Goal: Information Seeking & Learning: Learn about a topic

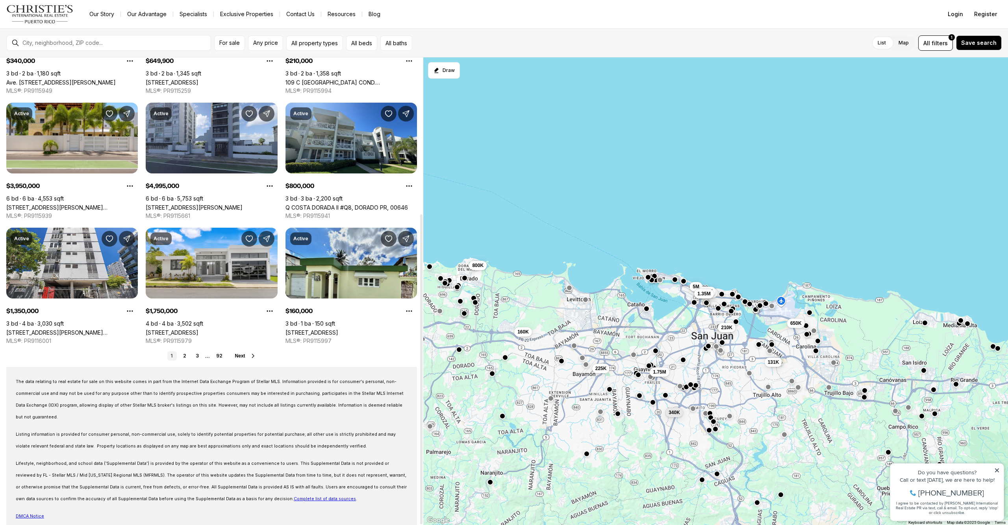
scroll to position [71, 0]
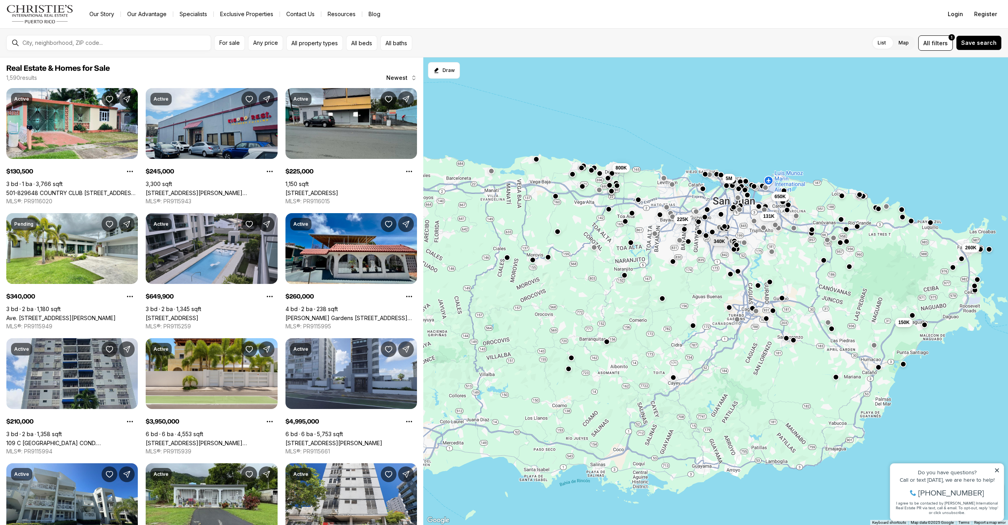
drag, startPoint x: 657, startPoint y: 431, endPoint x: 692, endPoint y: 287, distance: 148.5
click at [692, 287] on div "131K 650K 225K 340K 5M 800K 260K 150K" at bounding box center [715, 291] width 584 height 468
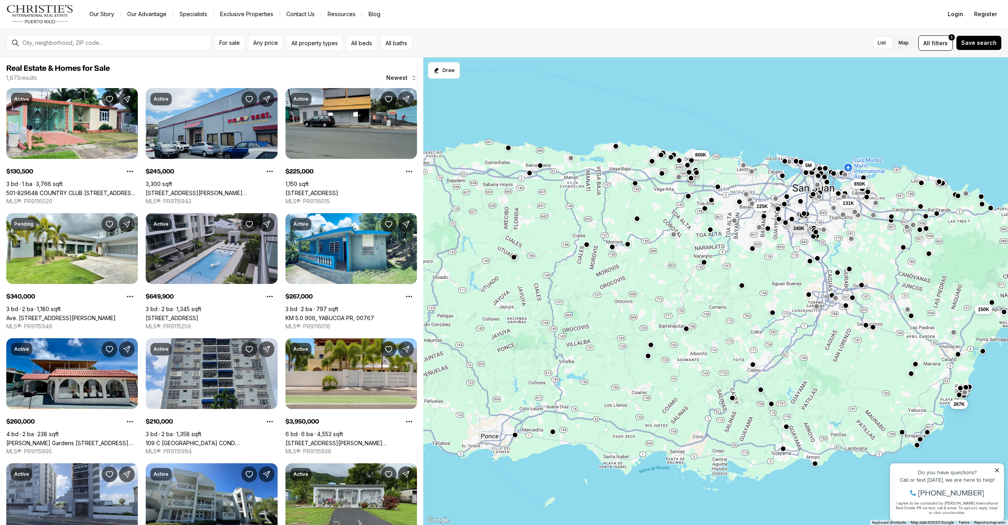
drag, startPoint x: 529, startPoint y: 318, endPoint x: 609, endPoint y: 305, distance: 81.3
click at [609, 305] on div "131K 650K 225K 340K 5M 800K 260K 150K 267K" at bounding box center [715, 291] width 584 height 468
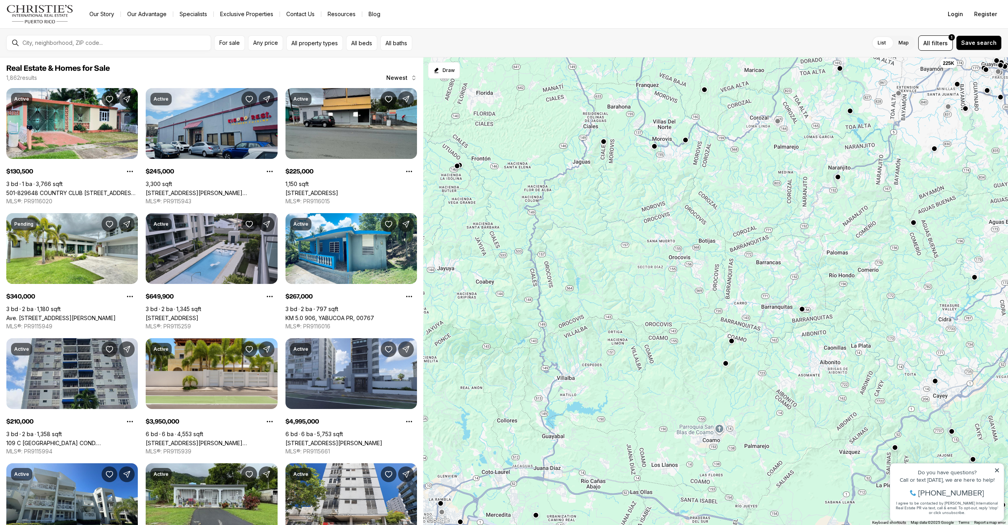
click at [731, 341] on button "button" at bounding box center [731, 341] width 6 height 6
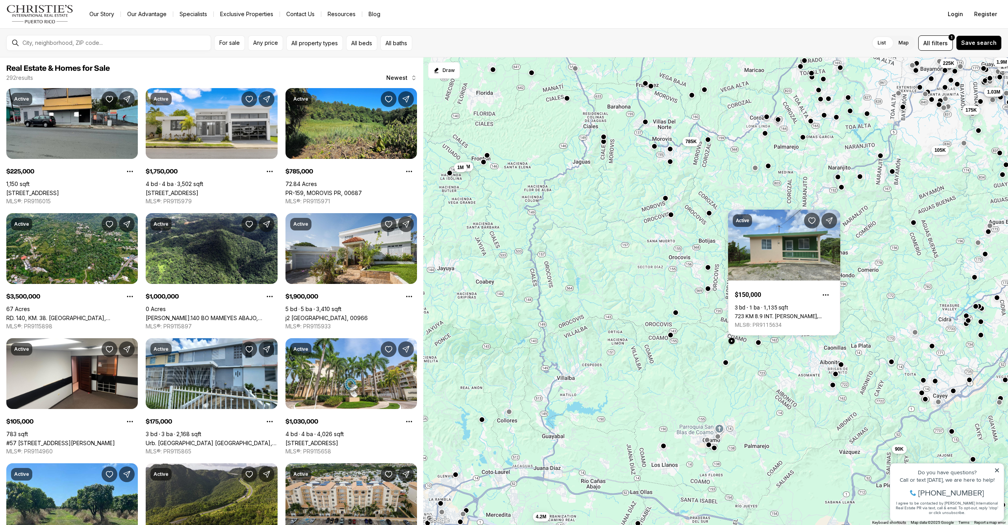
click at [727, 365] on button "button" at bounding box center [725, 363] width 6 height 6
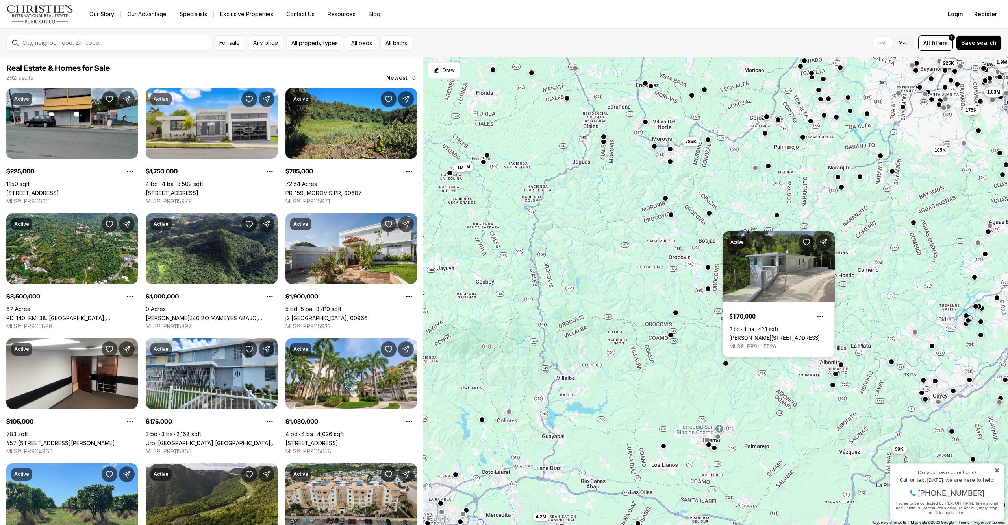
click at [721, 355] on div "650K 1.03M 225K 175K 105K 785K 3.5M 1M 90K 4.2M 1.75M 1.9M" at bounding box center [715, 291] width 584 height 468
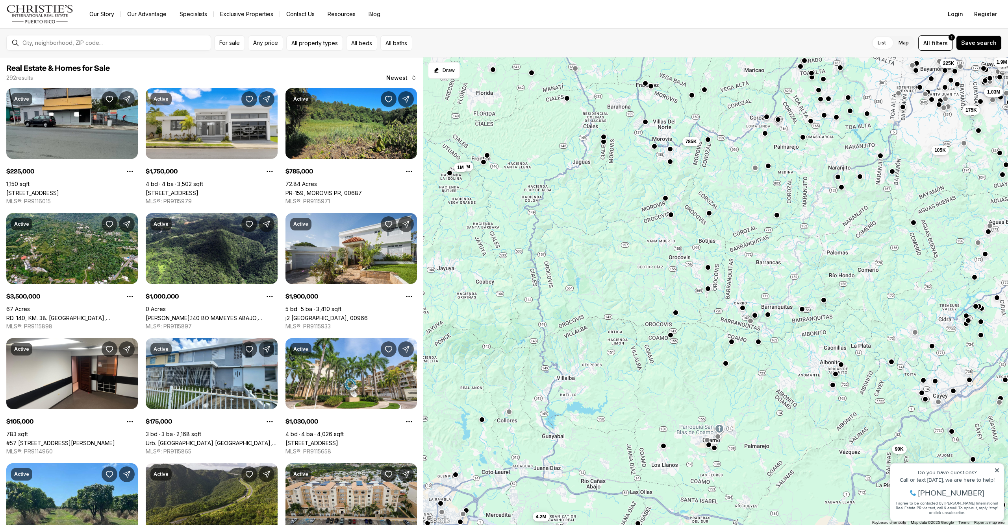
click at [757, 342] on button "button" at bounding box center [757, 342] width 6 height 6
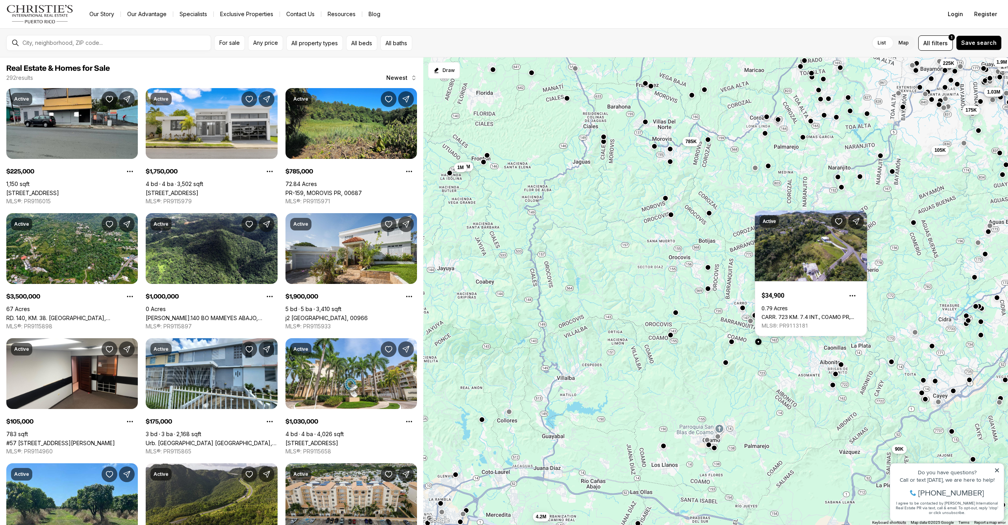
click at [726, 364] on button "button" at bounding box center [725, 363] width 6 height 6
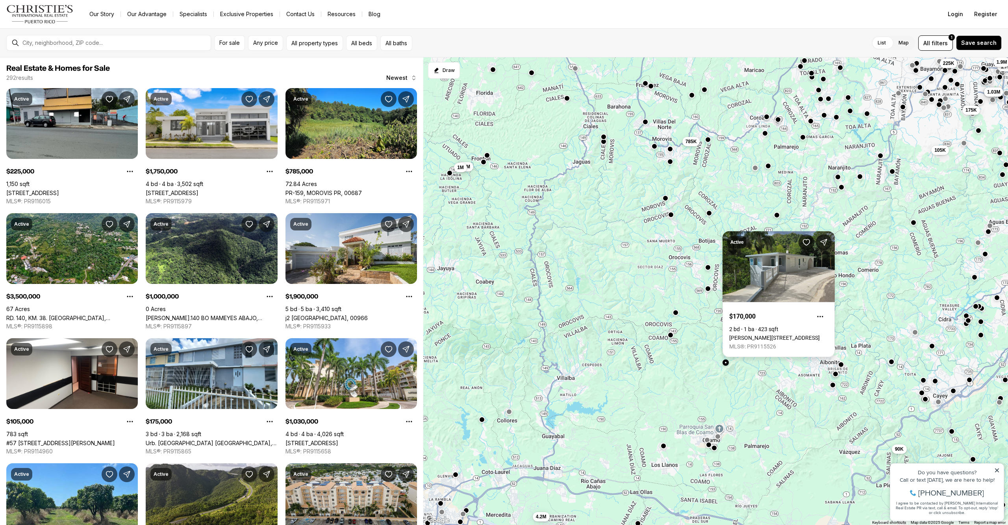
click at [742, 335] on link "Carr 555 BO COAMO ARRIBA, COAMO PR, 00769" at bounding box center [774, 338] width 91 height 6
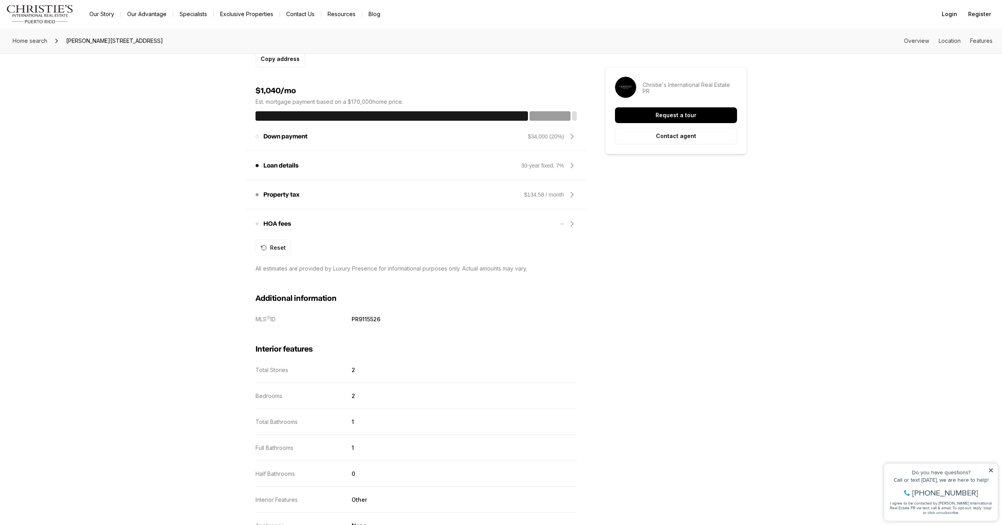
scroll to position [542, 0]
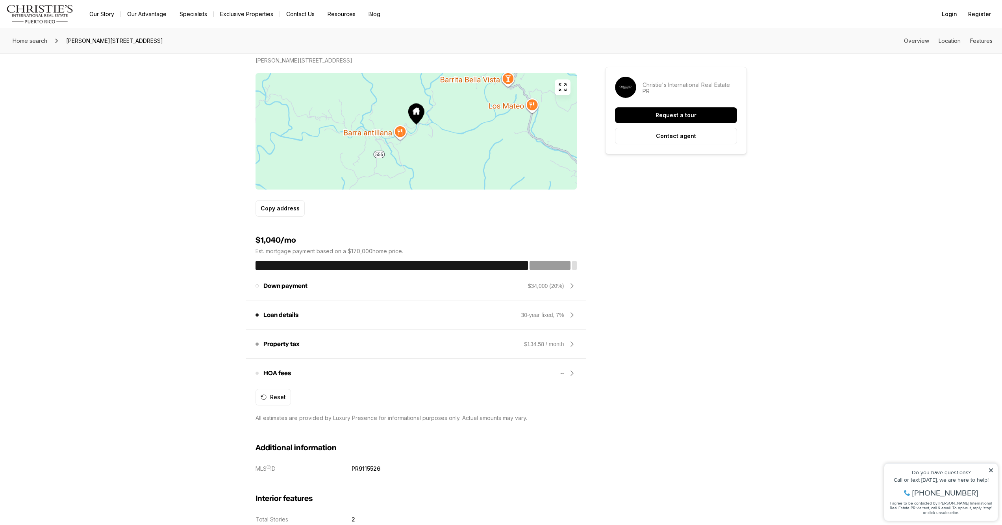
click at [573, 287] on icon at bounding box center [571, 285] width 9 height 9
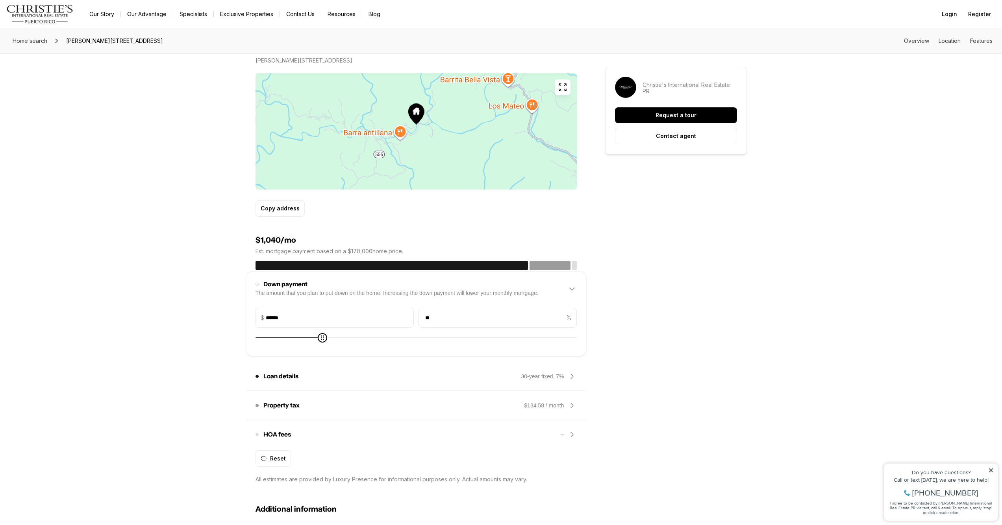
click at [714, 300] on div "2 Beds 1 Bath 423 sqft $170,000 Carr 555 BO COAMO ARRIBA COAMO PR, 00769 Est. p…" at bounding box center [500, 500] width 491 height 1670
click at [573, 288] on icon at bounding box center [571, 289] width 9 height 9
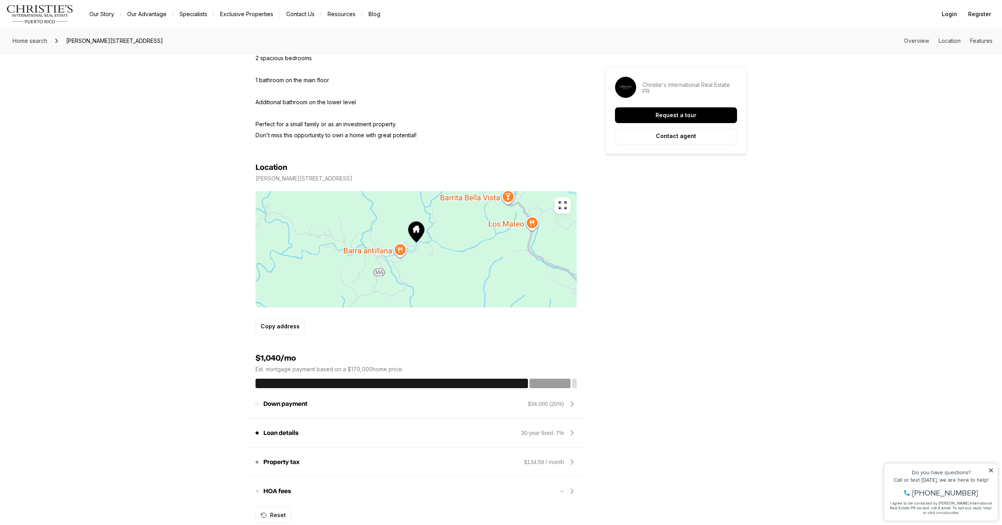
scroll to position [489, 0]
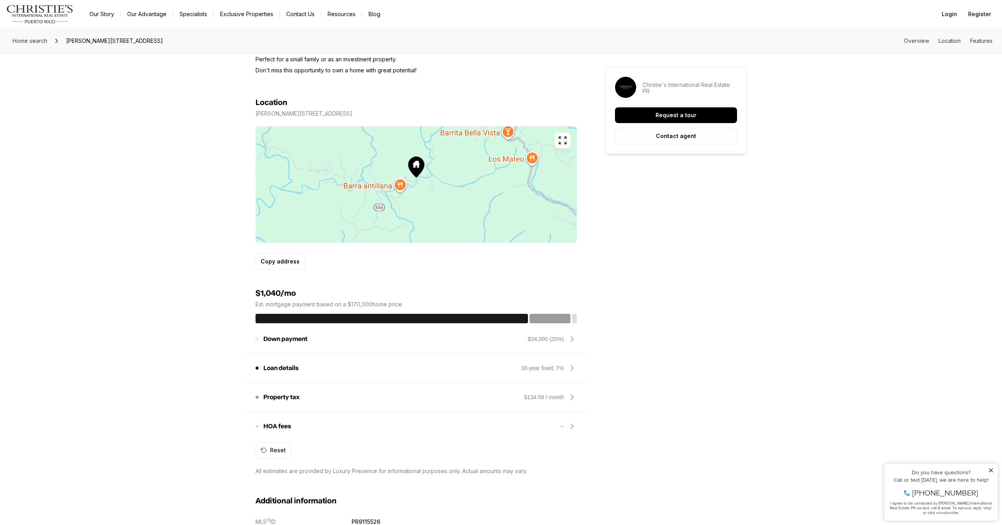
click at [575, 369] on icon at bounding box center [571, 368] width 9 height 9
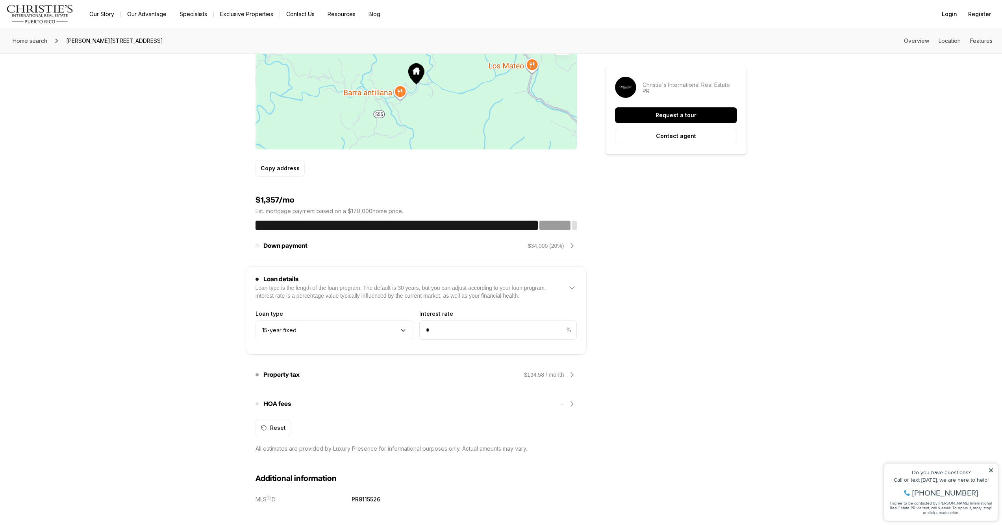
scroll to position [655, 0]
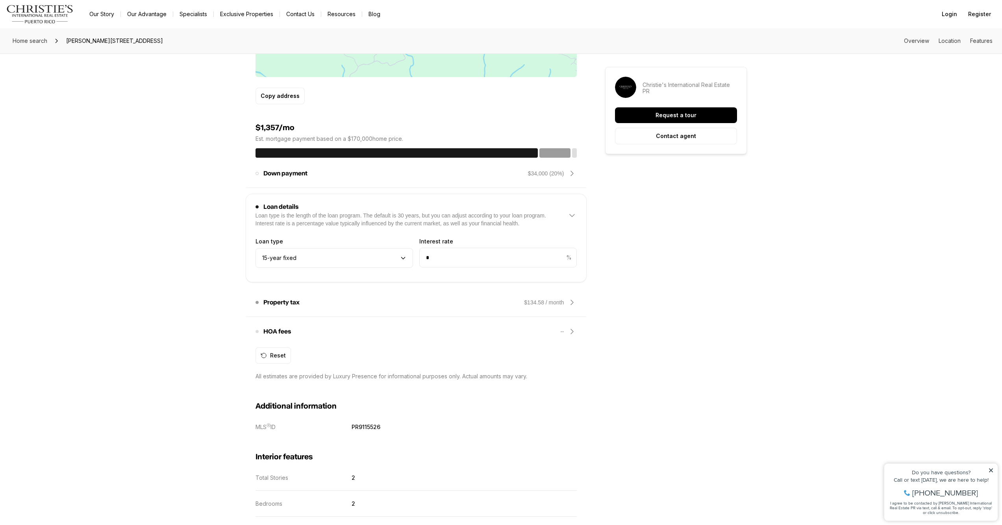
click at [573, 304] on icon at bounding box center [571, 302] width 9 height 9
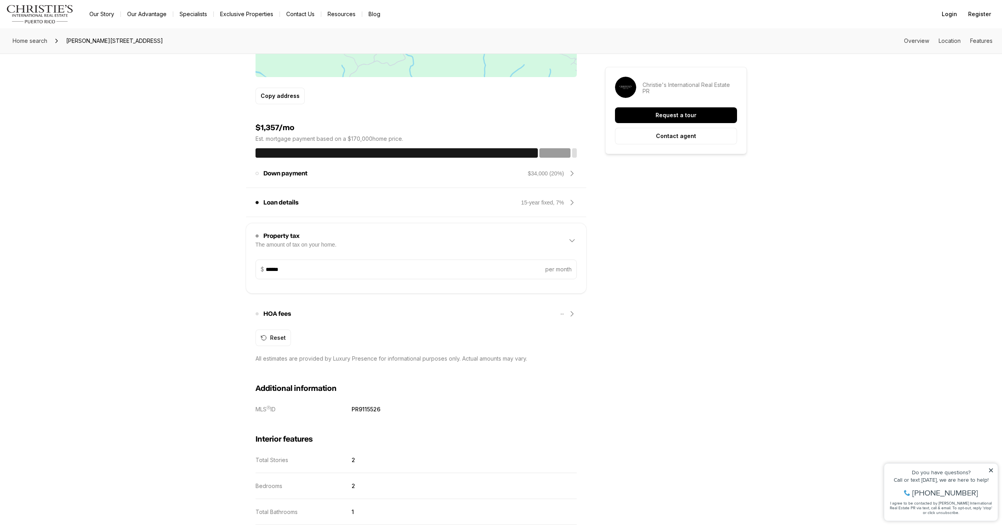
click at [572, 240] on icon at bounding box center [571, 240] width 9 height 9
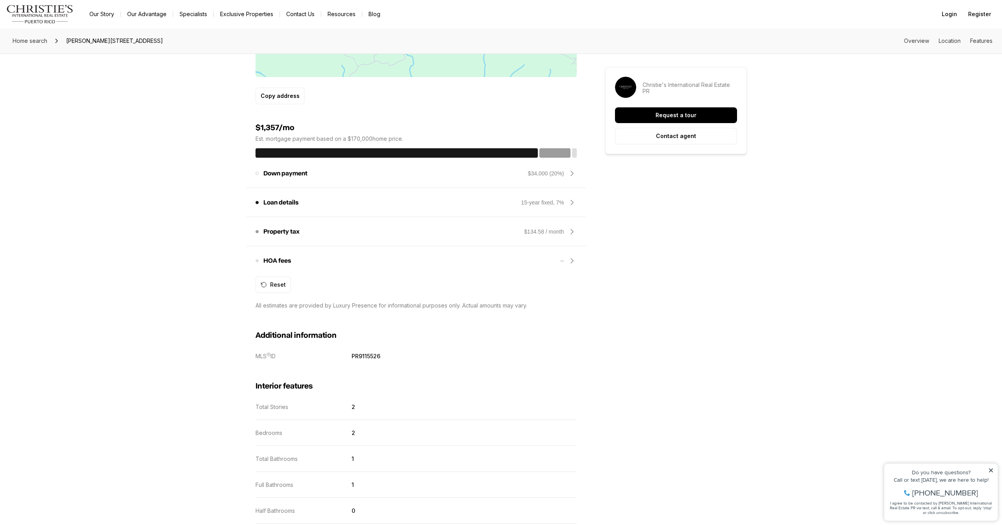
click at [569, 261] on icon at bounding box center [571, 260] width 9 height 9
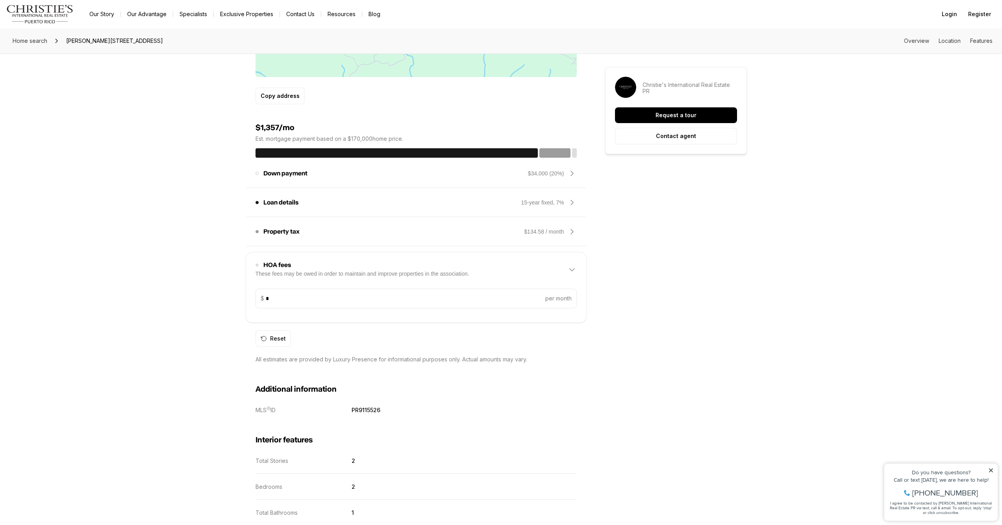
click at [573, 269] on icon at bounding box center [571, 269] width 9 height 9
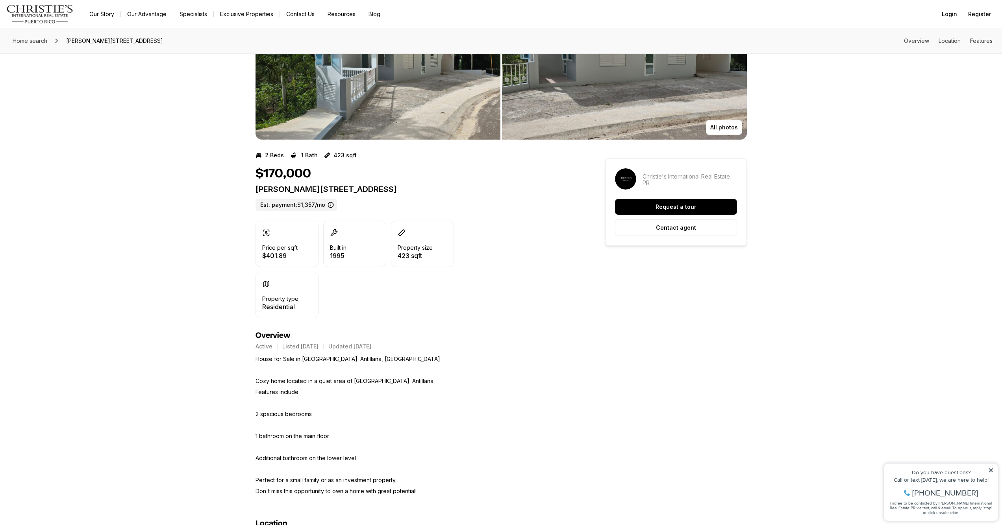
scroll to position [0, 0]
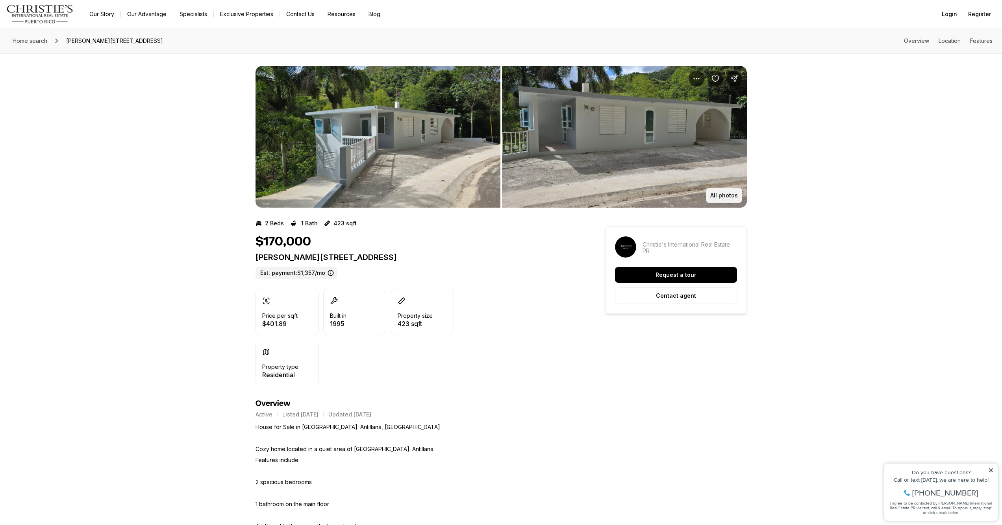
click at [712, 197] on button "All photos" at bounding box center [724, 195] width 36 height 15
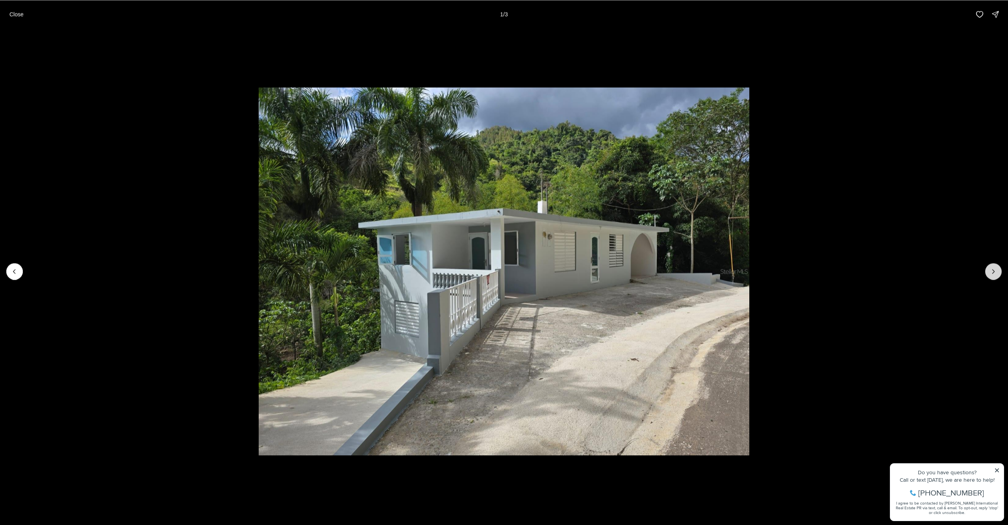
click at [986, 274] on button "Next slide" at bounding box center [993, 271] width 17 height 17
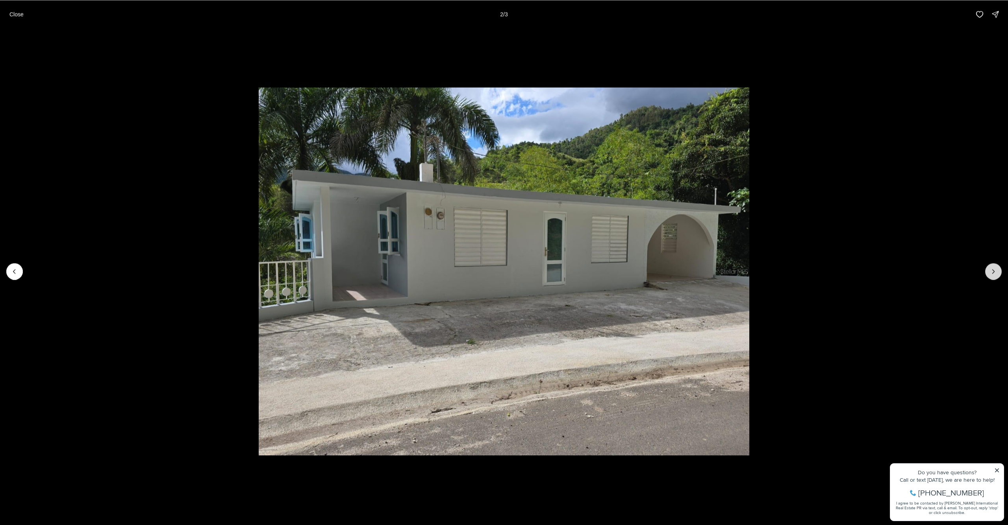
click at [986, 274] on button "Next slide" at bounding box center [993, 271] width 17 height 17
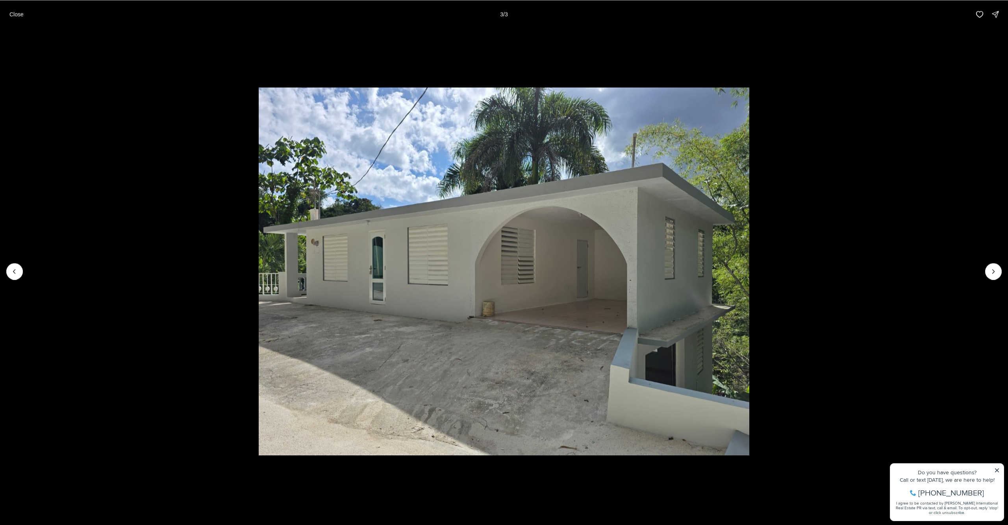
click at [991, 272] on div at bounding box center [993, 271] width 17 height 17
click at [16, 273] on icon "Previous slide" at bounding box center [15, 272] width 8 height 8
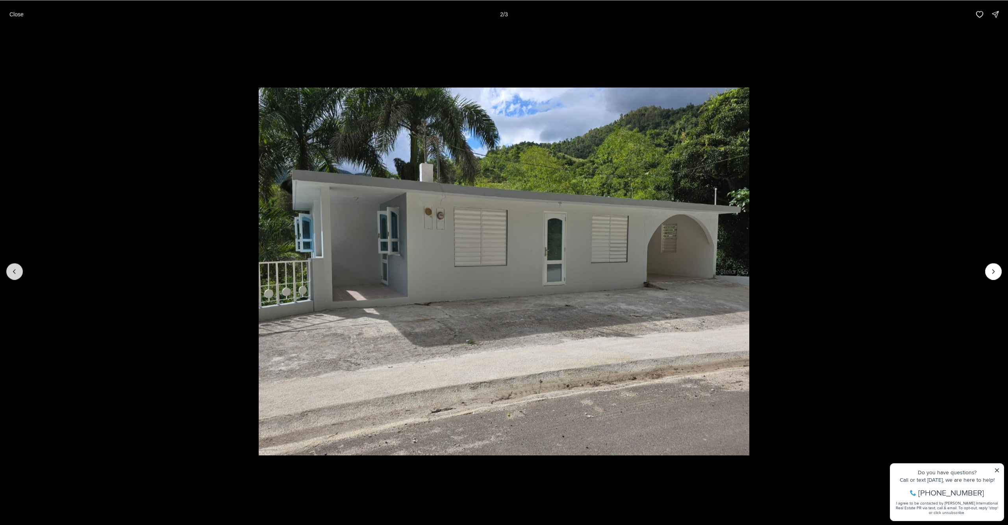
click at [16, 273] on icon "Previous slide" at bounding box center [15, 272] width 8 height 8
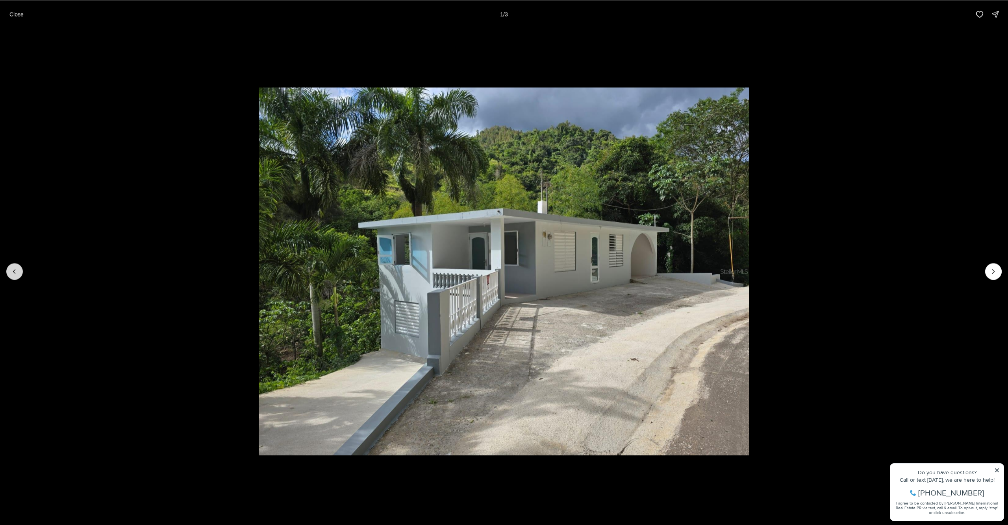
click at [16, 273] on div at bounding box center [14, 271] width 17 height 17
click at [690, 57] on li "1 of 3" at bounding box center [504, 271] width 1008 height 486
click at [989, 274] on icon "Next slide" at bounding box center [993, 272] width 8 height 8
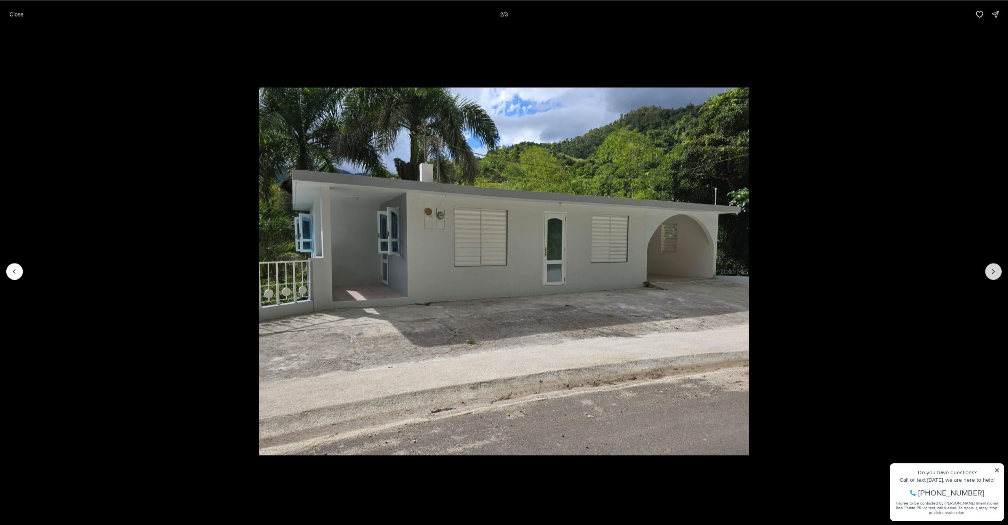
click at [989, 274] on icon "Next slide" at bounding box center [993, 272] width 8 height 8
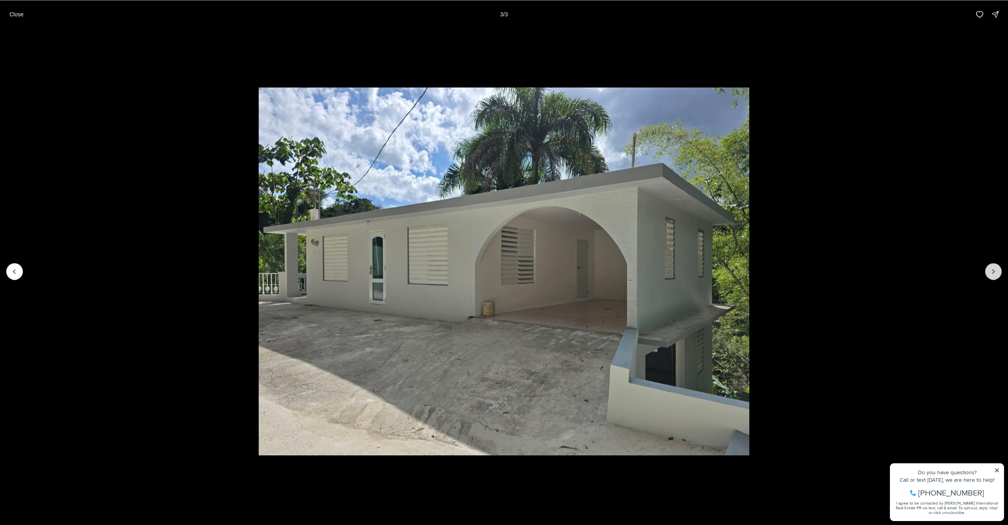
click at [989, 274] on div at bounding box center [993, 271] width 17 height 17
click at [18, 15] on p "Close" at bounding box center [16, 14] width 14 height 6
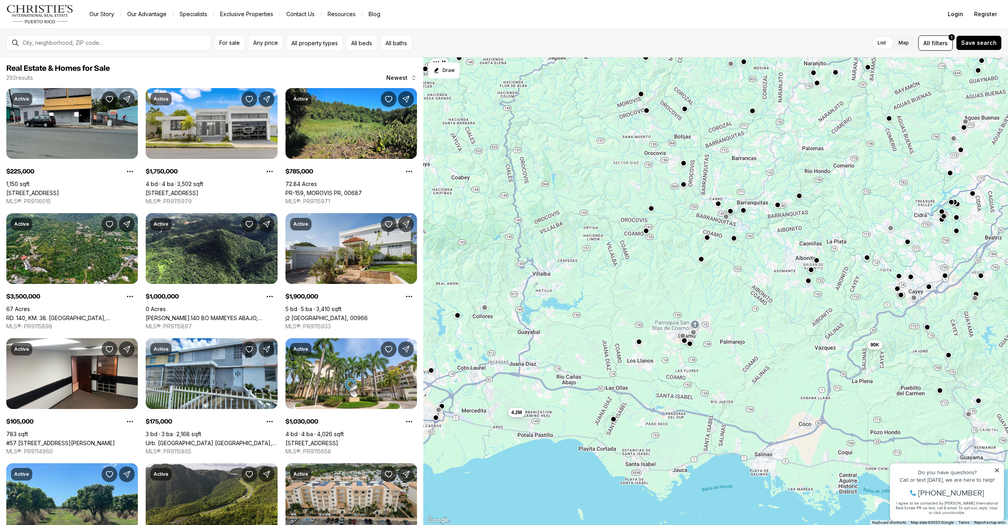
drag, startPoint x: 850, startPoint y: 296, endPoint x: 828, endPoint y: 190, distance: 108.6
click at [828, 190] on div "105K 175K 1.75M 1.9M 1.03M 650K 225K 4.2M 90K 785K 3.5M 1M" at bounding box center [715, 291] width 584 height 468
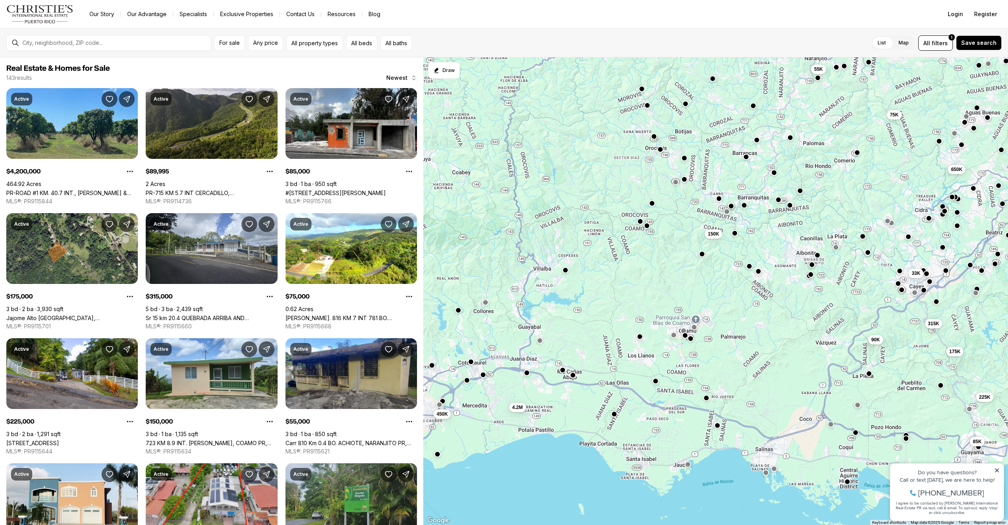
click at [563, 273] on button "button" at bounding box center [565, 270] width 6 height 6
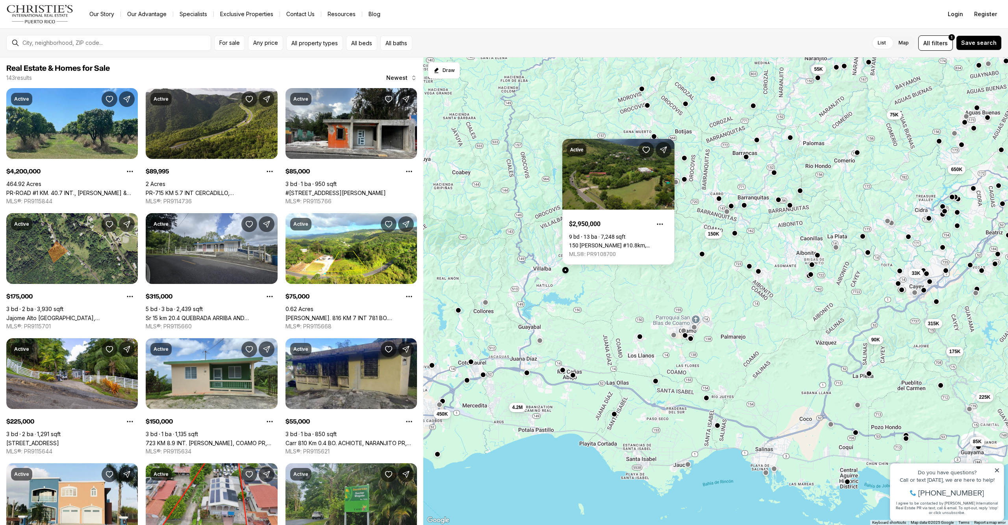
click at [603, 286] on div "175K 315K 650K 225K 33K 75K 55K 150K 4.2M 90K 450K 85K" at bounding box center [715, 291] width 584 height 468
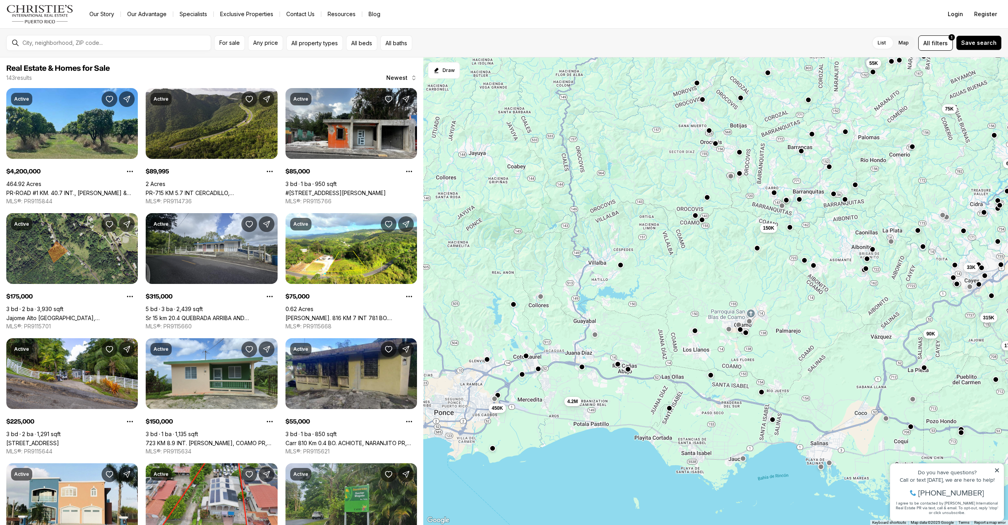
drag, startPoint x: 605, startPoint y: 290, endPoint x: 664, endPoint y: 283, distance: 59.4
click at [663, 283] on div "175K 315K 650K 225K 33K 75K 55K 150K 4.2M 90K 450K 85K" at bounding box center [715, 291] width 584 height 468
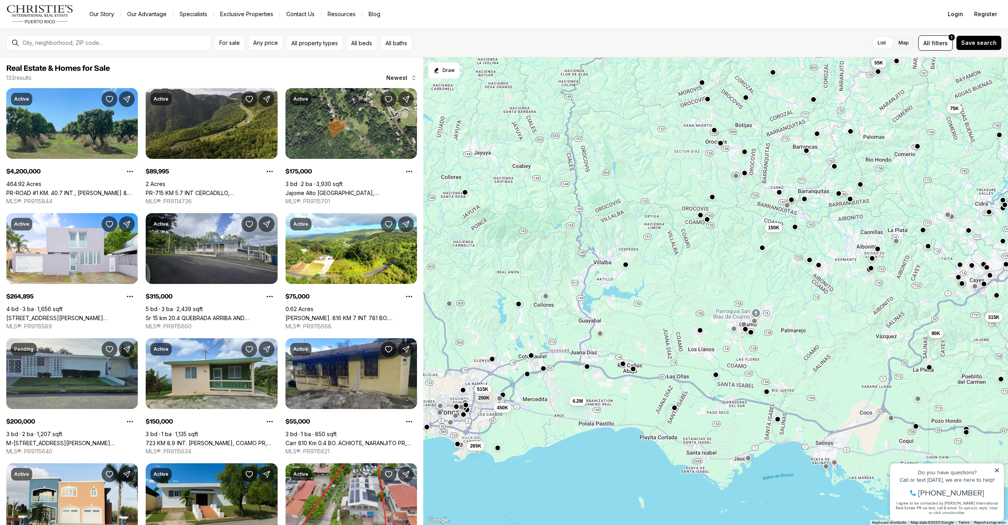
click at [599, 337] on button "button" at bounding box center [600, 334] width 6 height 6
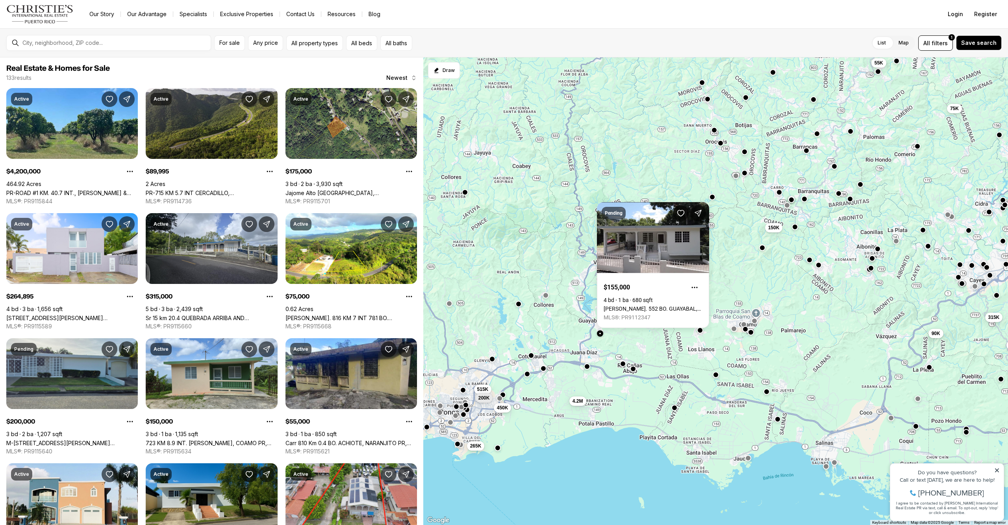
click at [548, 298] on div at bounding box center [545, 296] width 6 height 6
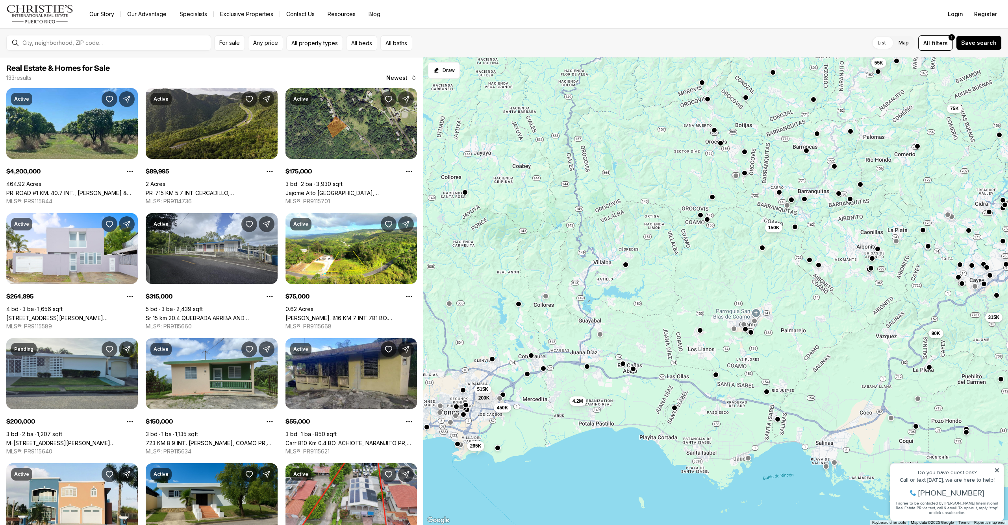
click at [548, 298] on div at bounding box center [545, 296] width 6 height 6
click at [532, 356] on button "button" at bounding box center [530, 355] width 6 height 6
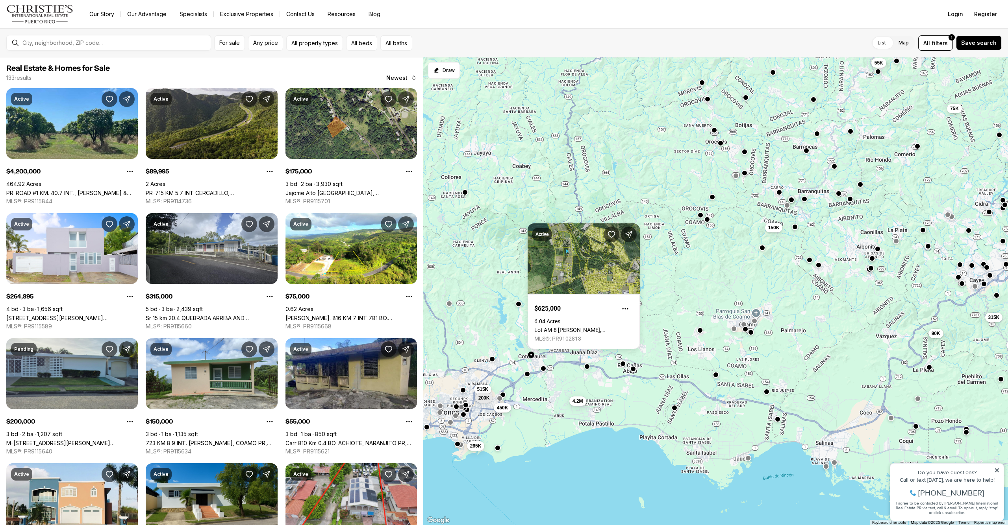
click at [509, 332] on div "175K 315K 650K 75K 55K 150K 4.2M 90K 450K 515K 200K 265K" at bounding box center [715, 291] width 584 height 468
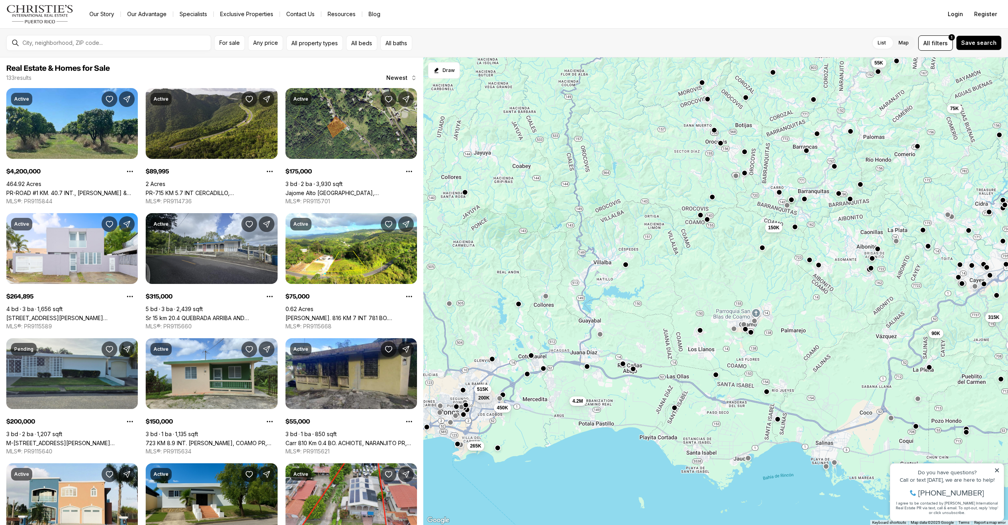
click at [518, 308] on div "175K 315K 650K 75K 55K 150K 4.2M 90K 450K 515K 200K 265K" at bounding box center [715, 291] width 584 height 468
click at [518, 307] on button "button" at bounding box center [518, 304] width 6 height 6
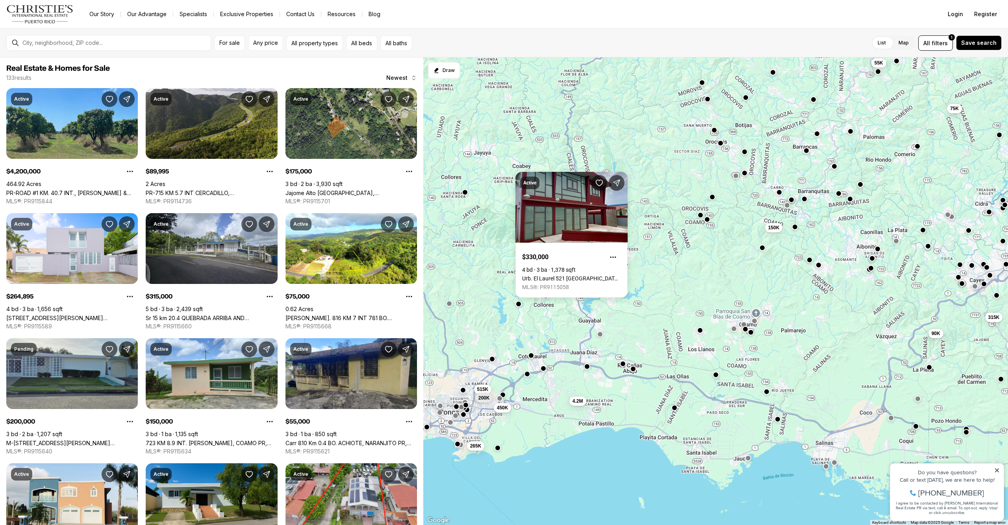
click at [636, 282] on div "175K 315K 650K 75K 55K 150K 4.2M 90K 450K 515K 200K 265K" at bounding box center [715, 291] width 584 height 468
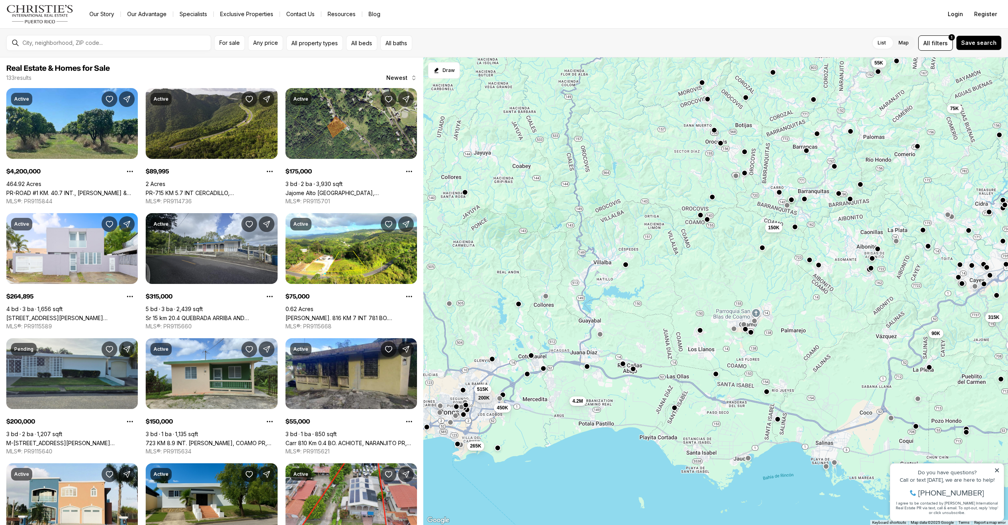
click at [715, 375] on button "button" at bounding box center [715, 374] width 6 height 6
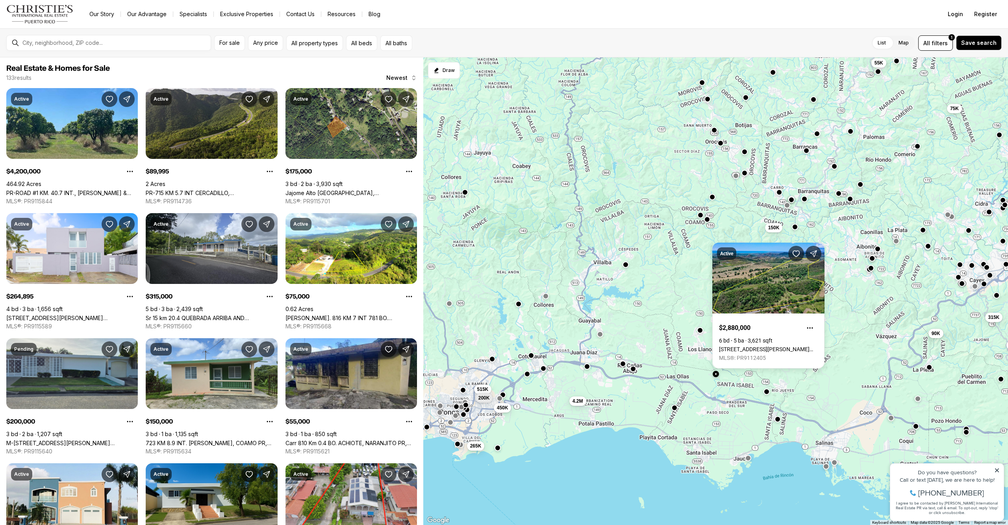
click at [694, 371] on div "175K 315K 650K 75K 55K 150K 4.2M 90K 450K 515K 200K 265K" at bounding box center [715, 291] width 584 height 468
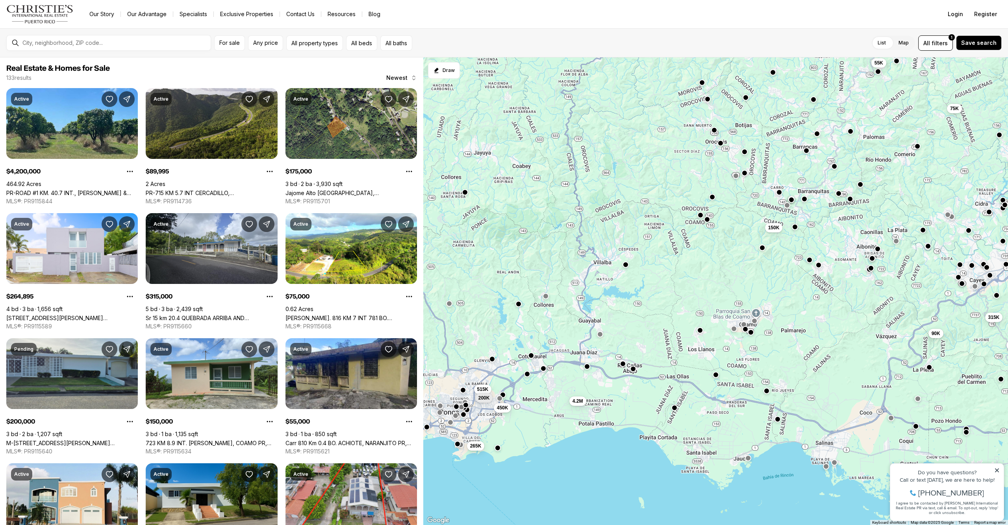
click at [767, 392] on button "button" at bounding box center [766, 391] width 6 height 6
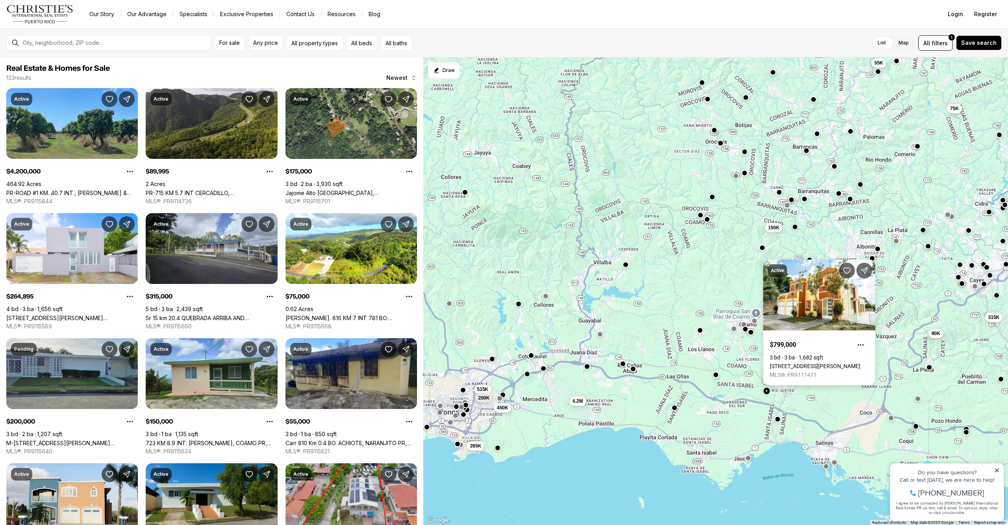
click at [800, 365] on link "[STREET_ADDRESS][PERSON_NAME]" at bounding box center [814, 366] width 91 height 6
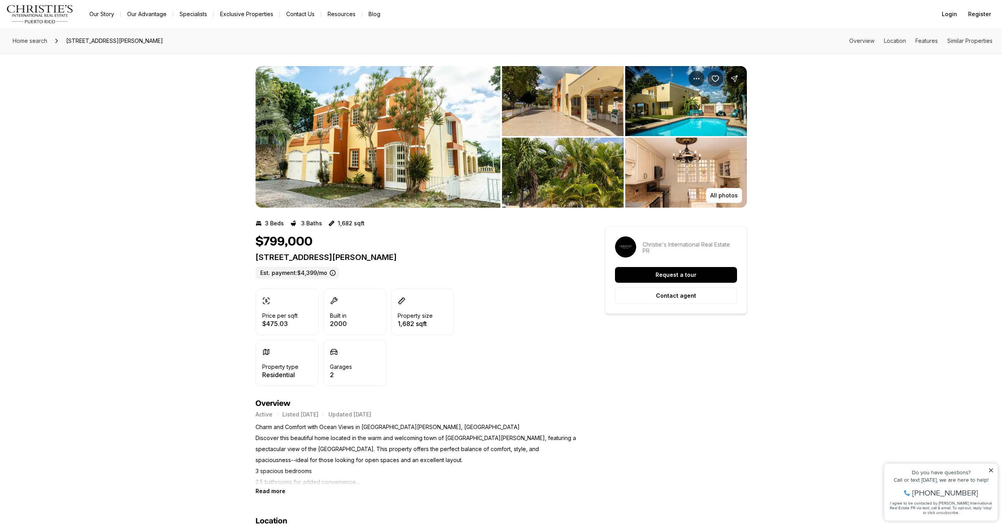
click at [447, 129] on img "View image gallery" at bounding box center [377, 137] width 245 height 142
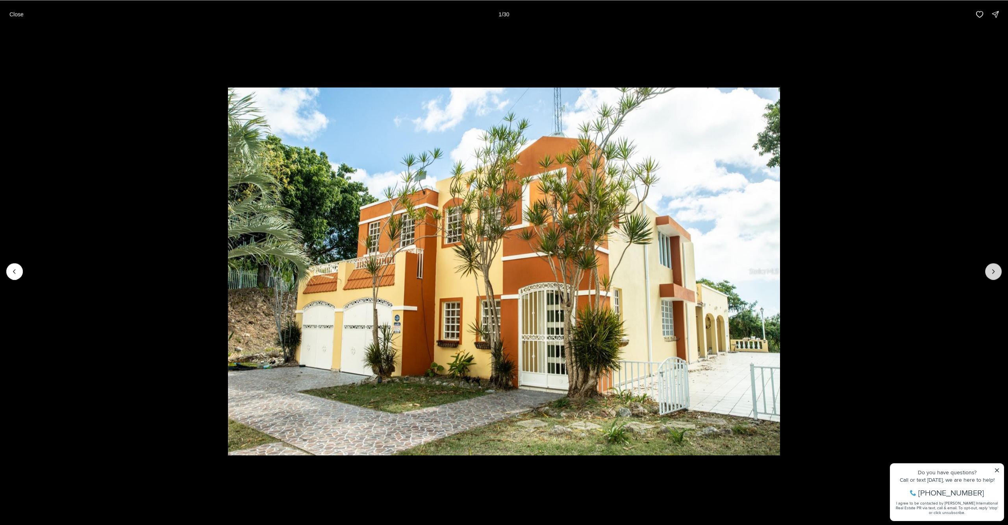
click at [996, 270] on icon "Next slide" at bounding box center [993, 272] width 8 height 8
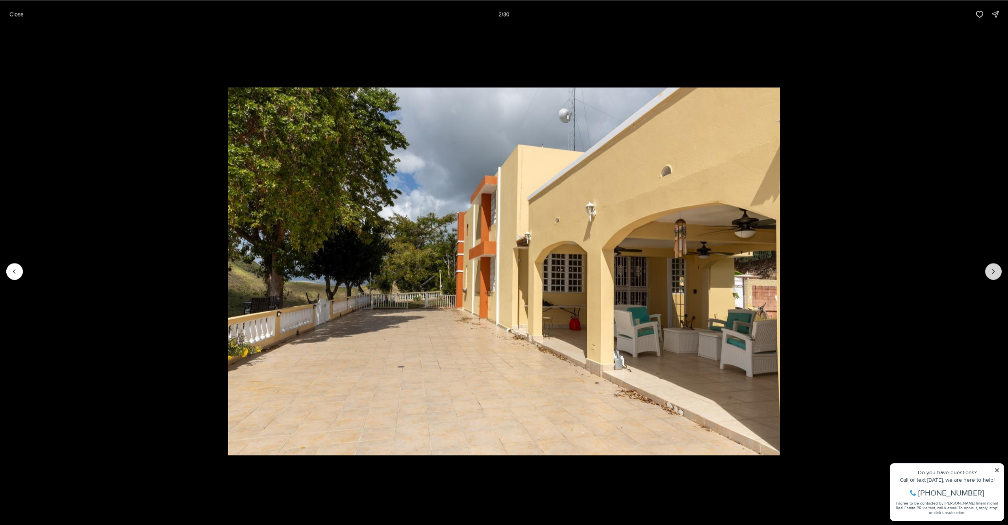
click at [996, 270] on icon "Next slide" at bounding box center [993, 272] width 8 height 8
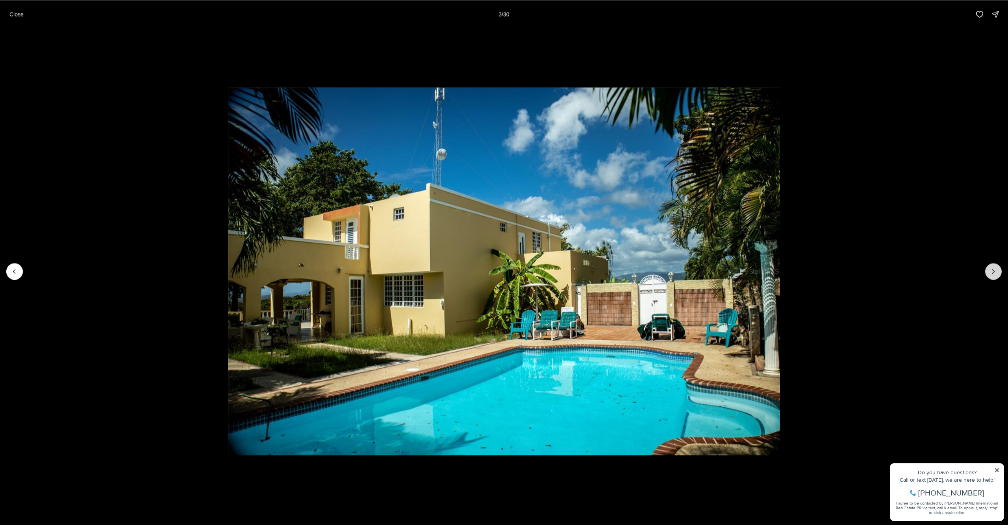
click at [995, 271] on icon "Next slide" at bounding box center [993, 272] width 8 height 8
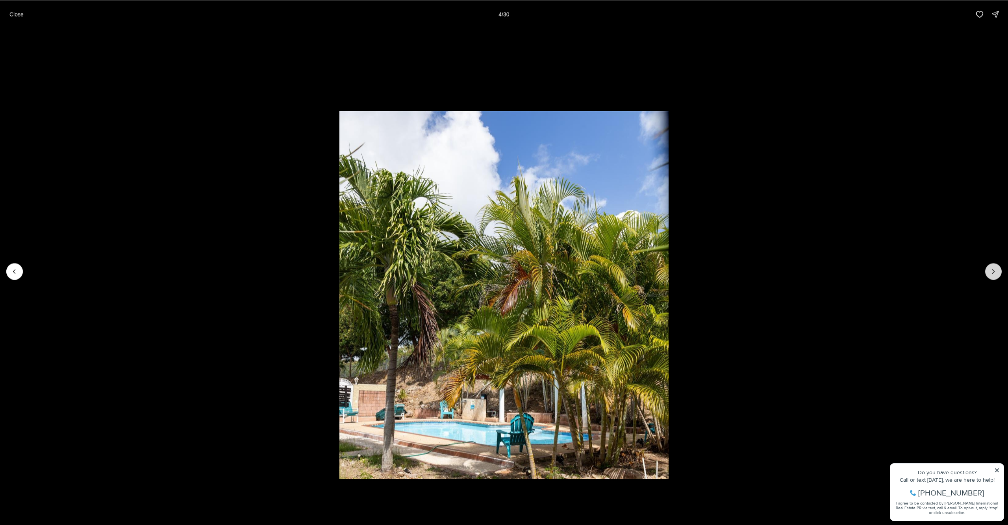
click at [995, 271] on icon "Next slide" at bounding box center [993, 272] width 8 height 8
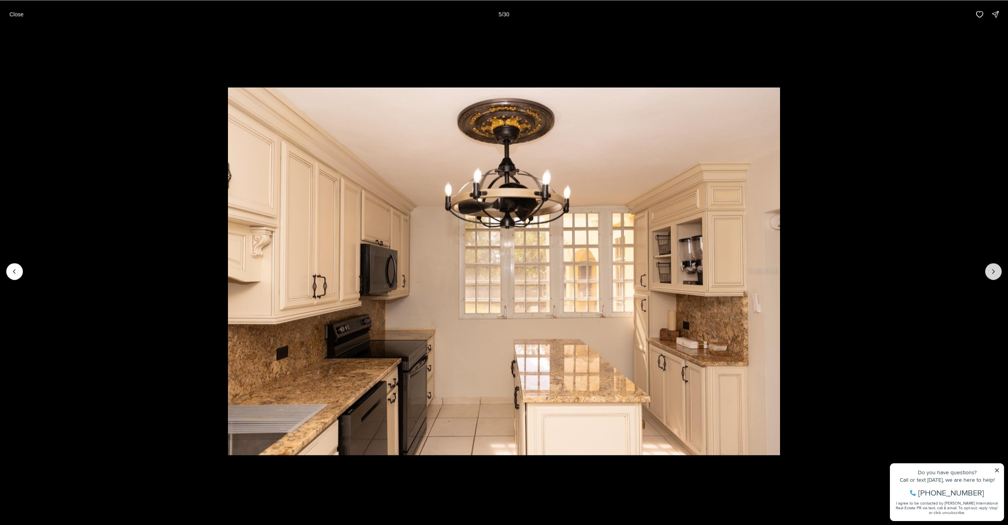
click at [995, 271] on icon "Next slide" at bounding box center [993, 272] width 8 height 8
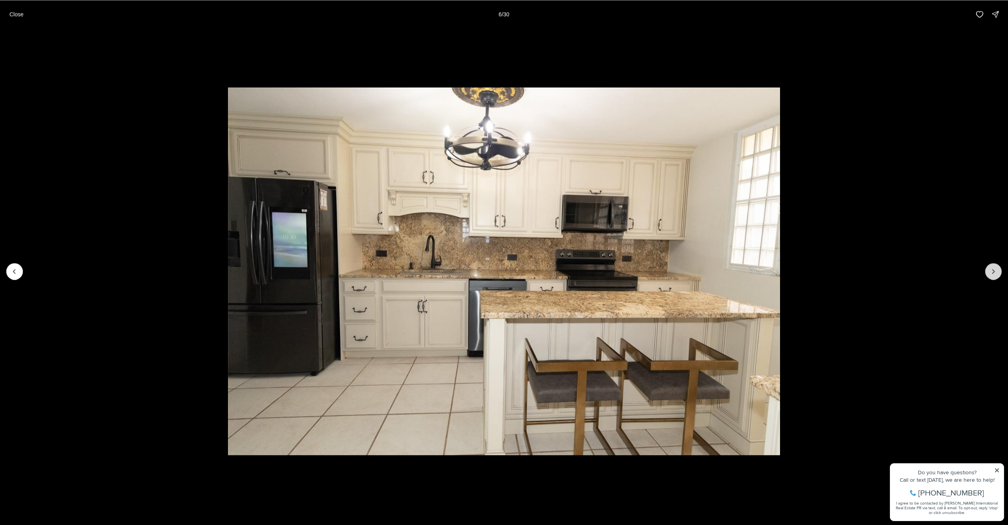
click at [995, 271] on icon "Next slide" at bounding box center [993, 272] width 8 height 8
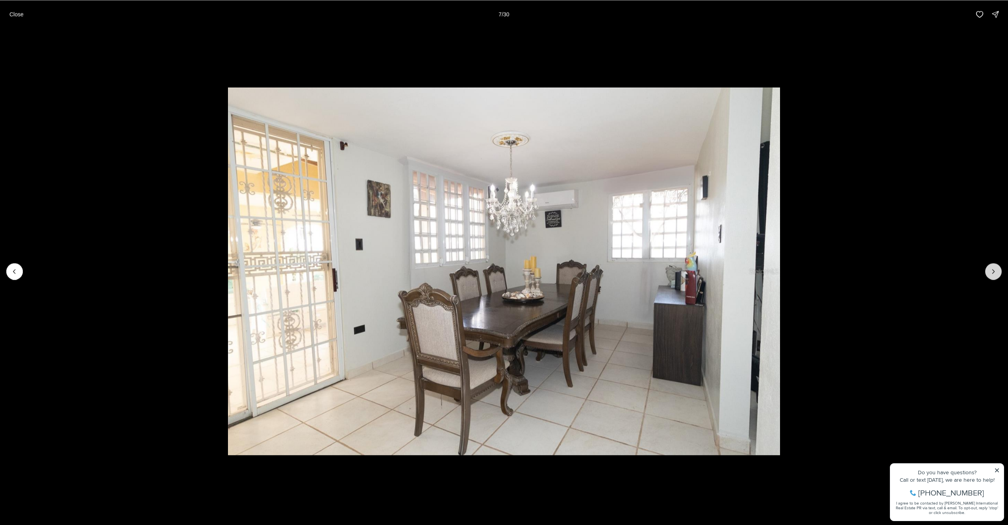
click at [995, 271] on icon "Next slide" at bounding box center [993, 272] width 8 height 8
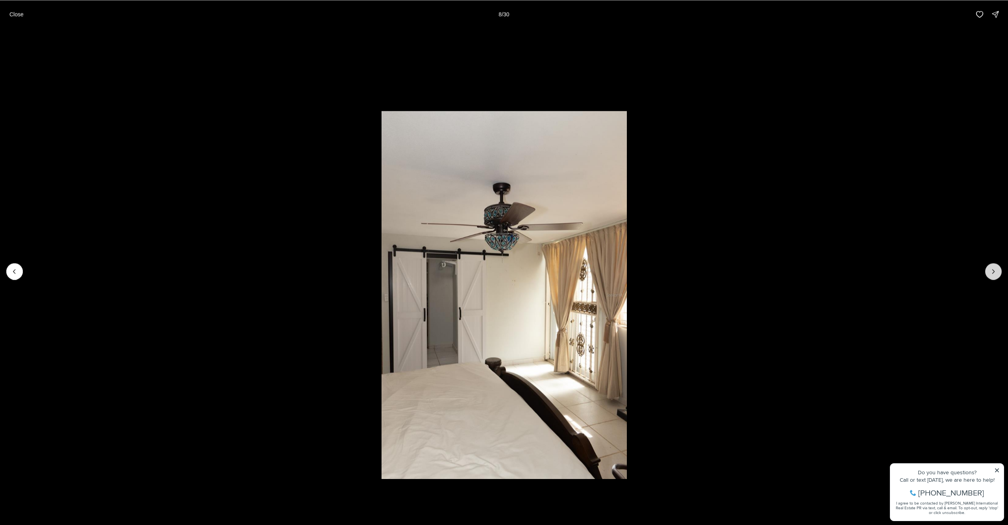
click at [995, 271] on icon "Next slide" at bounding box center [993, 272] width 8 height 8
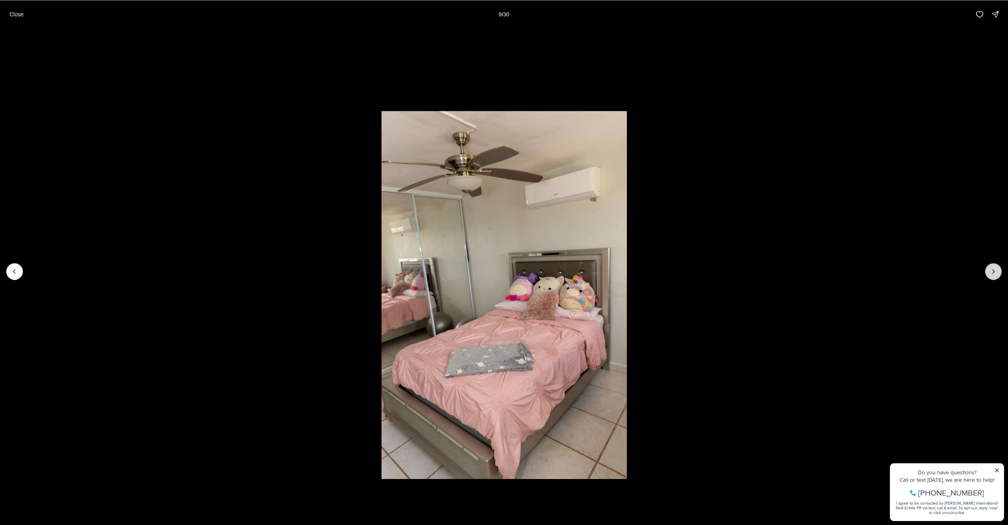
click at [995, 271] on icon "Next slide" at bounding box center [993, 272] width 8 height 8
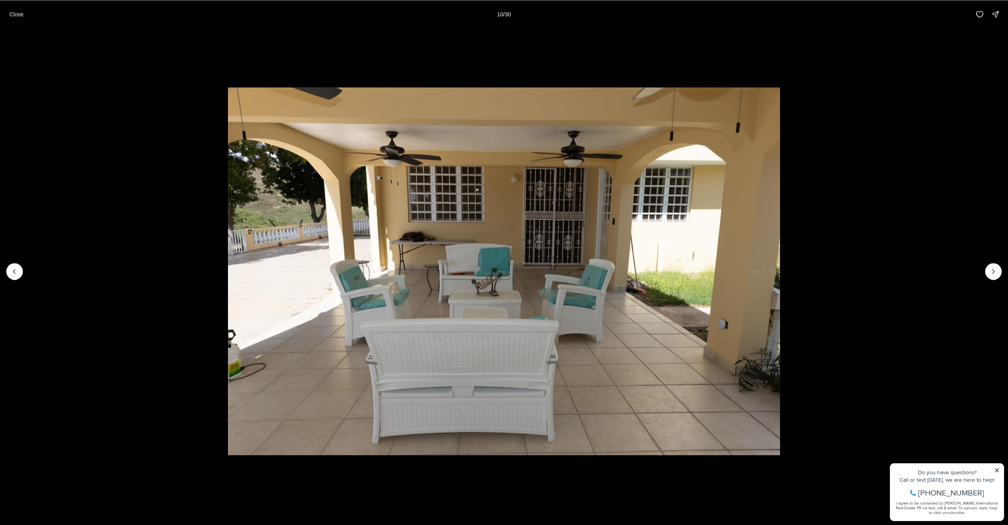
click at [3, 15] on div "Close 10 / 30" at bounding box center [504, 14] width 1008 height 28
click at [9, 14] on button "Close" at bounding box center [17, 14] width 24 height 16
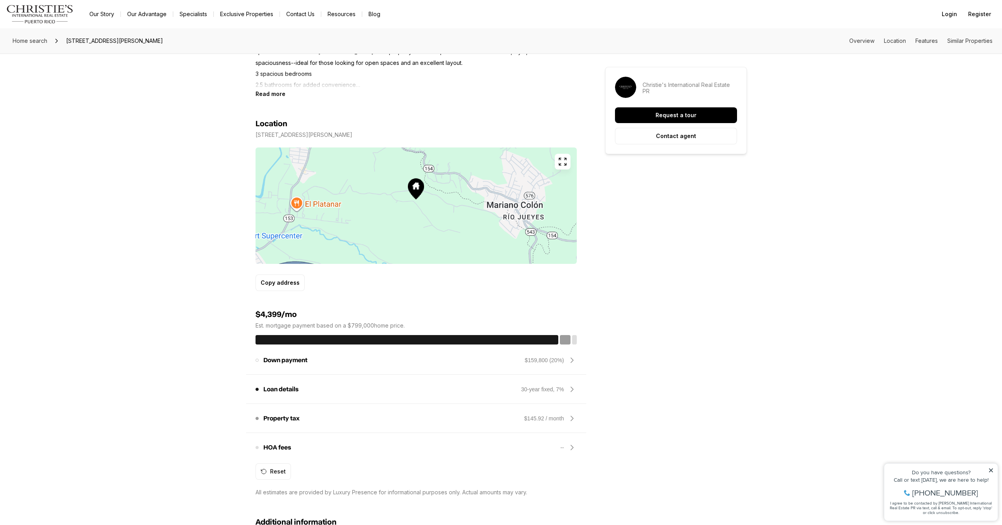
scroll to position [461, 0]
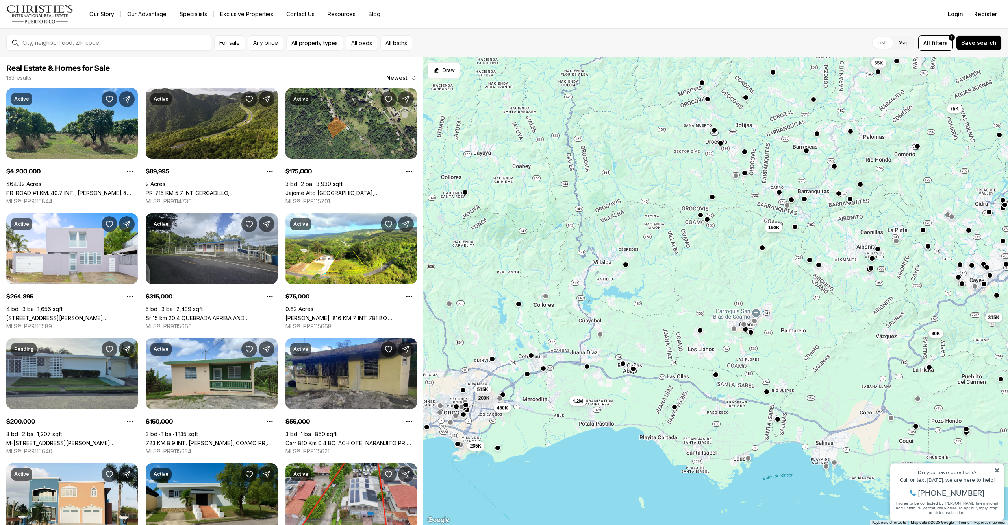
click at [673, 409] on button "button" at bounding box center [674, 407] width 6 height 6
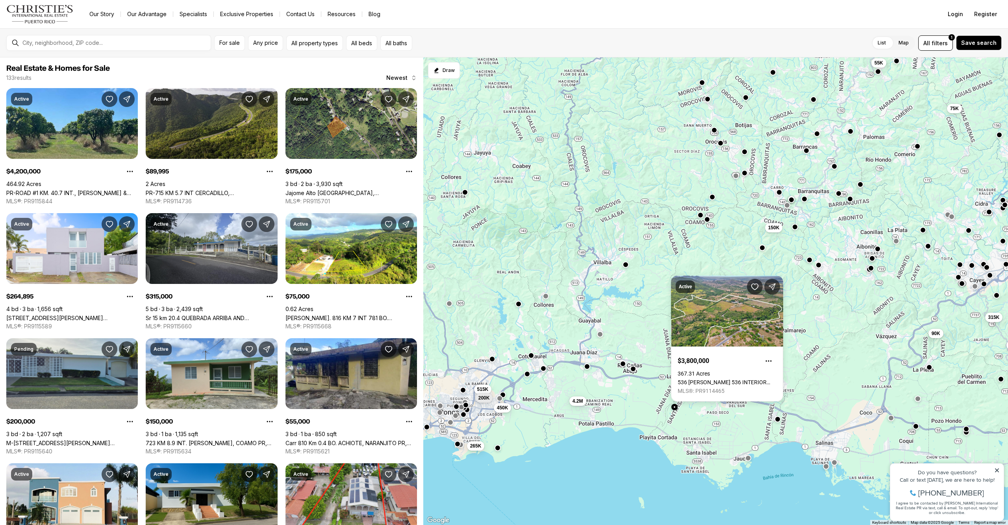
click at [732, 411] on div "175K 90K 315K 650K 75K 55K 515K 450K 200K 265K 4.2M 150K" at bounding box center [715, 291] width 584 height 468
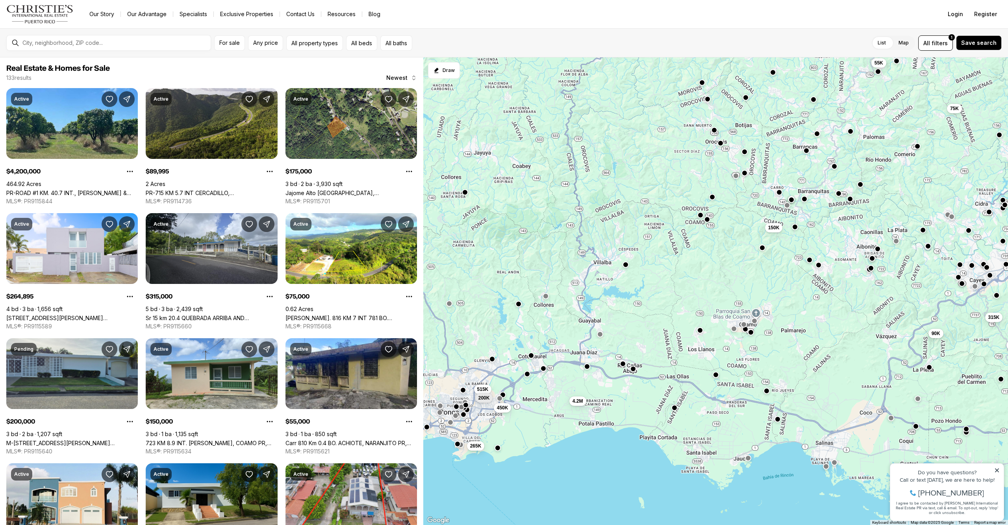
click at [767, 392] on button "button" at bounding box center [766, 391] width 6 height 6
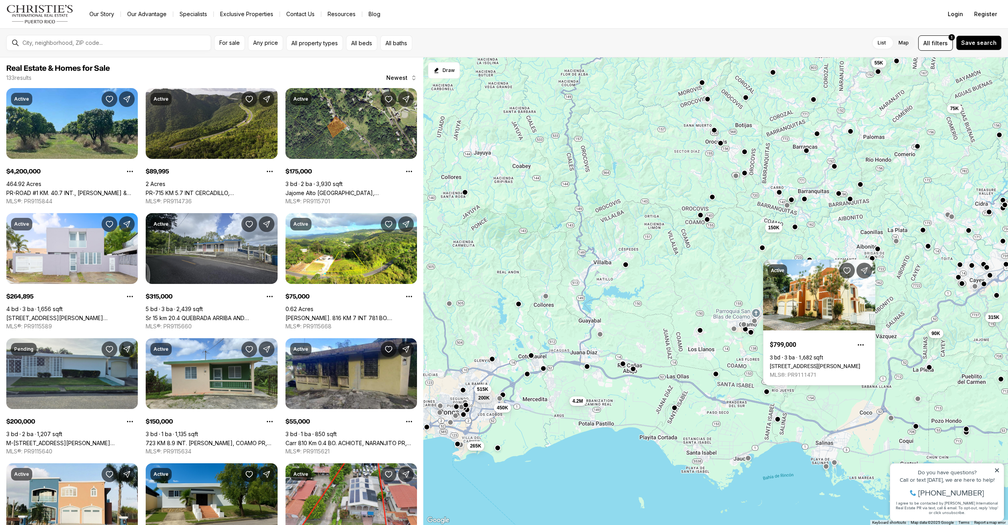
click at [717, 377] on button "button" at bounding box center [715, 374] width 6 height 6
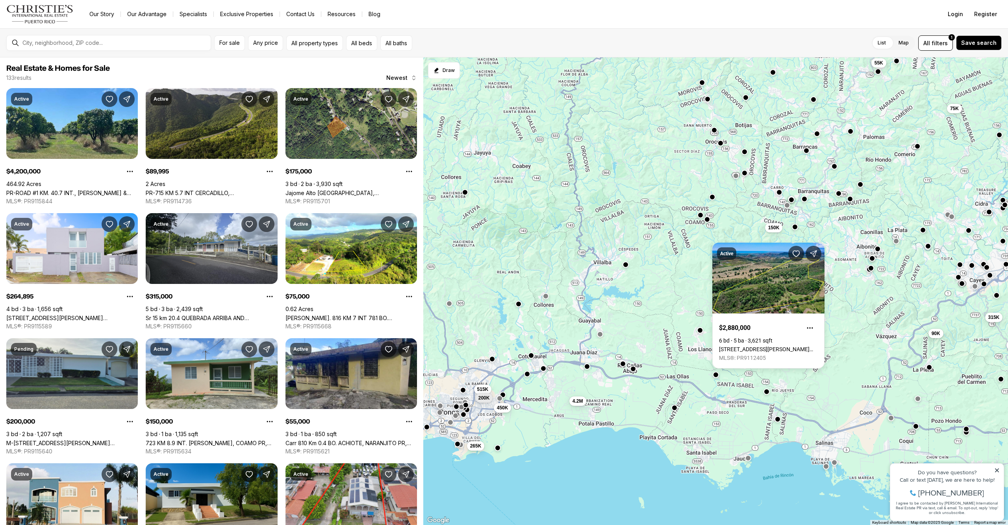
click at [701, 359] on div "175K 90K 315K 650K 75K 55K 515K 450K 200K 265K 4.2M 150K" at bounding box center [715, 291] width 584 height 468
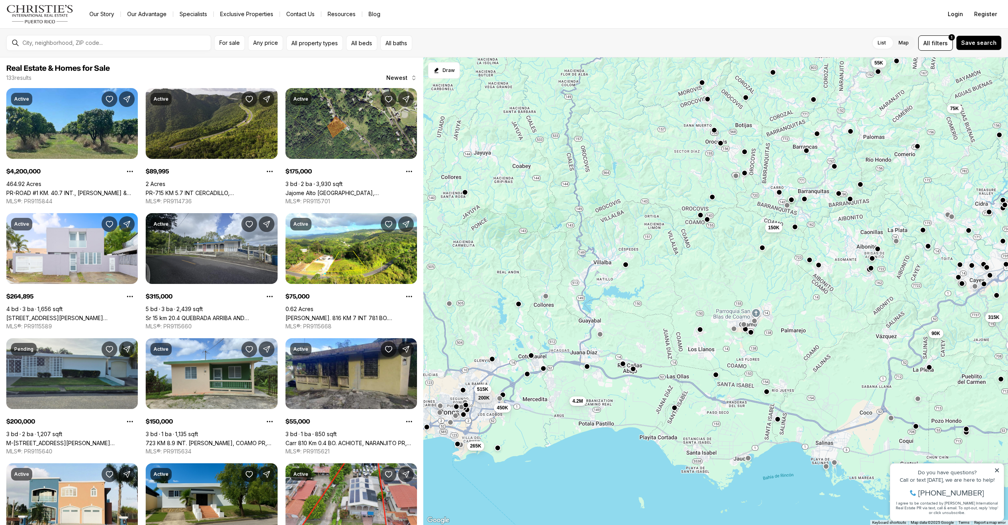
click at [701, 334] on div at bounding box center [700, 330] width 6 height 6
click at [701, 331] on button "button" at bounding box center [700, 330] width 6 height 6
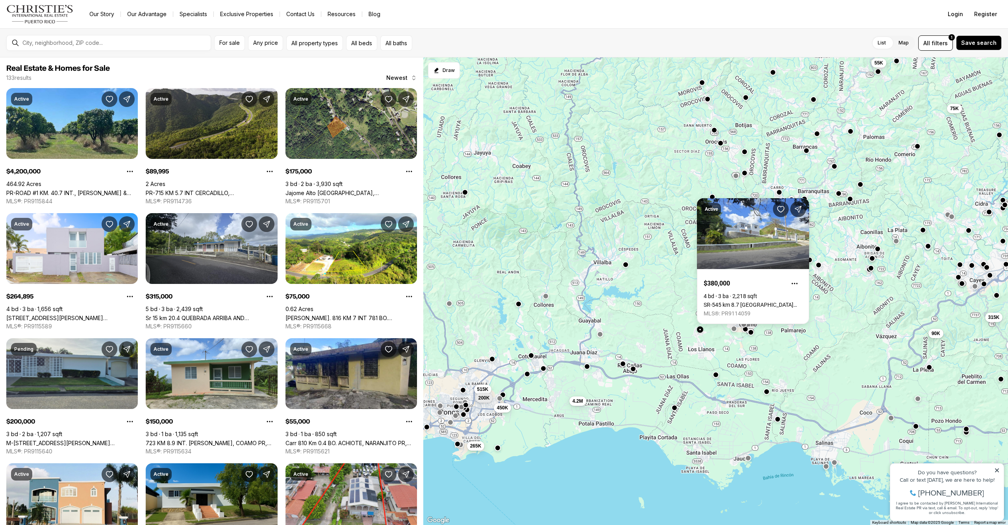
click at [665, 312] on div "175K 90K 315K 650K 75K 55K 515K 450K 200K 265K 4.2M 150K" at bounding box center [715, 291] width 584 height 468
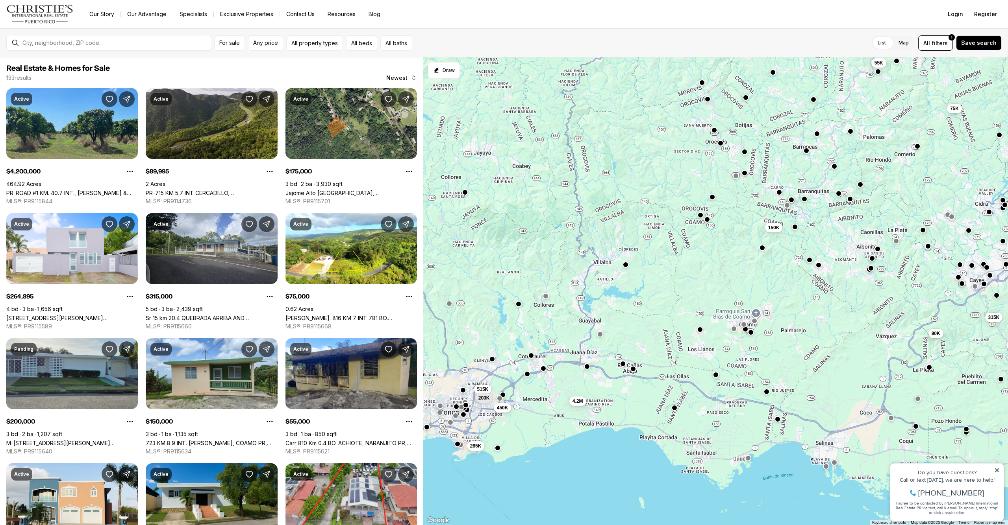
click at [699, 333] on button "button" at bounding box center [700, 330] width 6 height 6
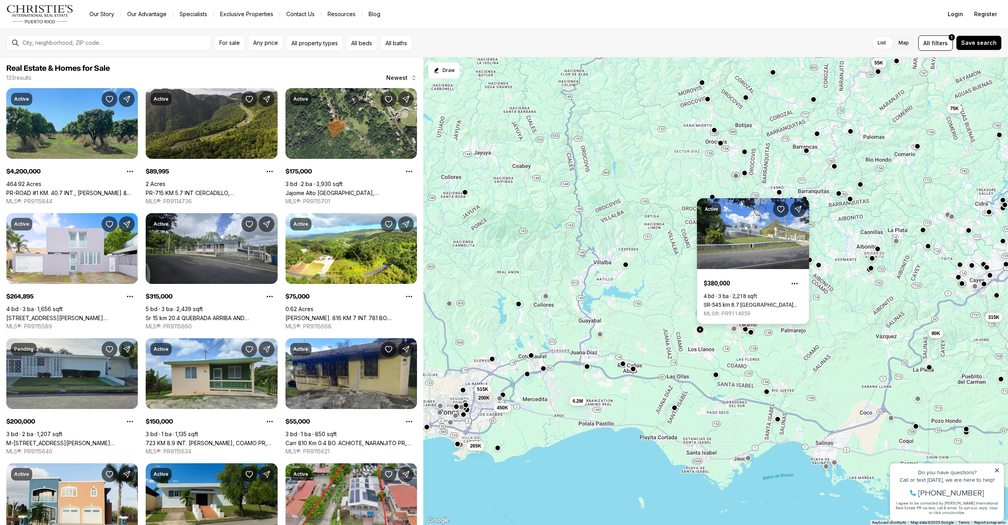
click at [745, 302] on link "SR-545 km 8.7 [GEOGRAPHIC_DATA][PERSON_NAME], COAMO PR, 00769" at bounding box center [752, 305] width 99 height 6
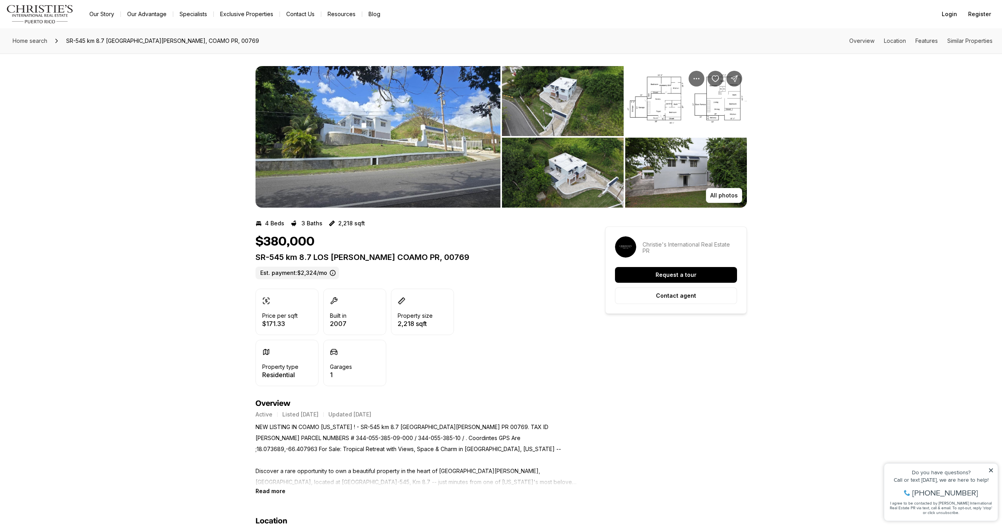
click at [438, 157] on img "View image gallery" at bounding box center [377, 137] width 245 height 142
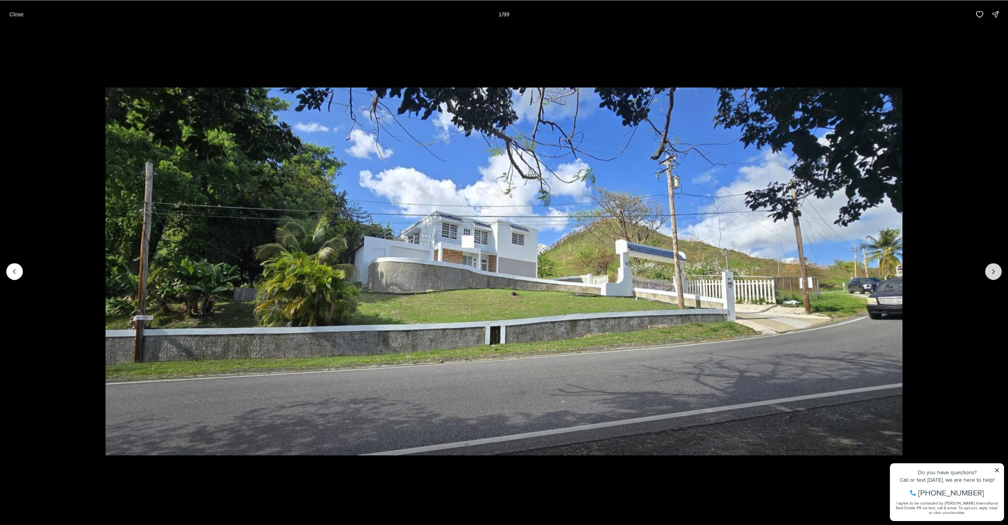
click at [989, 271] on button "Next slide" at bounding box center [993, 271] width 17 height 17
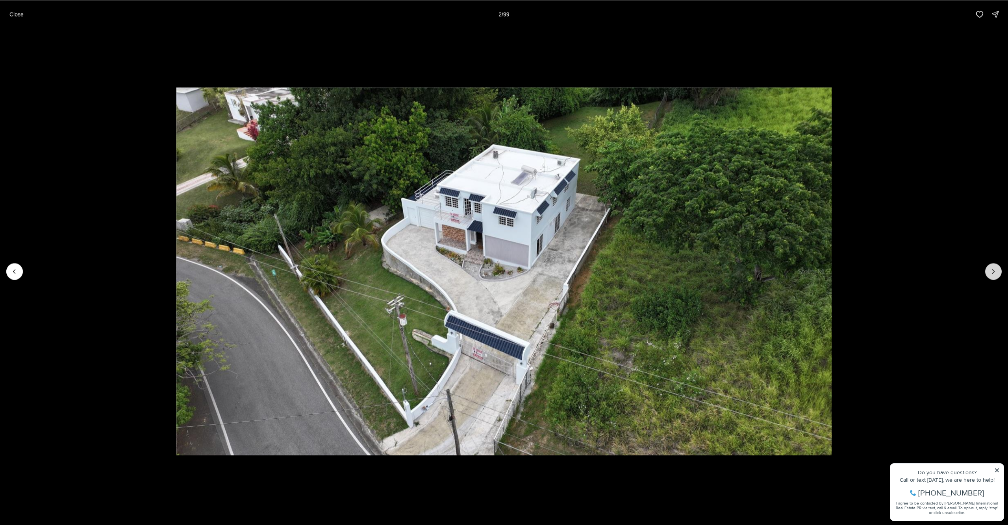
click at [989, 270] on icon "Next slide" at bounding box center [993, 272] width 8 height 8
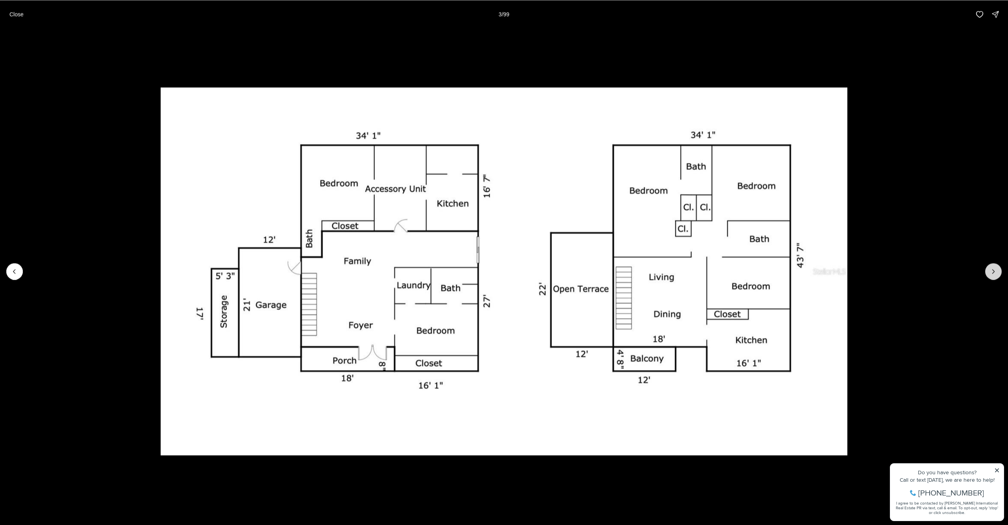
click at [989, 270] on icon "Next slide" at bounding box center [993, 272] width 8 height 8
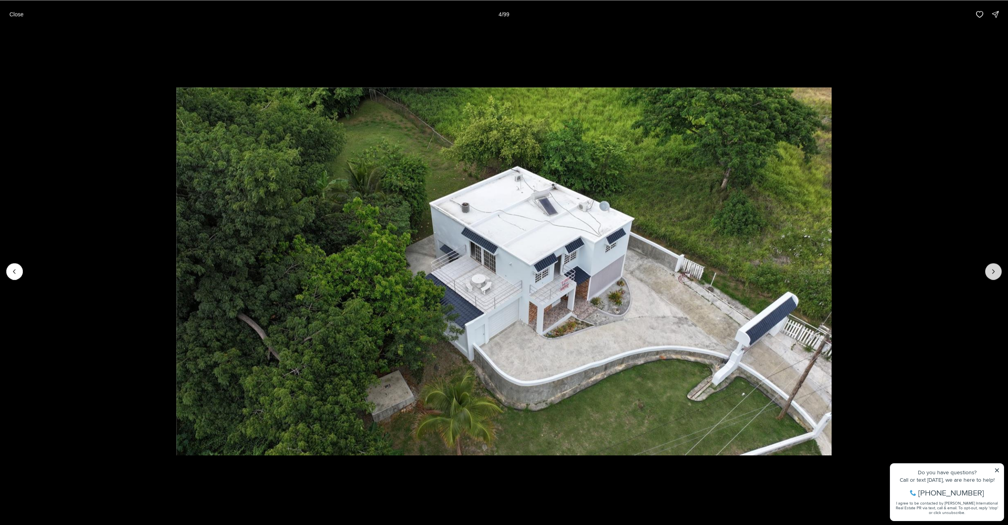
click at [989, 270] on icon "Next slide" at bounding box center [993, 272] width 8 height 8
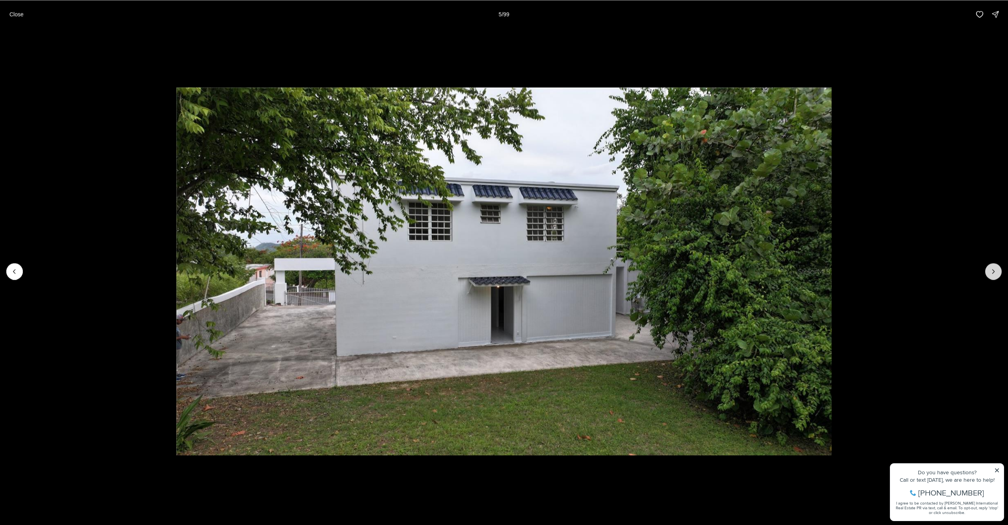
click at [989, 270] on icon "Next slide" at bounding box center [993, 272] width 8 height 8
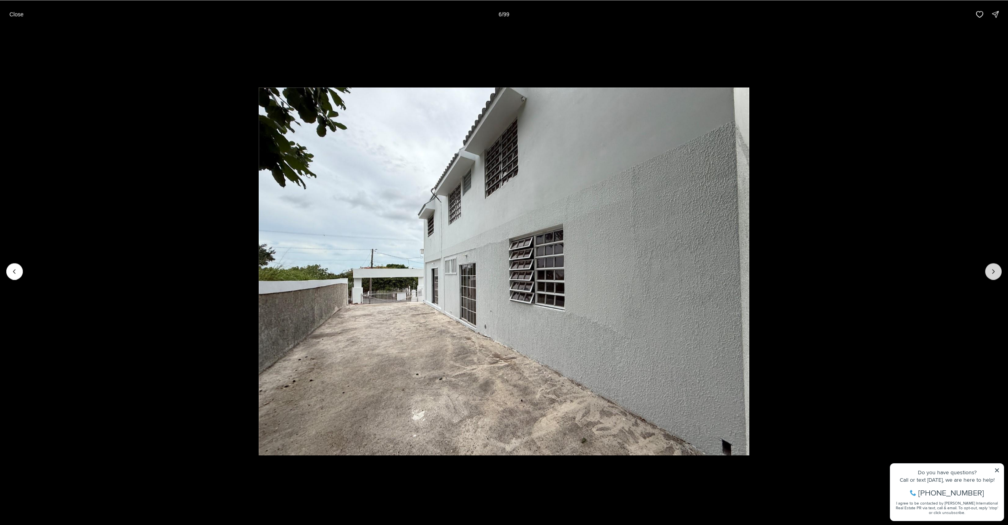
click at [989, 270] on icon "Next slide" at bounding box center [993, 272] width 8 height 8
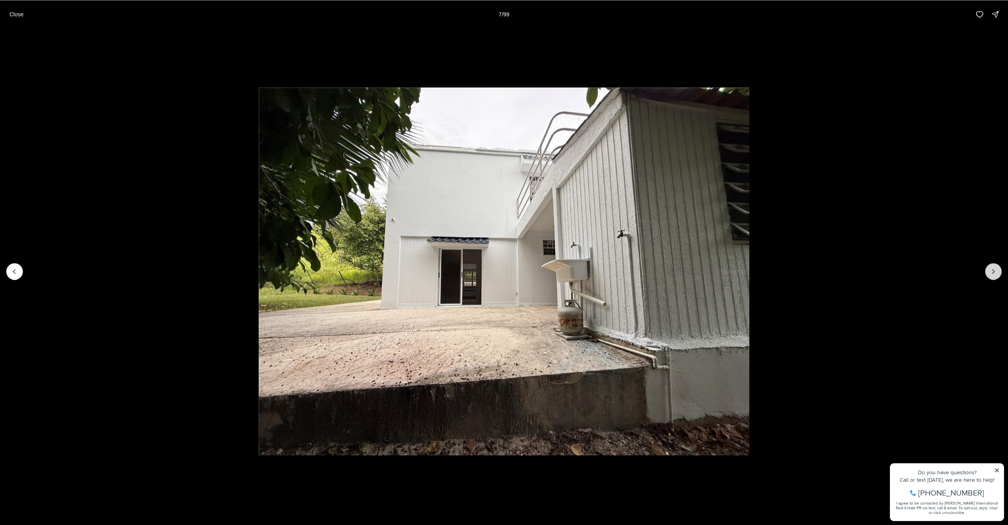
click at [989, 270] on icon "Next slide" at bounding box center [993, 272] width 8 height 8
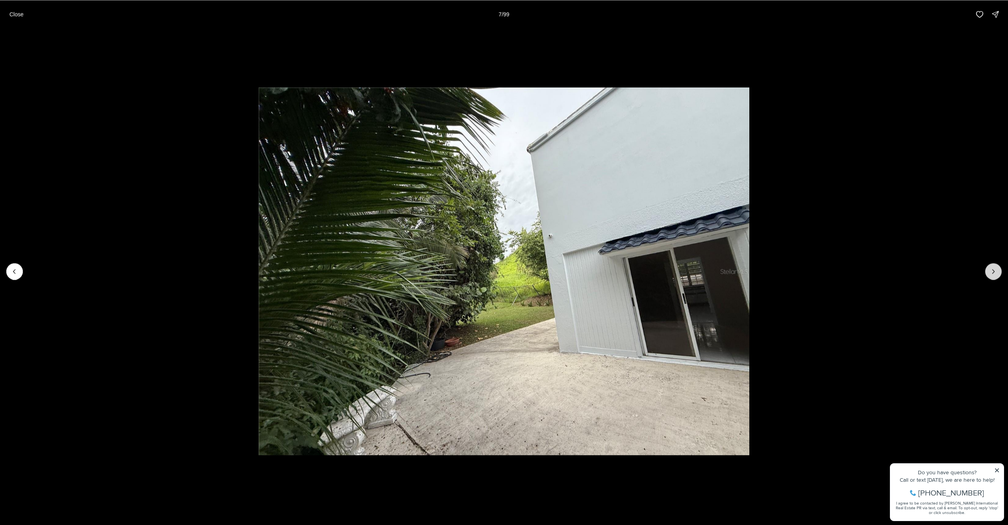
click at [989, 270] on icon "Next slide" at bounding box center [993, 272] width 8 height 8
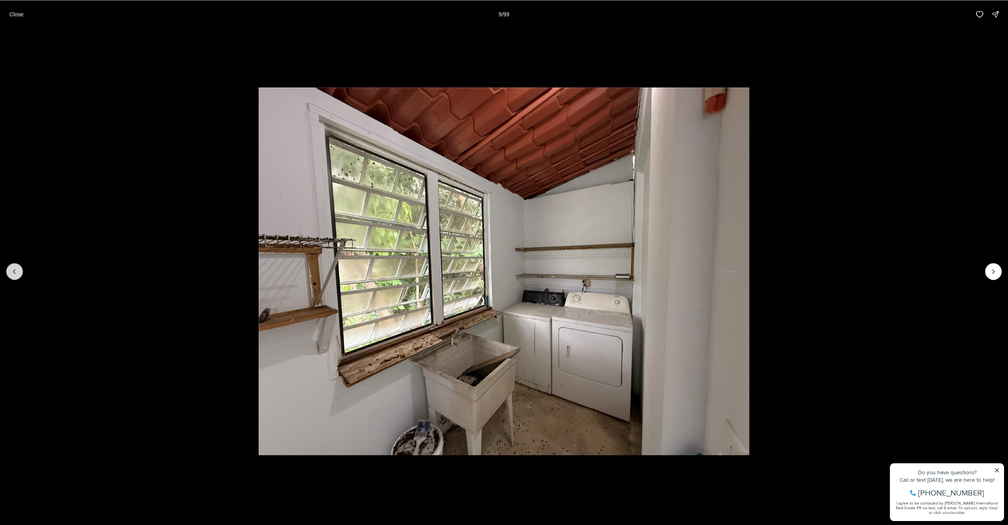
click at [13, 274] on icon "Previous slide" at bounding box center [15, 272] width 8 height 8
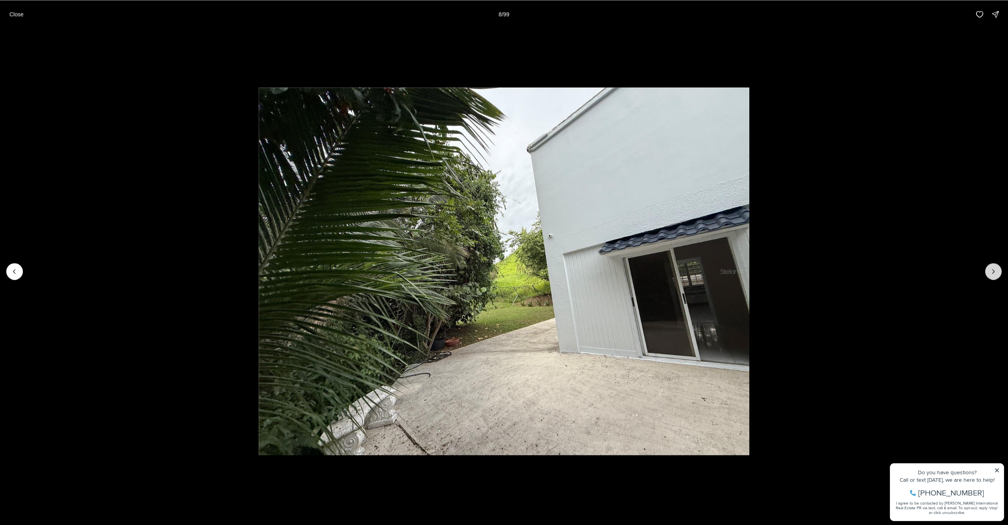
click at [995, 273] on icon "Next slide" at bounding box center [993, 272] width 8 height 8
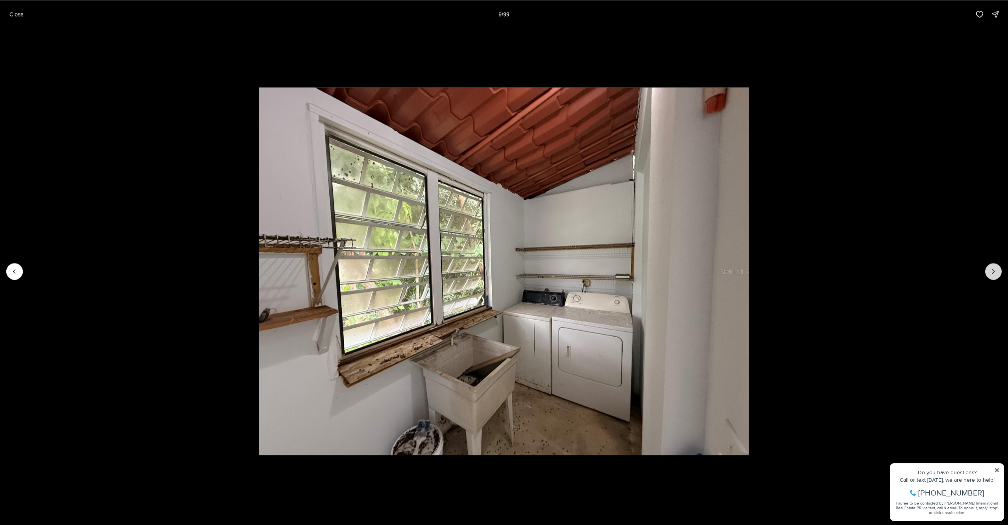
click at [994, 272] on icon "Next slide" at bounding box center [993, 272] width 8 height 8
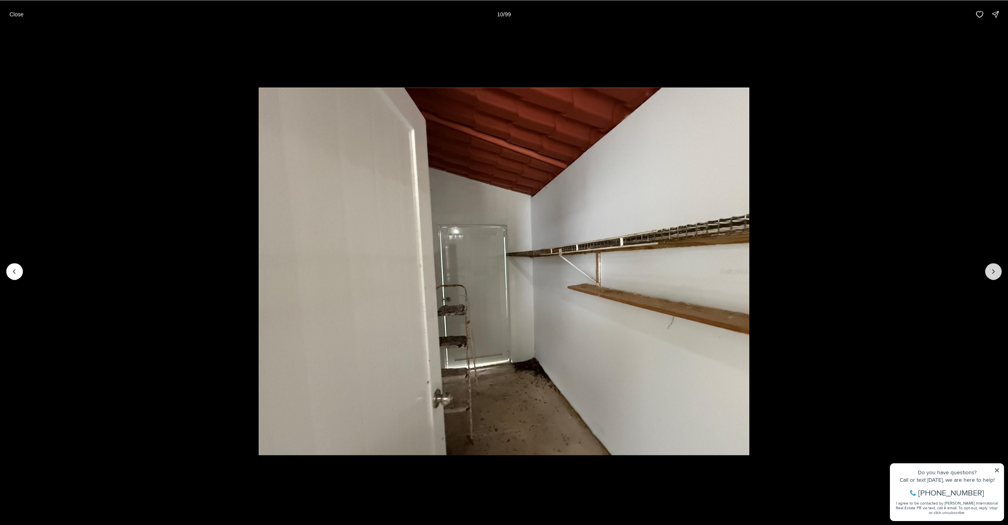
click at [994, 272] on icon "Next slide" at bounding box center [993, 272] width 8 height 8
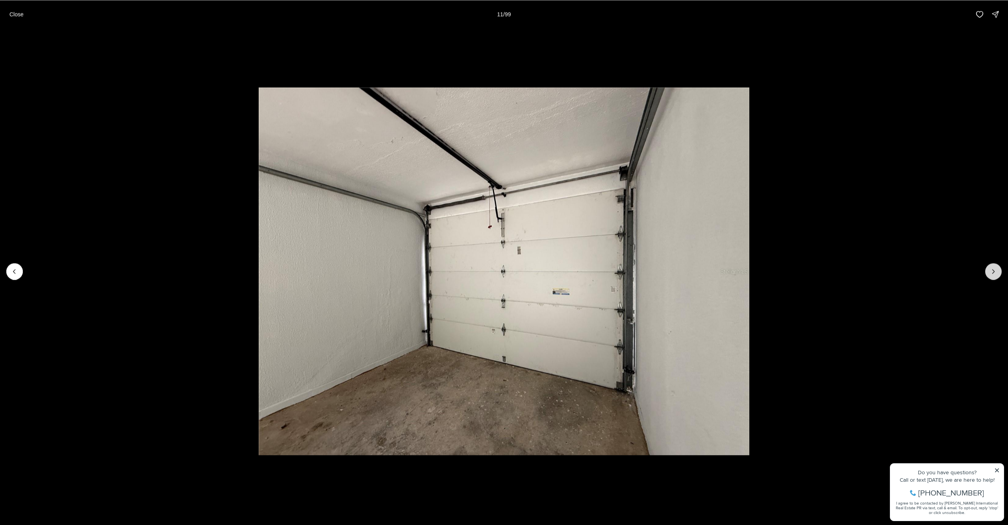
click at [994, 272] on icon "Next slide" at bounding box center [993, 272] width 8 height 8
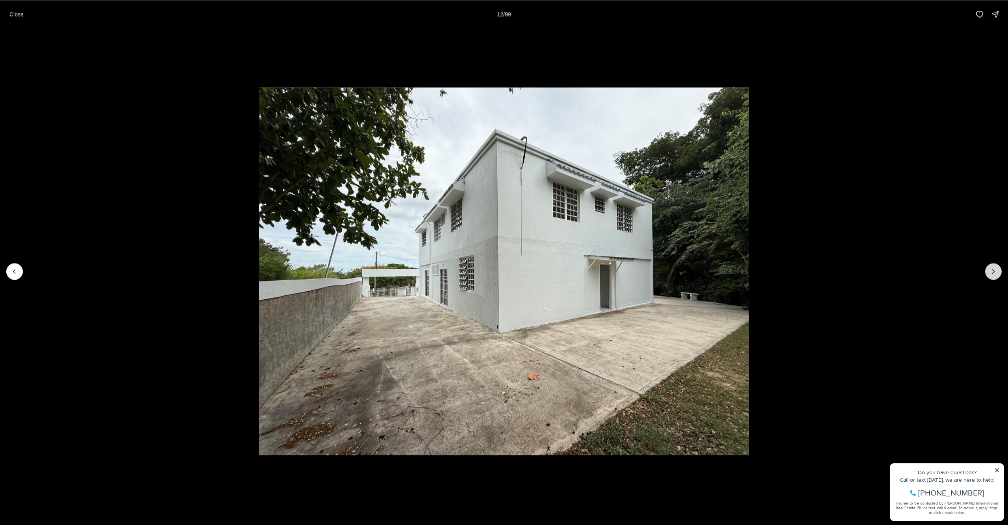
click at [994, 272] on icon "Next slide" at bounding box center [993, 272] width 8 height 8
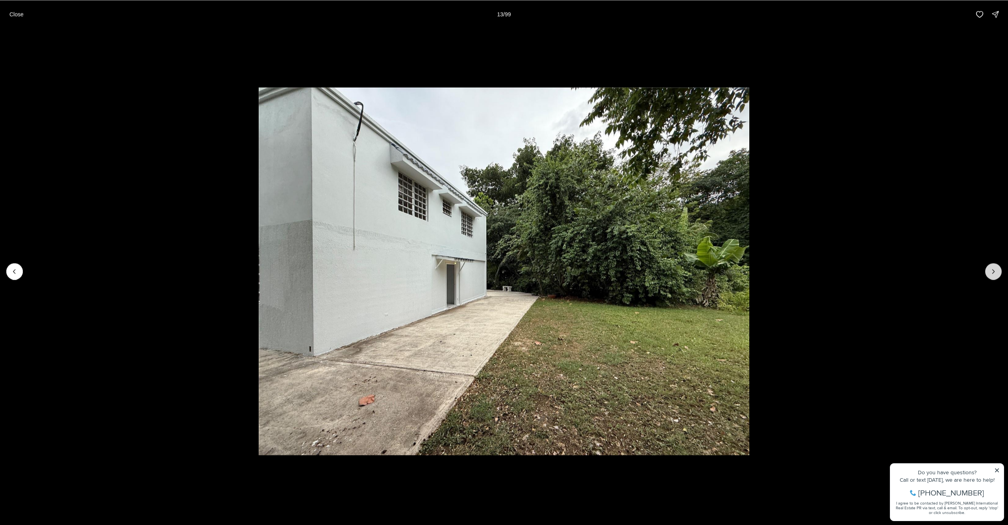
click at [994, 272] on icon "Next slide" at bounding box center [993, 272] width 8 height 8
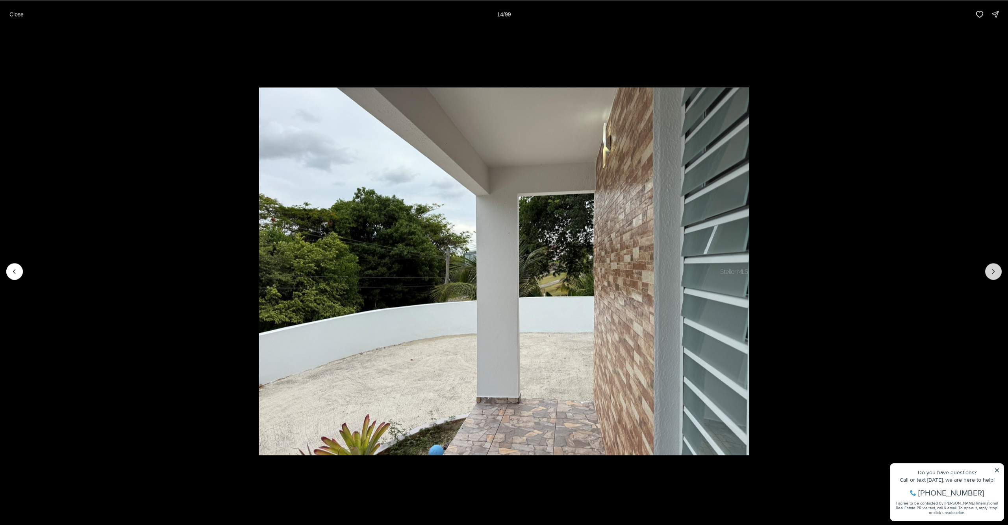
click at [994, 272] on icon "Next slide" at bounding box center [993, 272] width 8 height 8
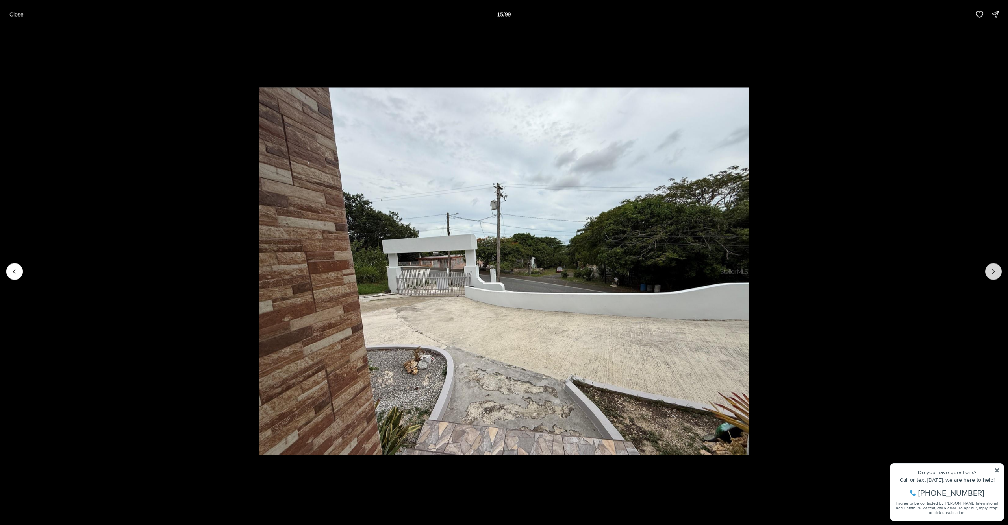
click at [994, 272] on icon "Next slide" at bounding box center [993, 272] width 8 height 8
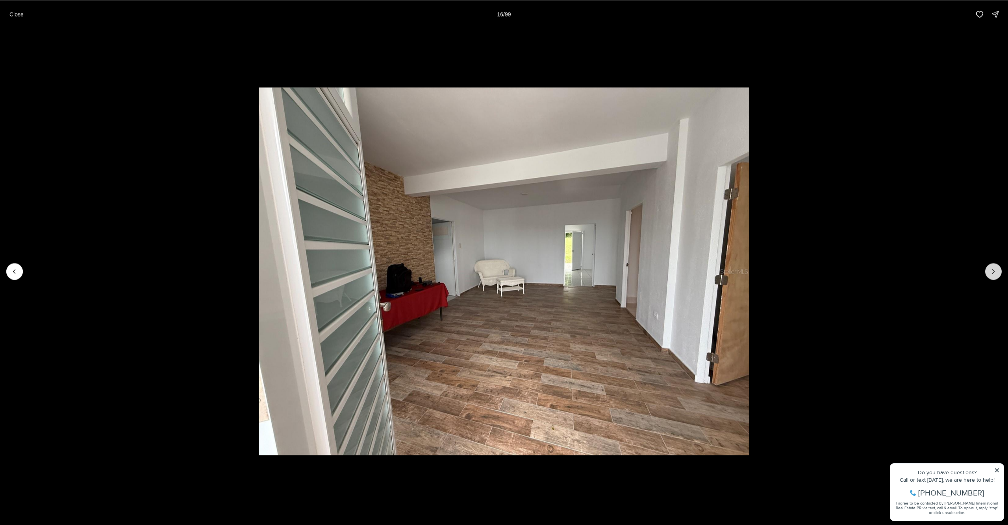
click at [994, 272] on icon "Next slide" at bounding box center [993, 272] width 8 height 8
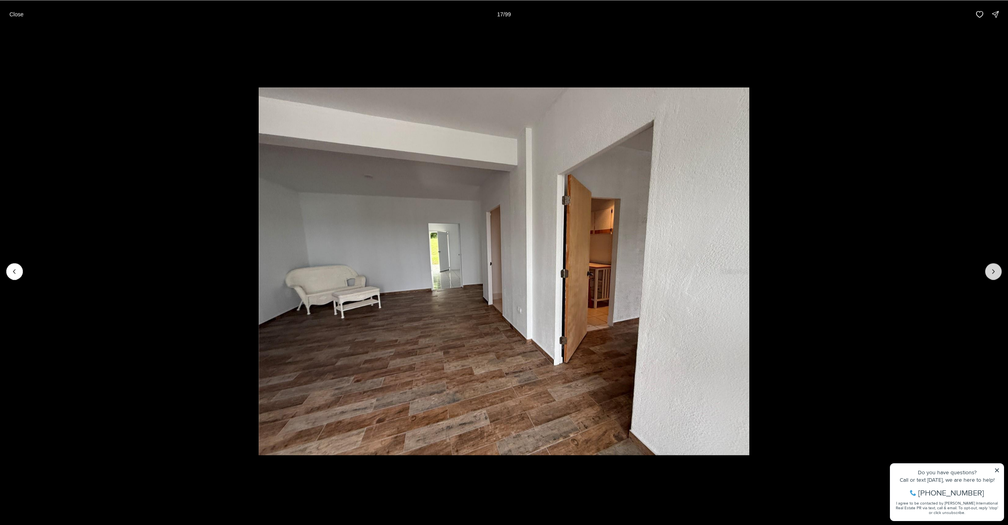
click at [994, 272] on icon "Next slide" at bounding box center [993, 272] width 8 height 8
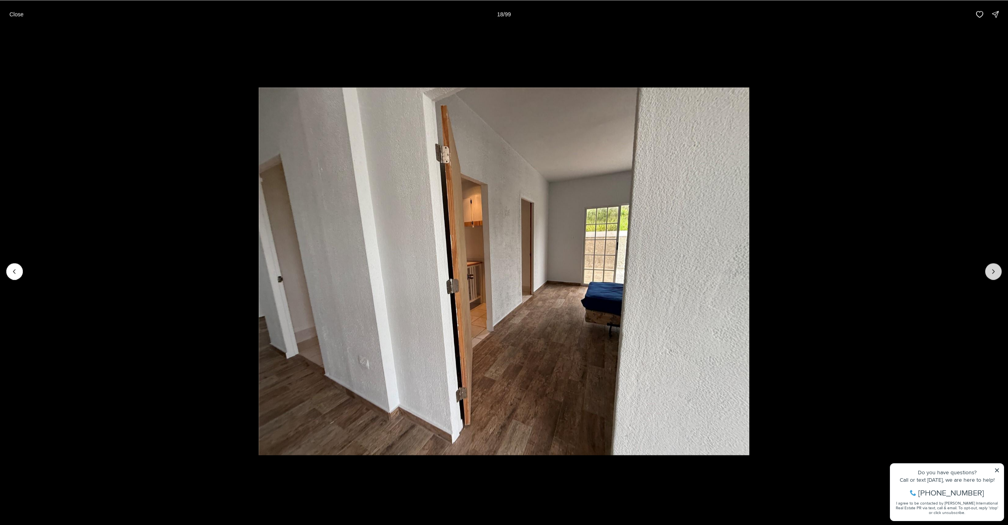
click at [994, 272] on icon "Next slide" at bounding box center [993, 272] width 8 height 8
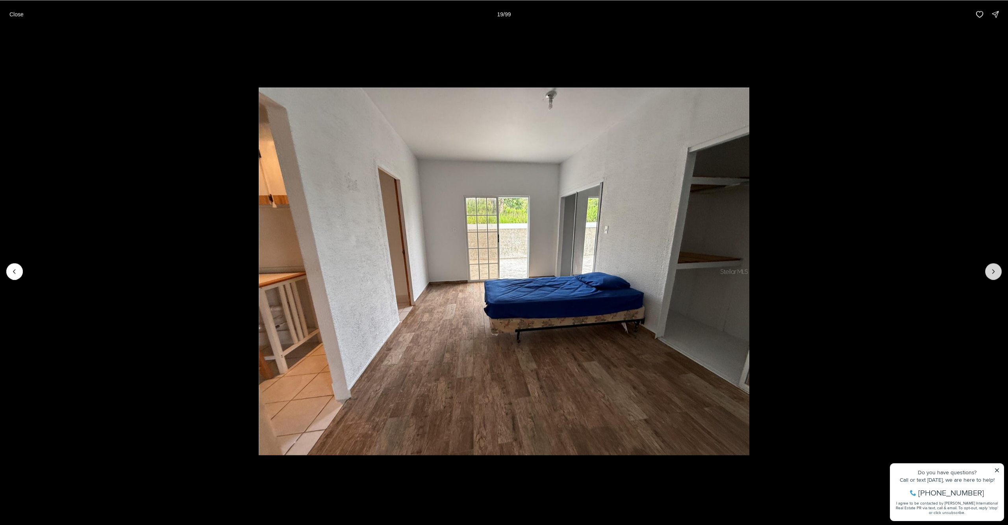
click at [994, 272] on icon "Next slide" at bounding box center [993, 272] width 8 height 8
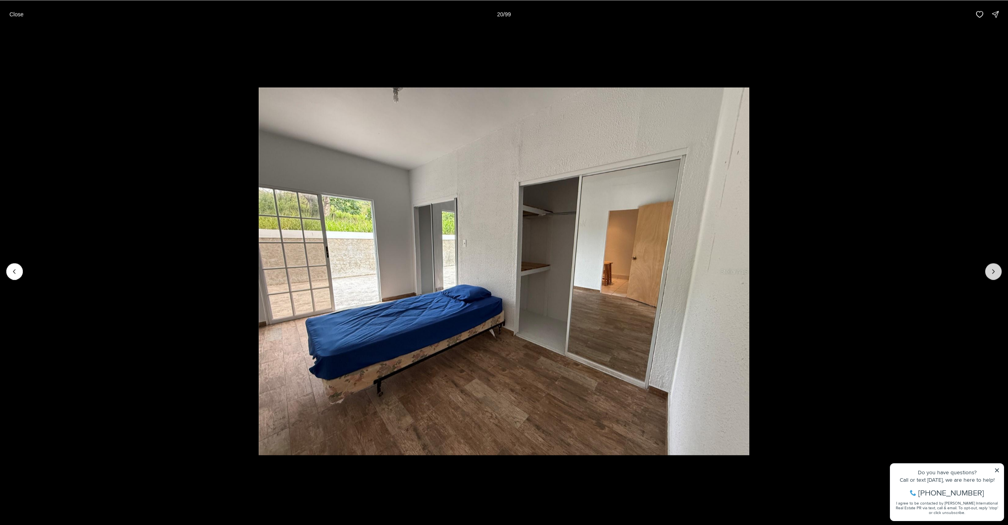
click at [994, 272] on icon "Next slide" at bounding box center [993, 272] width 8 height 8
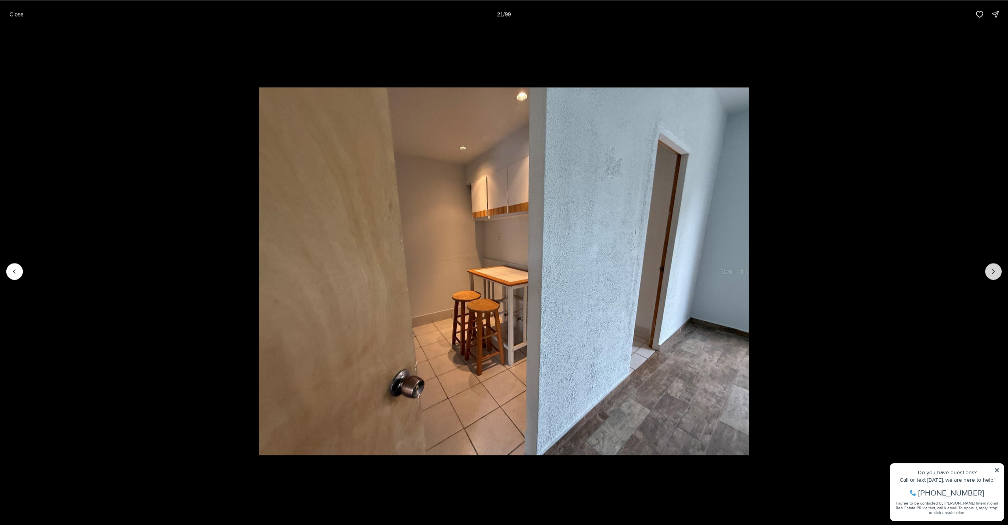
click at [994, 272] on icon "Next slide" at bounding box center [993, 272] width 8 height 8
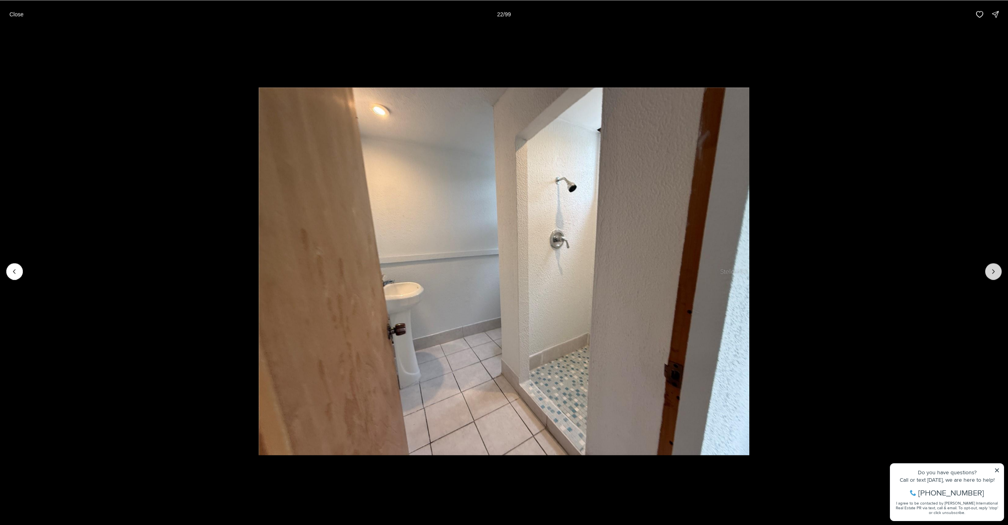
click at [994, 272] on icon "Next slide" at bounding box center [993, 272] width 8 height 8
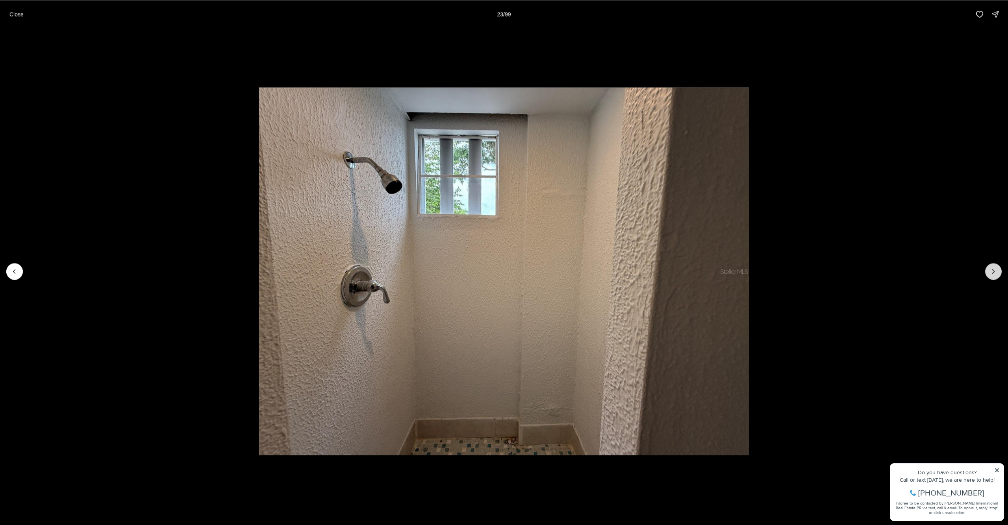
click at [994, 272] on icon "Next slide" at bounding box center [993, 272] width 8 height 8
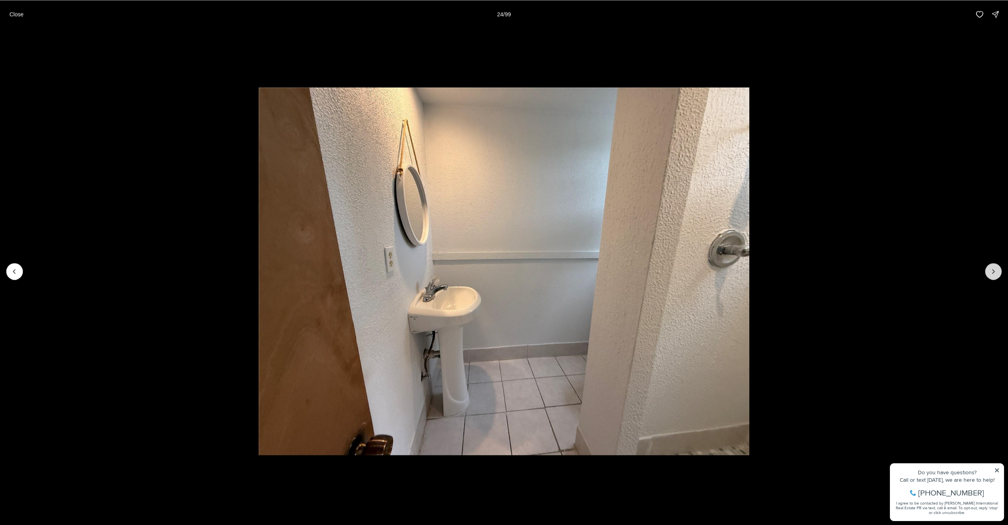
click at [994, 272] on icon "Next slide" at bounding box center [993, 272] width 8 height 8
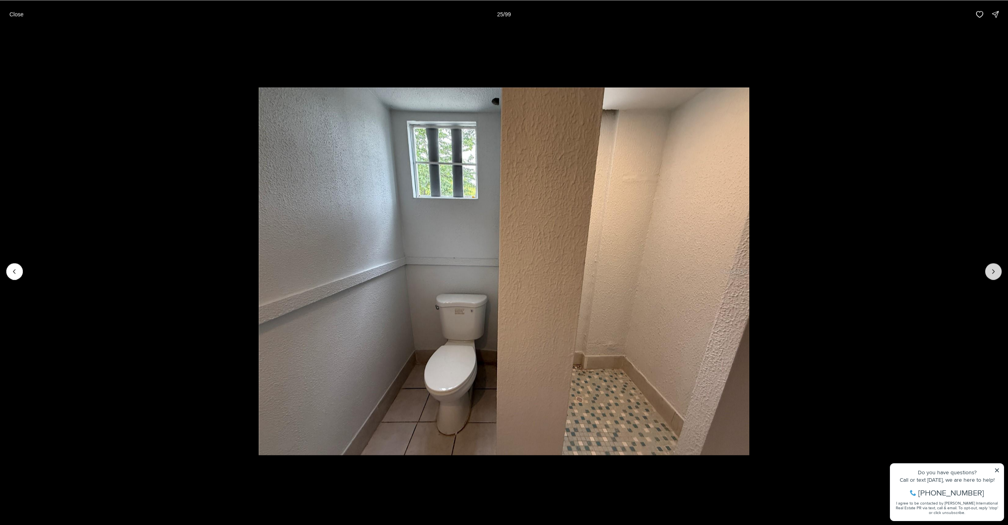
click at [994, 272] on icon "Next slide" at bounding box center [993, 272] width 8 height 8
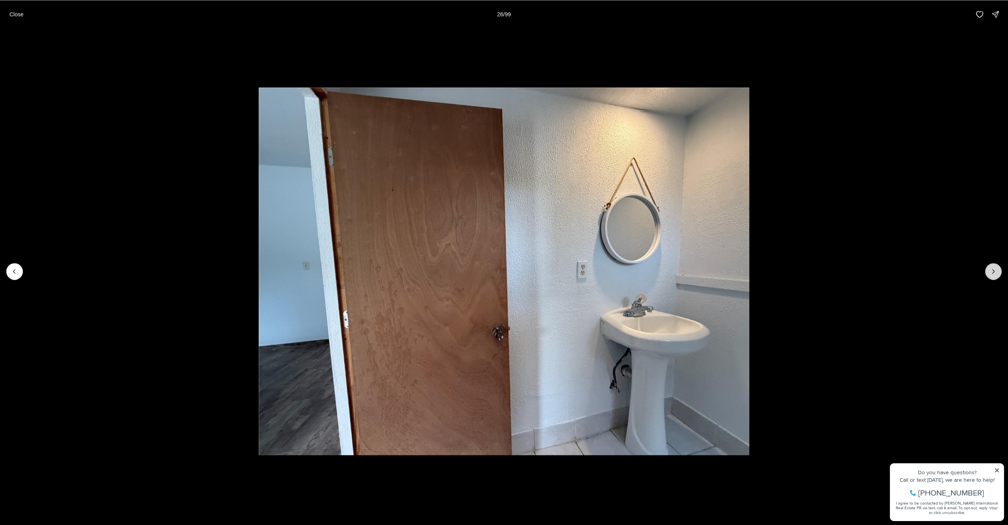
click at [994, 272] on icon "Next slide" at bounding box center [993, 272] width 8 height 8
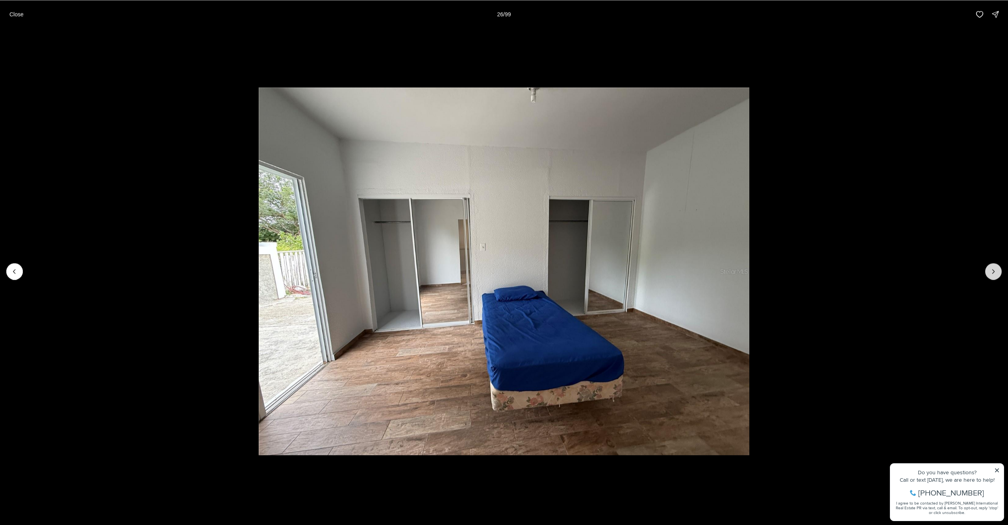
click at [994, 272] on icon "Next slide" at bounding box center [993, 272] width 8 height 8
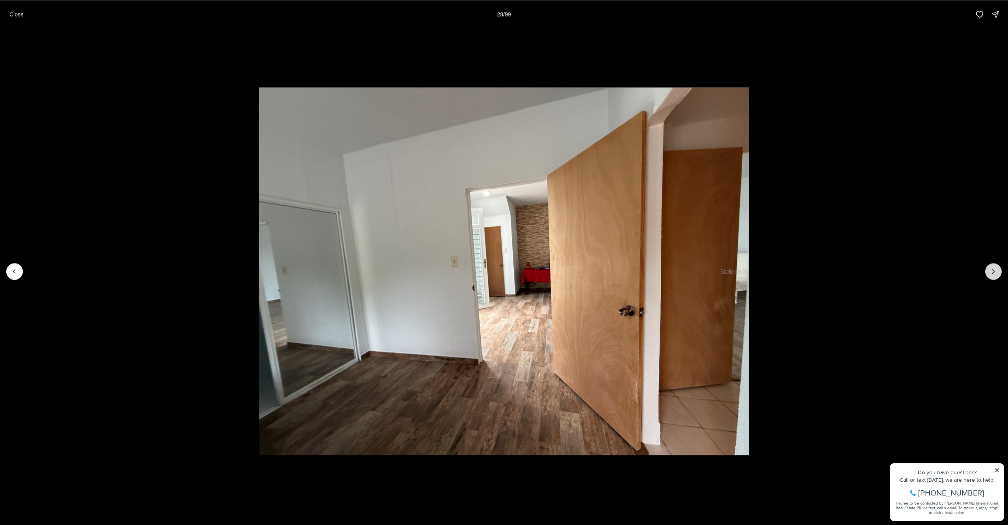
click at [994, 272] on icon "Next slide" at bounding box center [993, 272] width 8 height 8
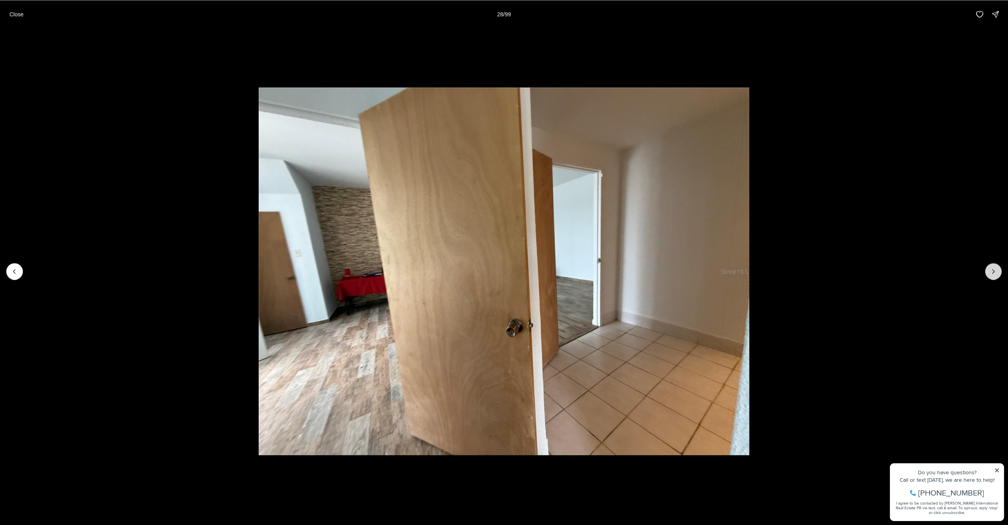
click at [994, 272] on icon "Next slide" at bounding box center [993, 272] width 8 height 8
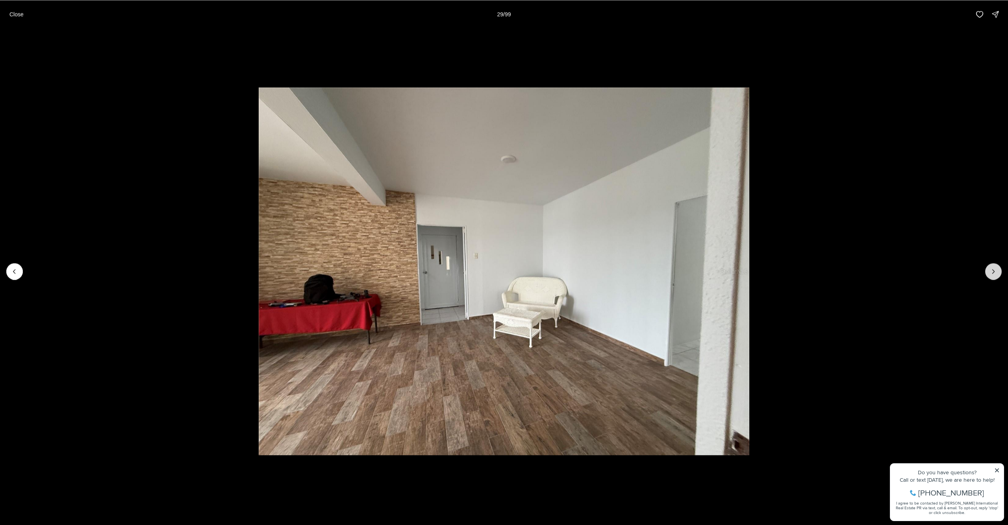
click at [994, 272] on icon "Next slide" at bounding box center [993, 272] width 8 height 8
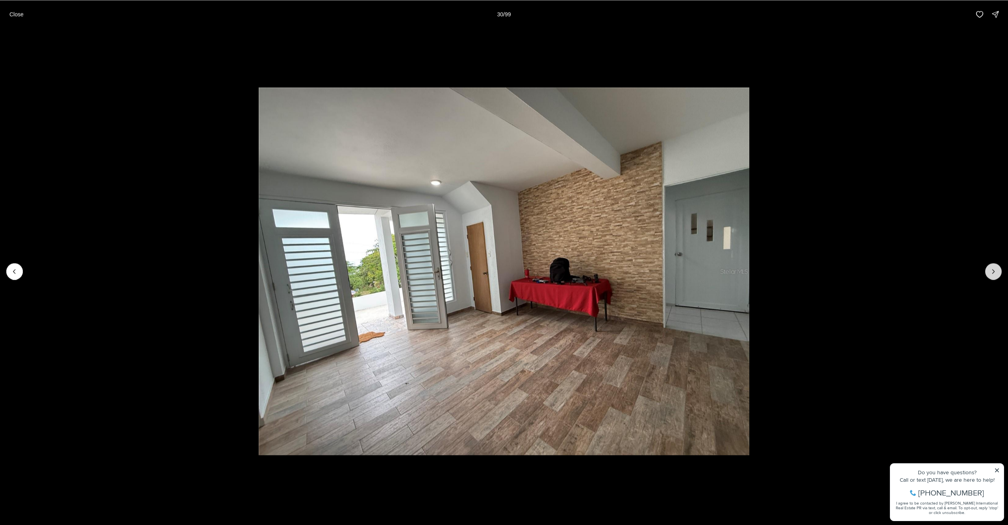
click at [994, 272] on icon "Next slide" at bounding box center [993, 272] width 8 height 8
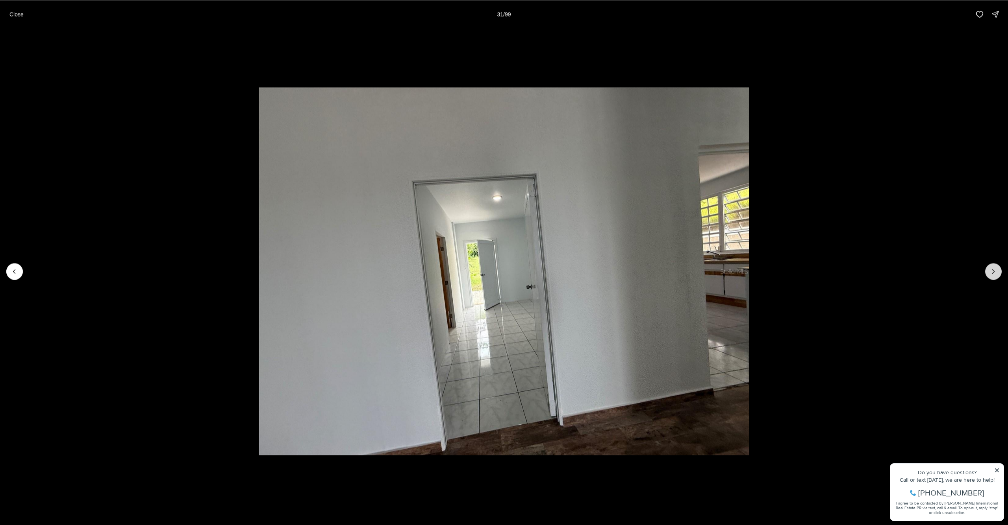
click at [994, 272] on icon "Next slide" at bounding box center [993, 272] width 8 height 8
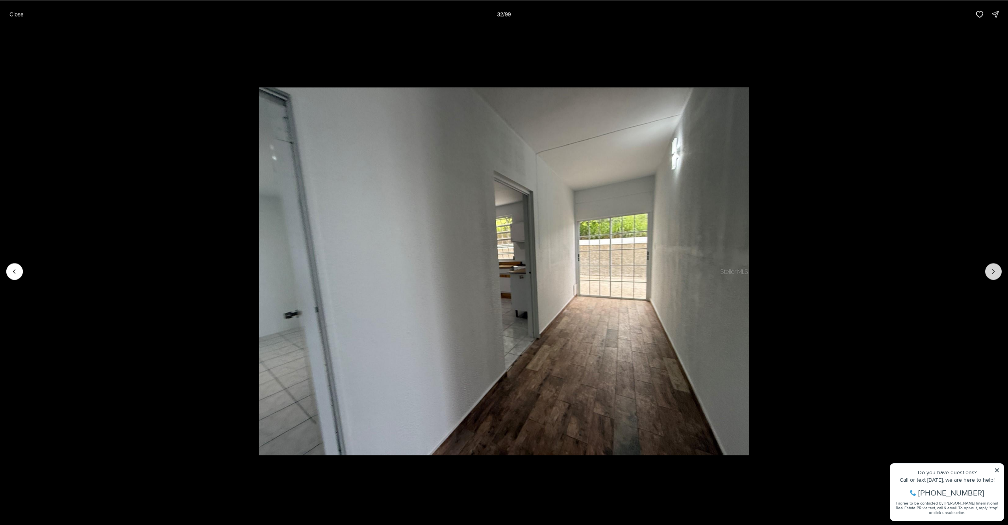
click at [994, 272] on icon "Next slide" at bounding box center [993, 272] width 8 height 8
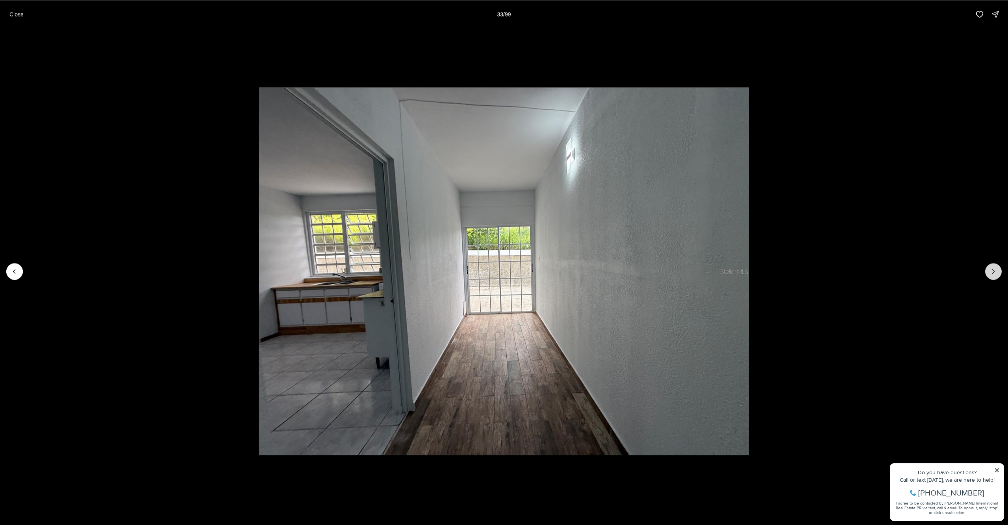
click at [994, 272] on icon "Next slide" at bounding box center [993, 272] width 8 height 8
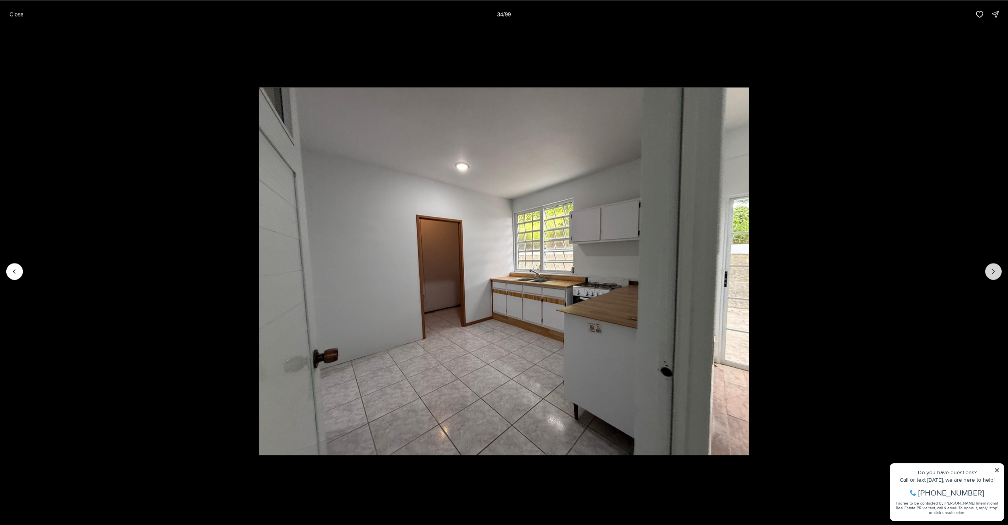
click at [994, 272] on icon "Next slide" at bounding box center [993, 272] width 8 height 8
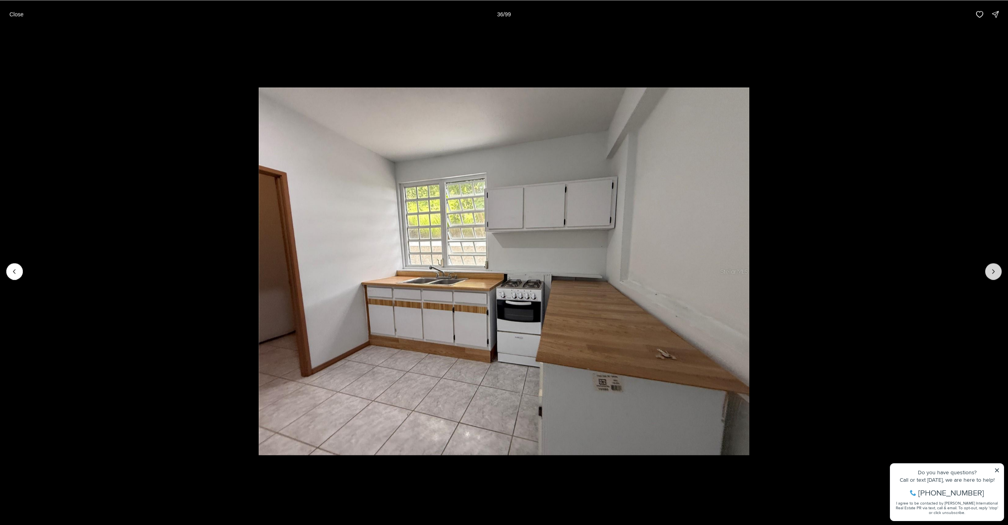
click at [987, 273] on button "Next slide" at bounding box center [993, 271] width 17 height 17
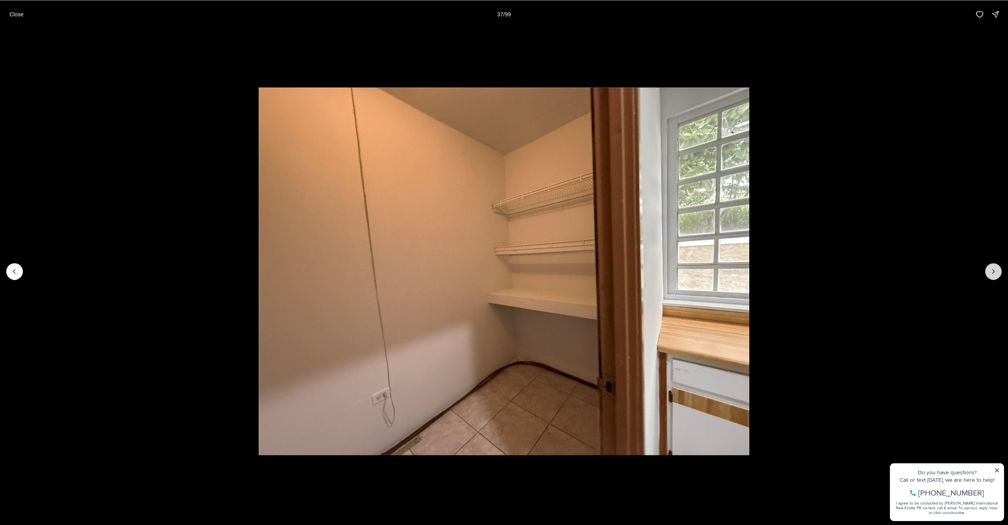
click at [987, 273] on button "Next slide" at bounding box center [993, 271] width 17 height 17
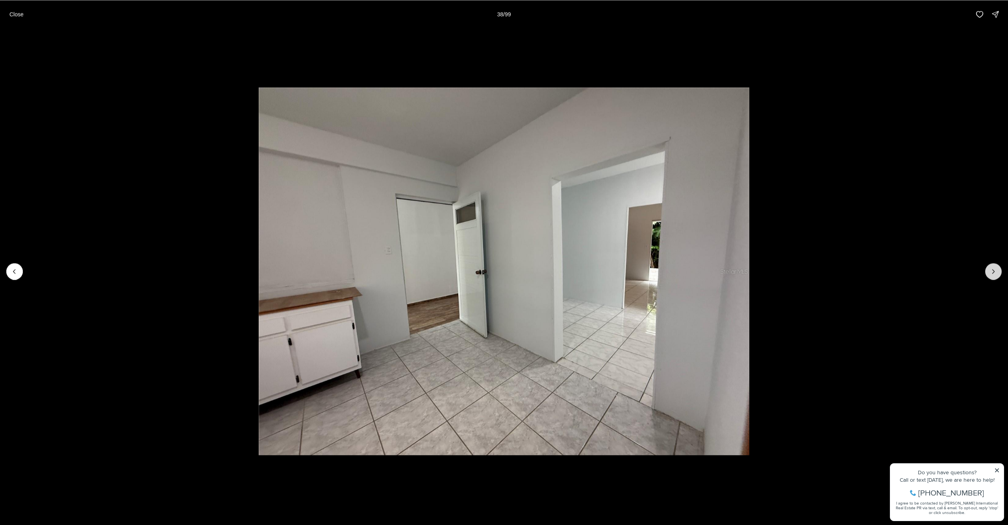
click at [987, 273] on button "Next slide" at bounding box center [993, 271] width 17 height 17
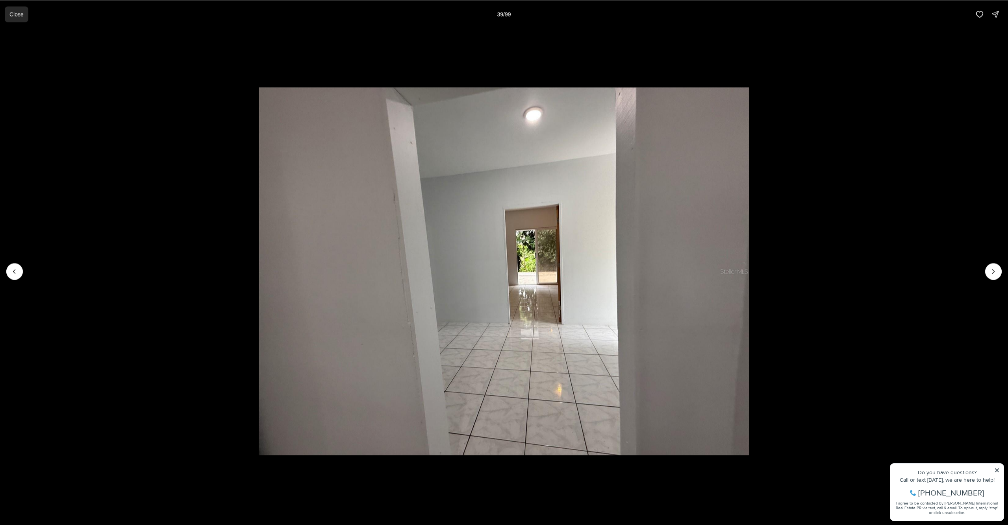
click at [17, 18] on button "Close" at bounding box center [17, 14] width 24 height 16
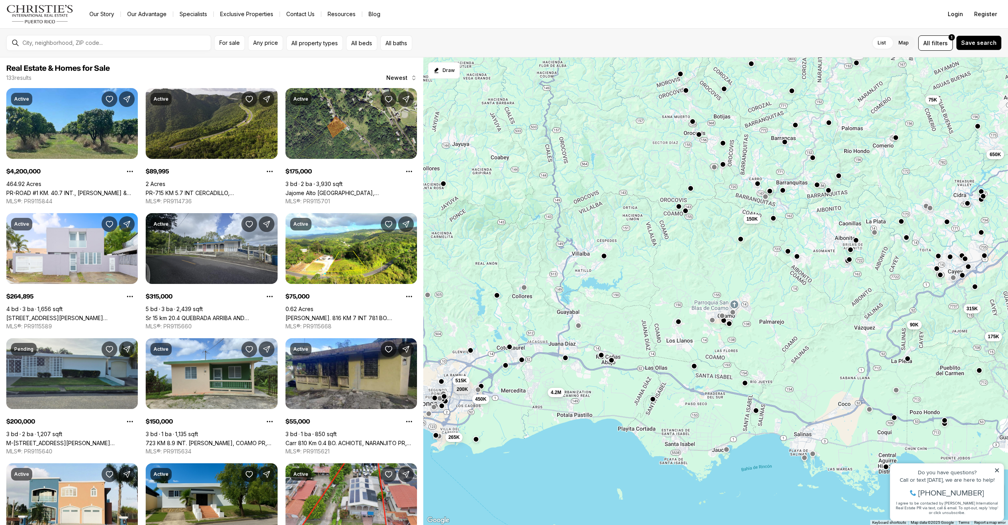
drag, startPoint x: 811, startPoint y: 320, endPoint x: 788, endPoint y: 311, distance: 24.2
click at [788, 311] on div "175K 90K 315K 650K 75K 55K 515K 450K 200K 265K 4.2M 150K" at bounding box center [715, 291] width 584 height 468
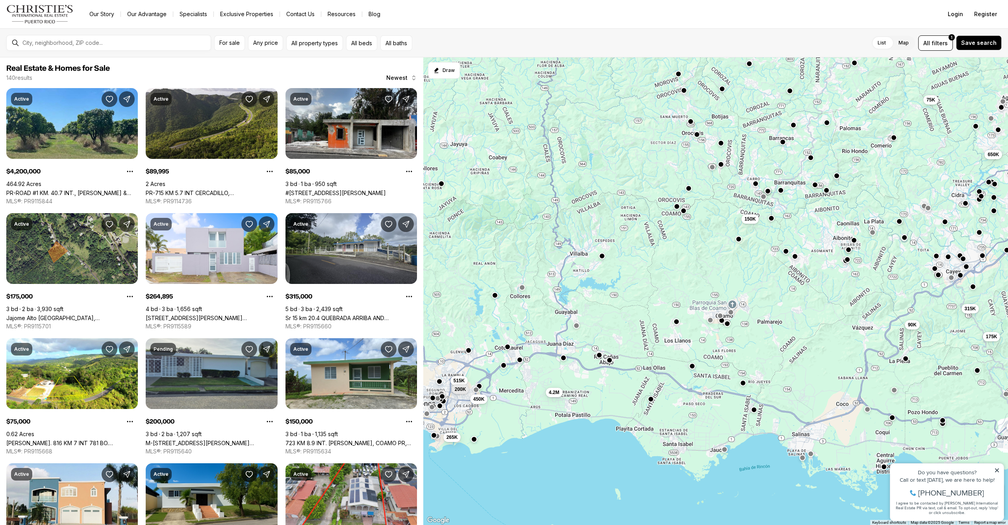
click at [756, 413] on div at bounding box center [753, 411] width 6 height 6
click at [754, 411] on button "button" at bounding box center [753, 410] width 6 height 6
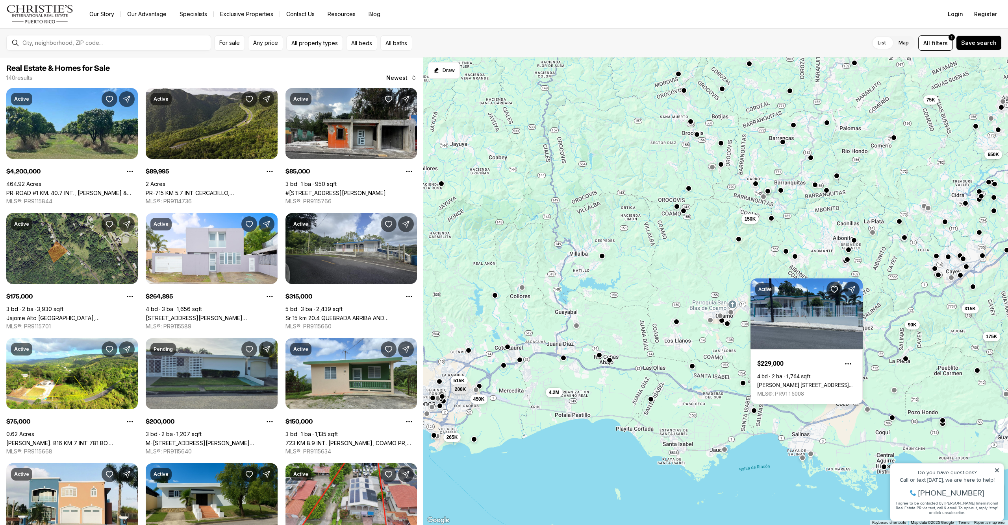
click at [699, 287] on div "175K 90K 315K 650K 75K 515K 450K 200K 265K 4.2M 150K 85K" at bounding box center [715, 291] width 584 height 468
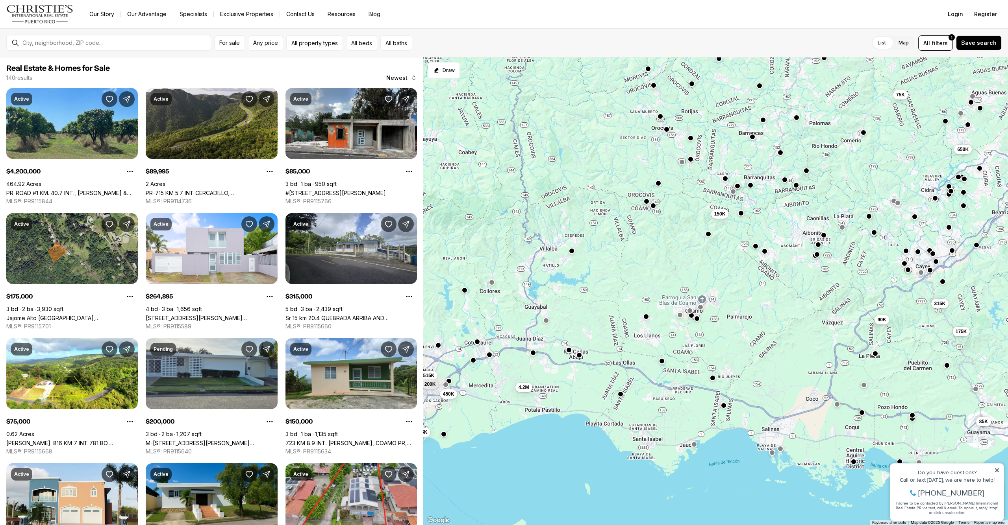
drag, startPoint x: 810, startPoint y: 317, endPoint x: 777, endPoint y: 312, distance: 33.5
click at [777, 312] on div "175K 90K 315K 650K 75K 515K 450K 200K 265K 4.2M 150K 85K" at bounding box center [715, 291] width 584 height 468
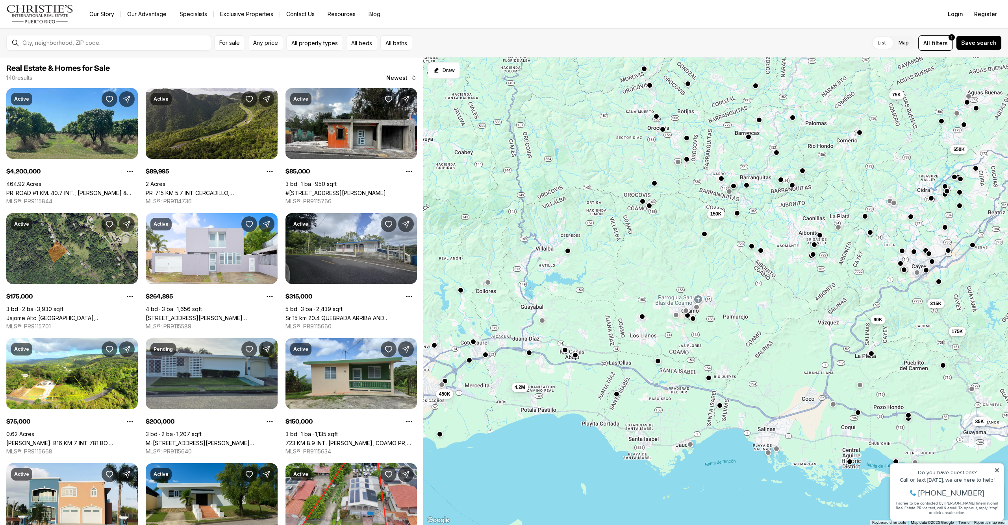
click at [758, 251] on button "button" at bounding box center [760, 251] width 6 height 6
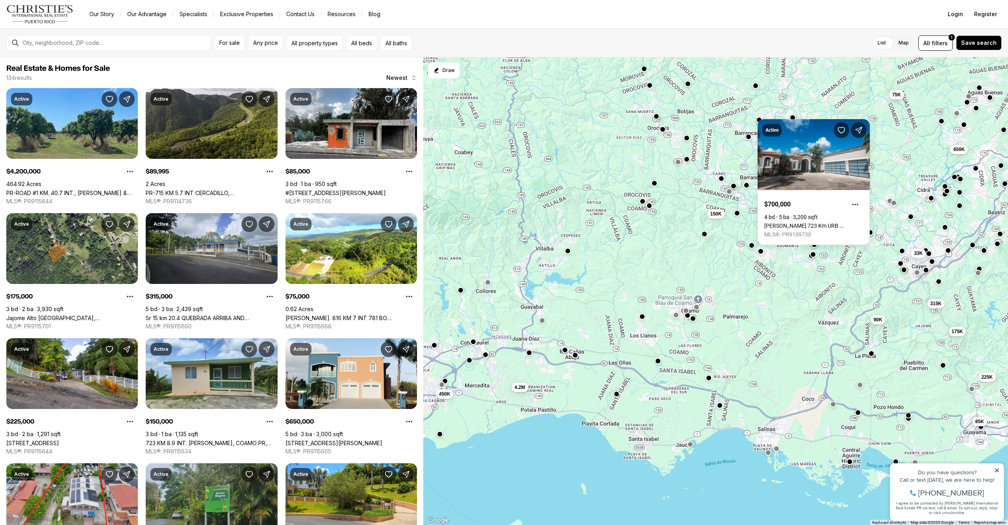
click at [750, 248] on button "button" at bounding box center [751, 245] width 6 height 6
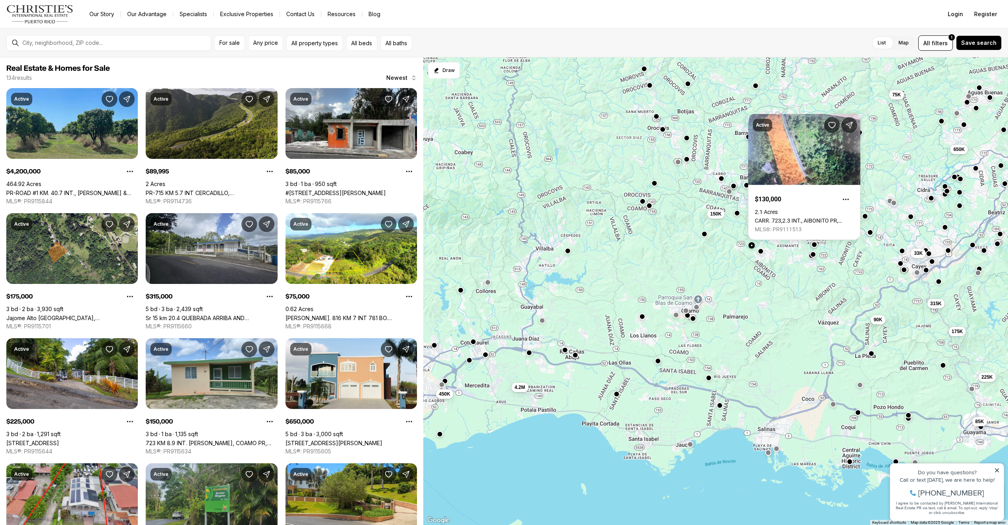
click at [729, 246] on div "33K 175K 90K 315K 650K 75K 350K 450K 4.2M 150K 85K 225K" at bounding box center [715, 291] width 584 height 468
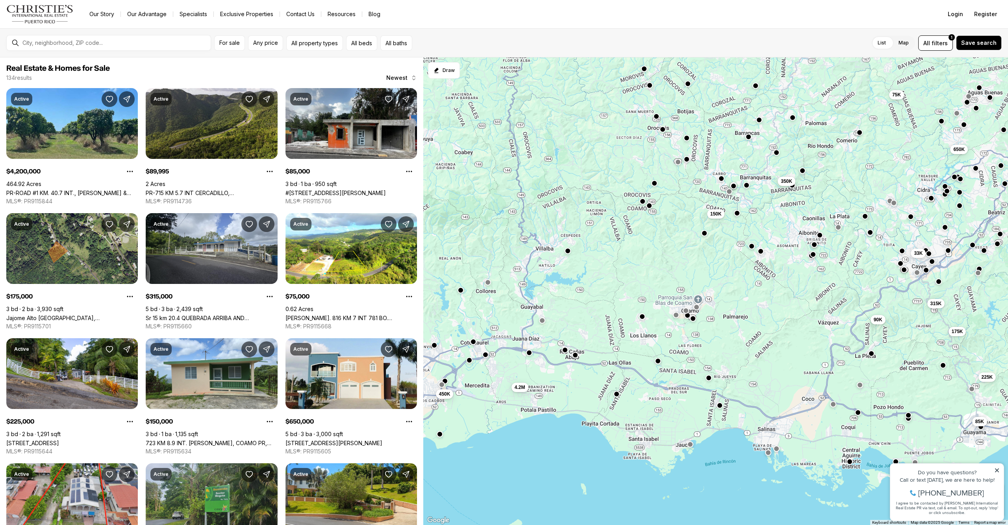
click at [702, 235] on button "button" at bounding box center [704, 233] width 6 height 6
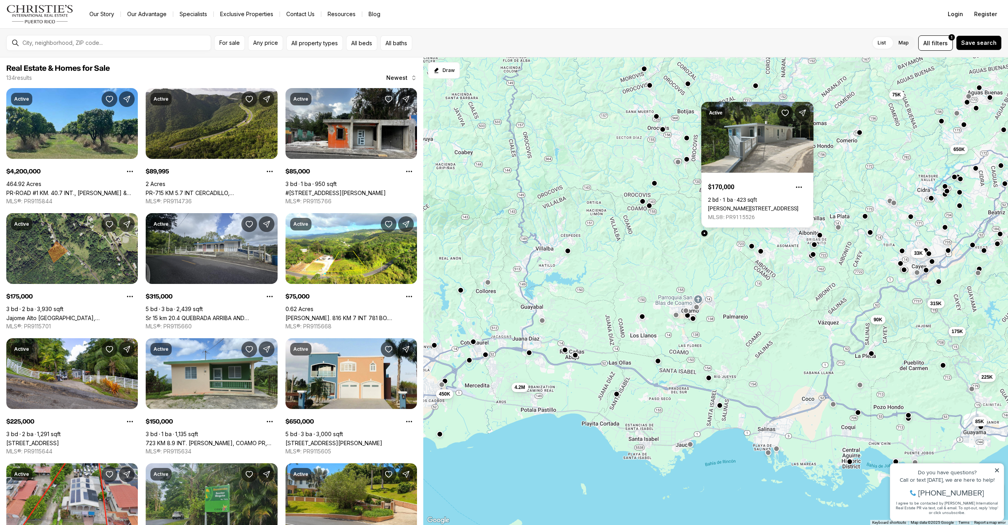
click at [706, 249] on div "33K 175K 90K 315K 650K 75K 350K 450K 4.2M 150K 85K 225K" at bounding box center [715, 291] width 584 height 468
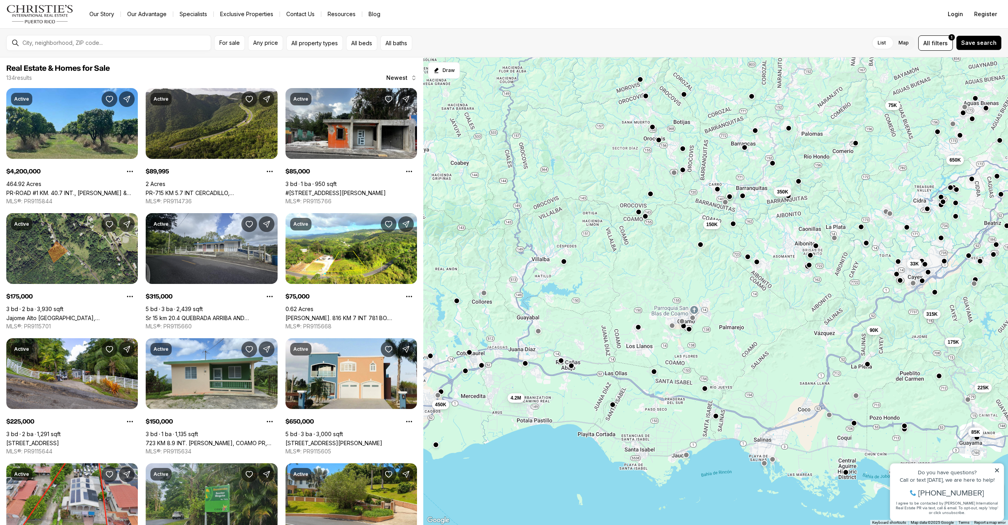
drag, startPoint x: 706, startPoint y: 248, endPoint x: 702, endPoint y: 260, distance: 12.2
click at [702, 260] on div "33K 175K 90K 315K 650K 75K 350K 450K 4.2M 150K 85K 225K" at bounding box center [715, 291] width 584 height 468
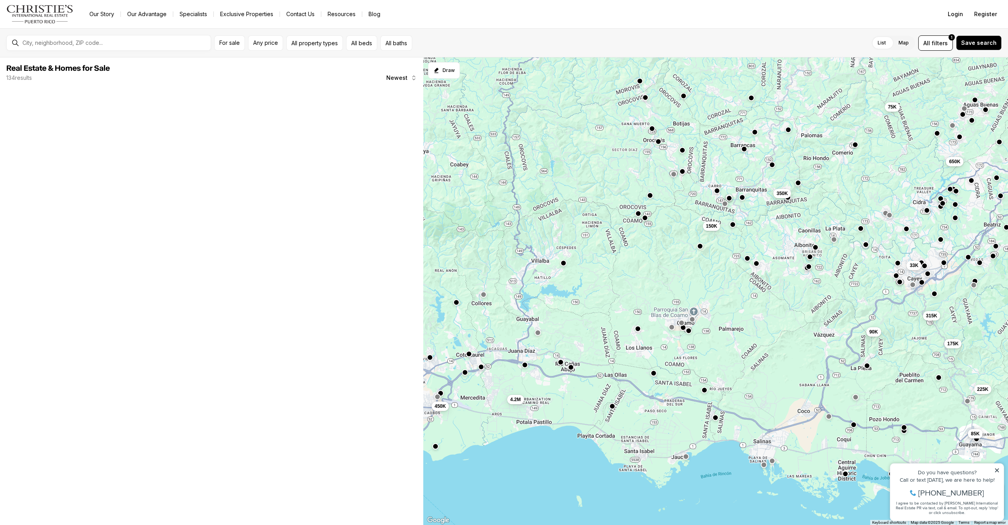
click at [732, 225] on button "button" at bounding box center [732, 225] width 6 height 6
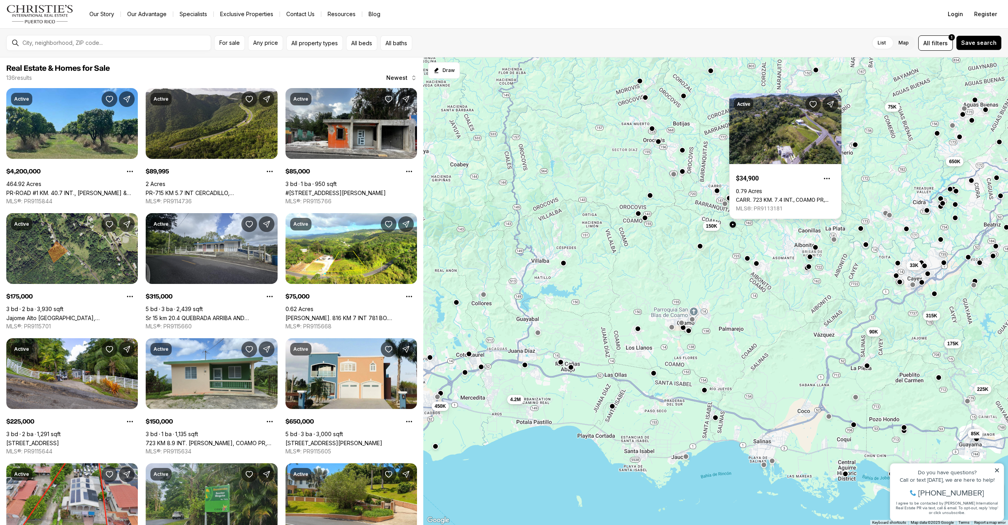
click at [732, 225] on button "button" at bounding box center [732, 225] width 6 height 6
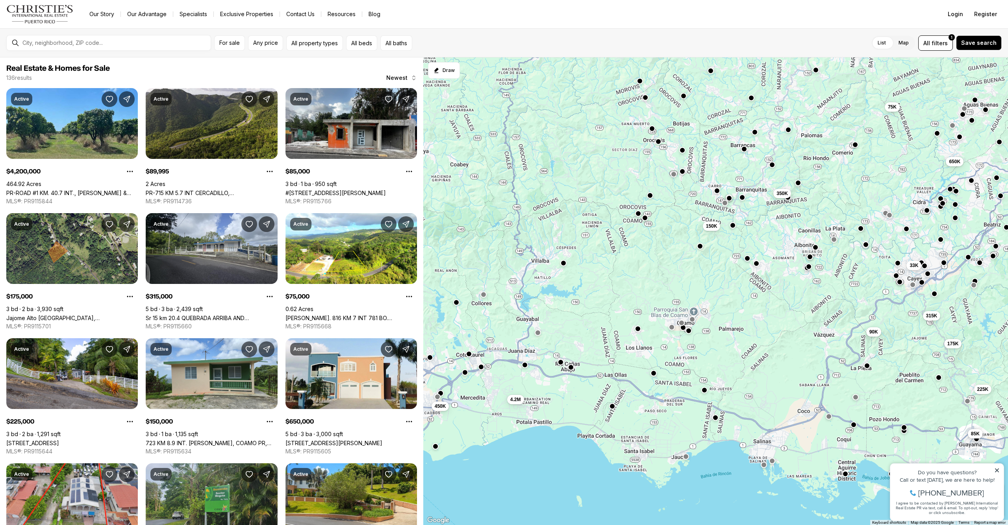
click at [725, 204] on button "button" at bounding box center [724, 203] width 6 height 6
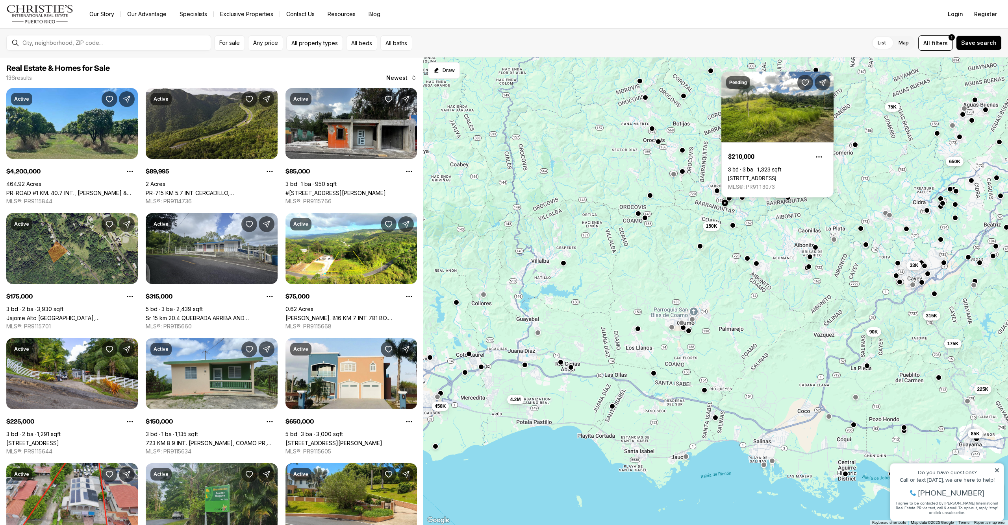
click at [698, 205] on div "33K 175K 90K 315K 650K 75K 350K 450K 4.2M 150K 85K 225K" at bounding box center [715, 291] width 584 height 468
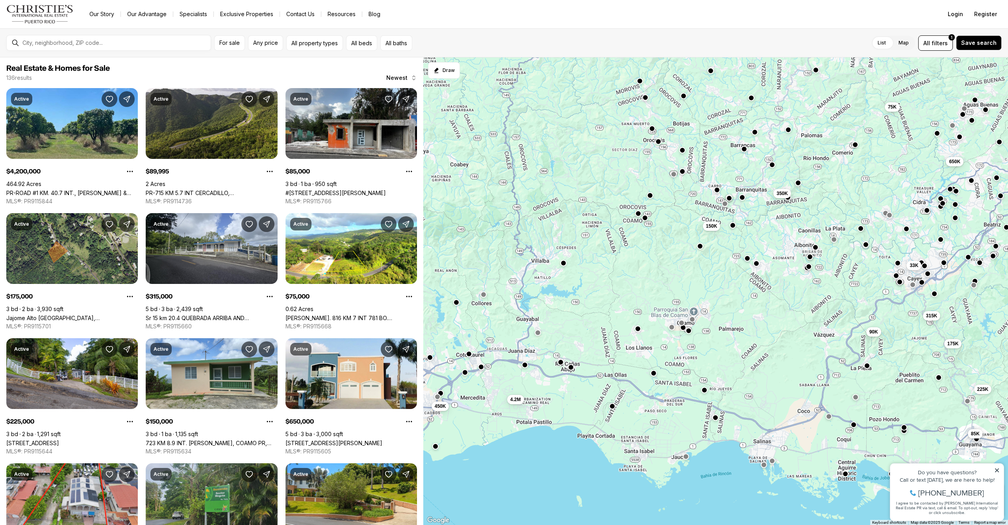
click at [719, 191] on button "button" at bounding box center [717, 190] width 6 height 6
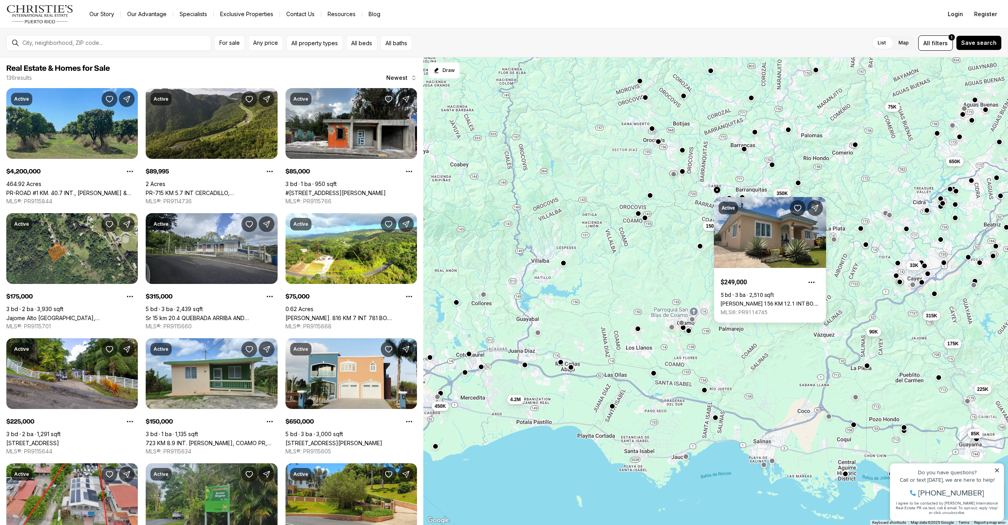
click at [687, 239] on div "33K 175K 90K 315K 650K 75K 350K 450K 4.2M 150K 85K 225K" at bounding box center [715, 291] width 584 height 468
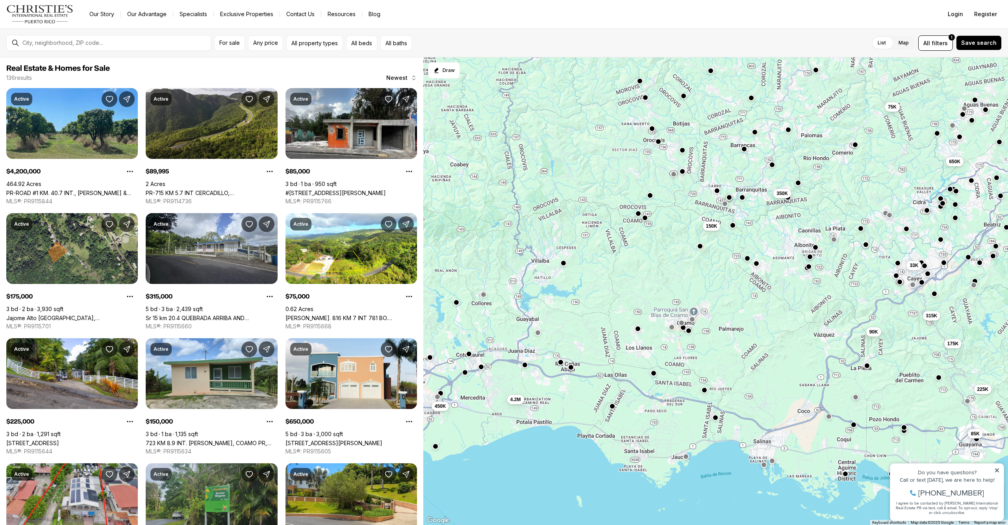
click at [729, 199] on button "button" at bounding box center [729, 197] width 6 height 6
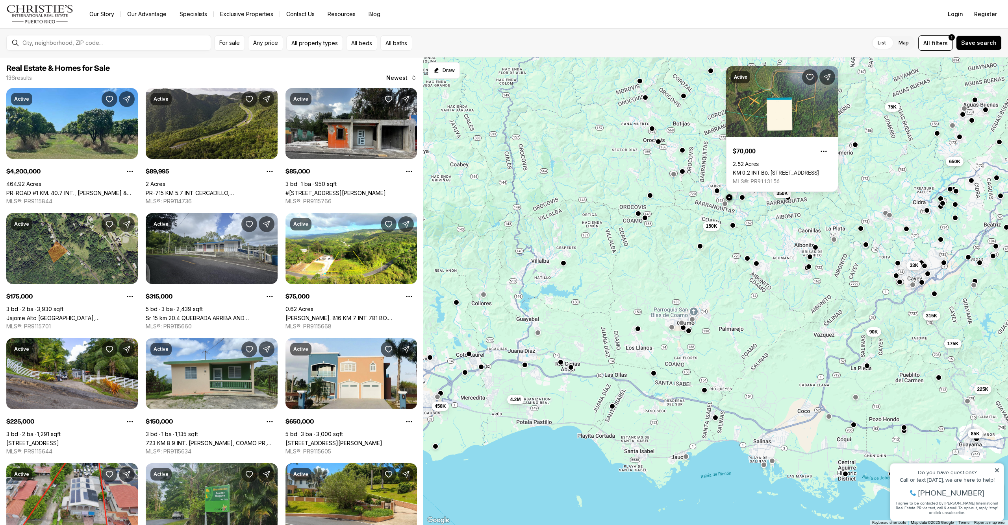
click at [704, 209] on div "33K 175K 90K 315K 650K 75K 350K 450K 4.2M 150K 85K 225K" at bounding box center [715, 291] width 584 height 468
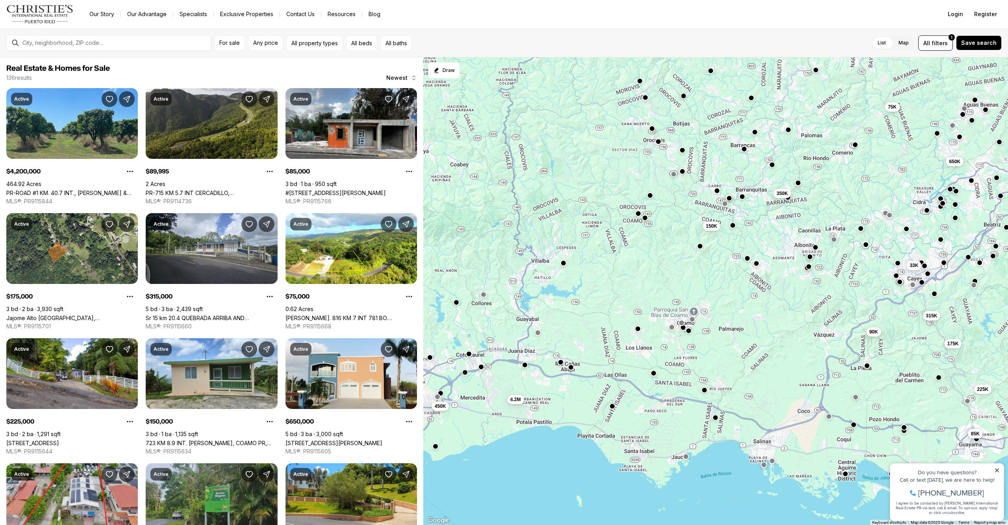
click at [743, 199] on button "button" at bounding box center [742, 197] width 6 height 6
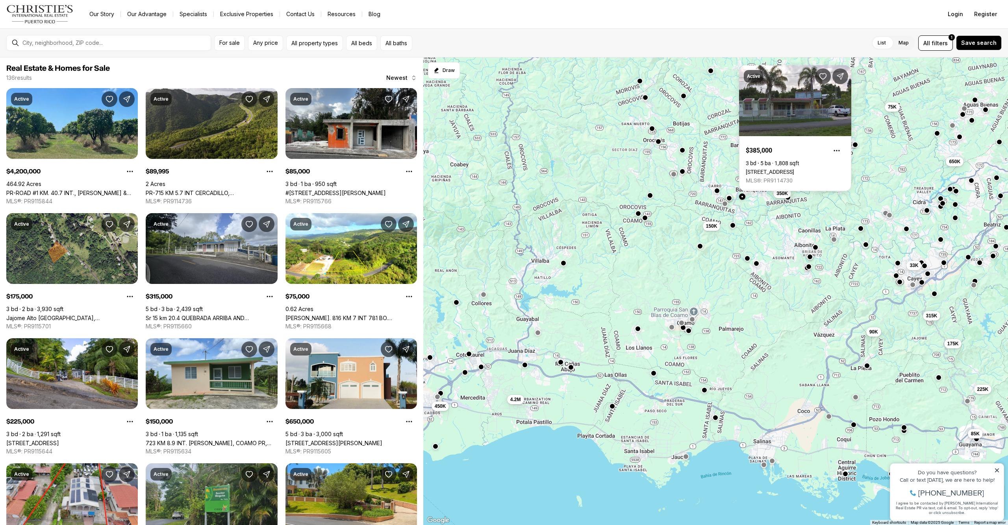
click at [659, 224] on div "33K 175K 90K 315K 650K 75K 350K 450K 4.2M 150K 85K 225K" at bounding box center [715, 291] width 584 height 468
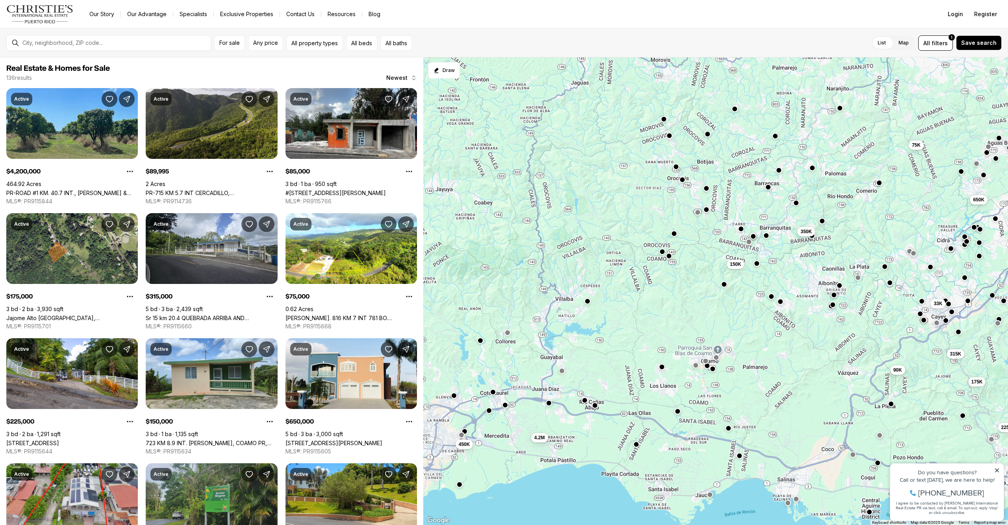
drag, startPoint x: 623, startPoint y: 181, endPoint x: 643, endPoint y: 234, distance: 56.2
click at [648, 220] on div "33K 175K 90K 315K 650K 75K 350K 450K 4.2M 150K 85K 225K" at bounding box center [715, 291] width 584 height 468
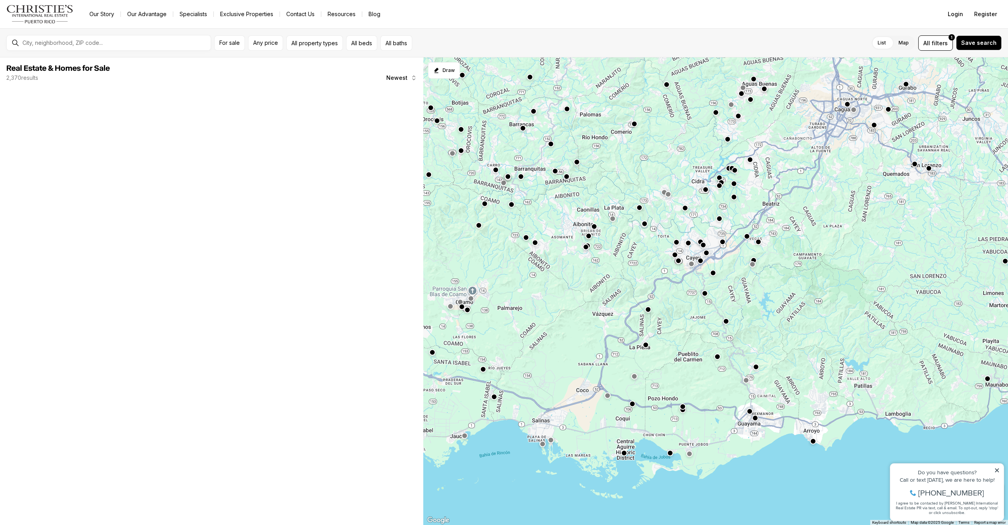
click at [699, 263] on button "button" at bounding box center [700, 261] width 6 height 6
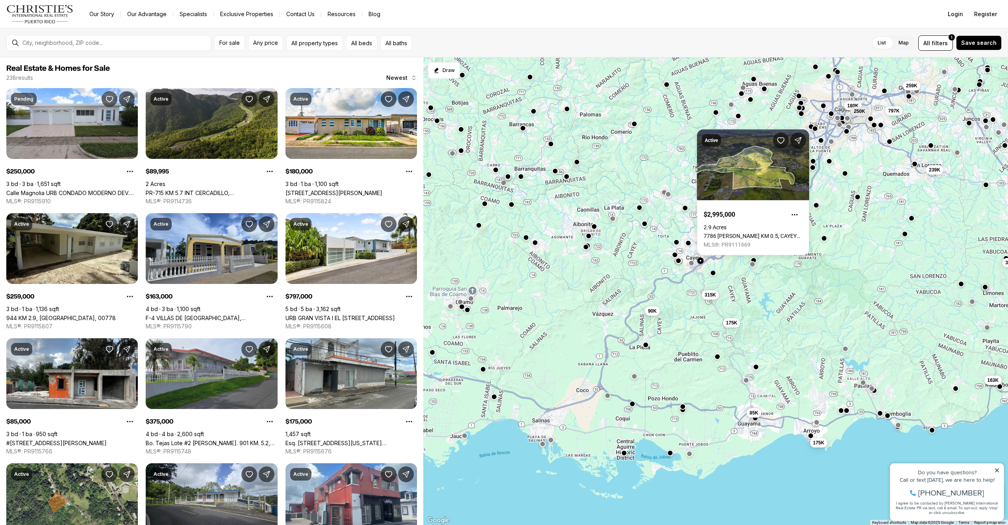
click at [691, 265] on button "button" at bounding box center [691, 263] width 6 height 6
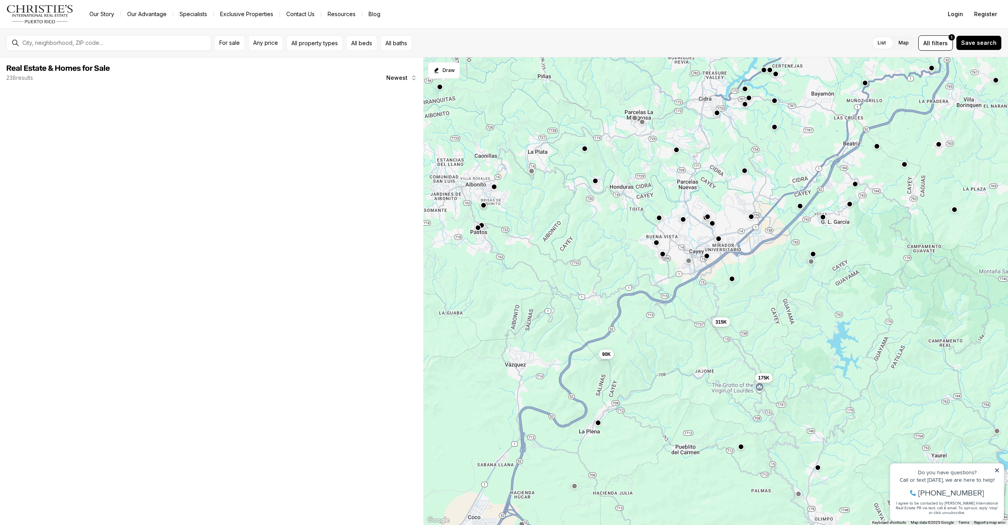
click at [662, 257] on div at bounding box center [662, 255] width 6 height 6
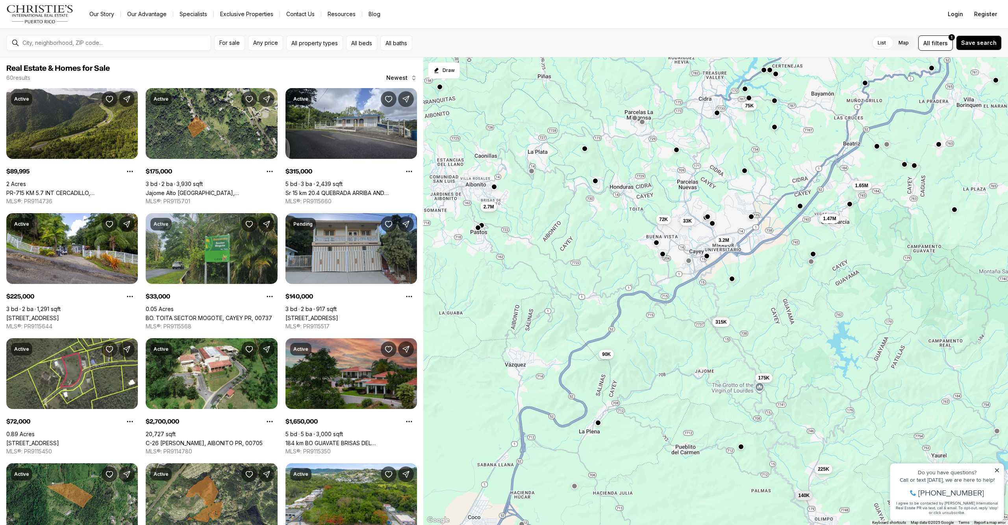
click at [664, 255] on button "button" at bounding box center [662, 254] width 6 height 6
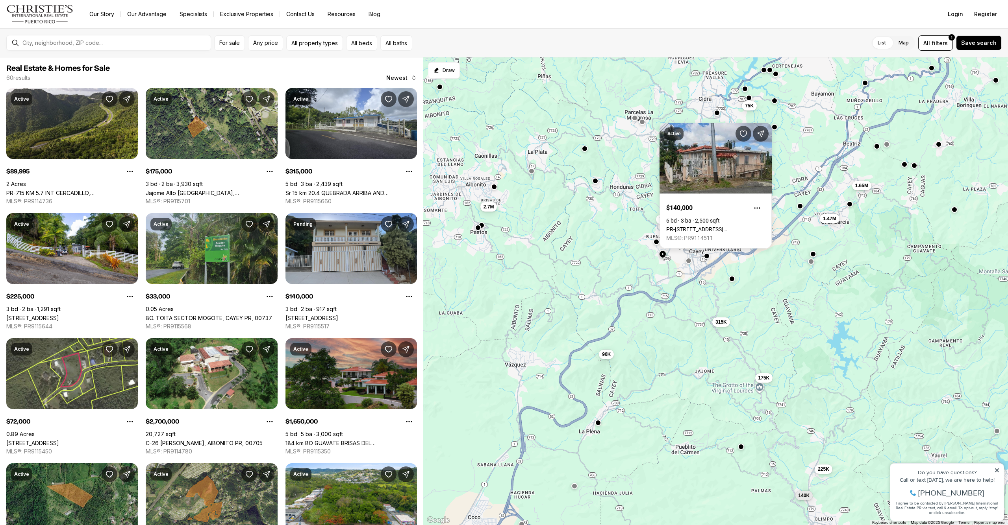
click at [657, 244] on button "button" at bounding box center [656, 242] width 6 height 6
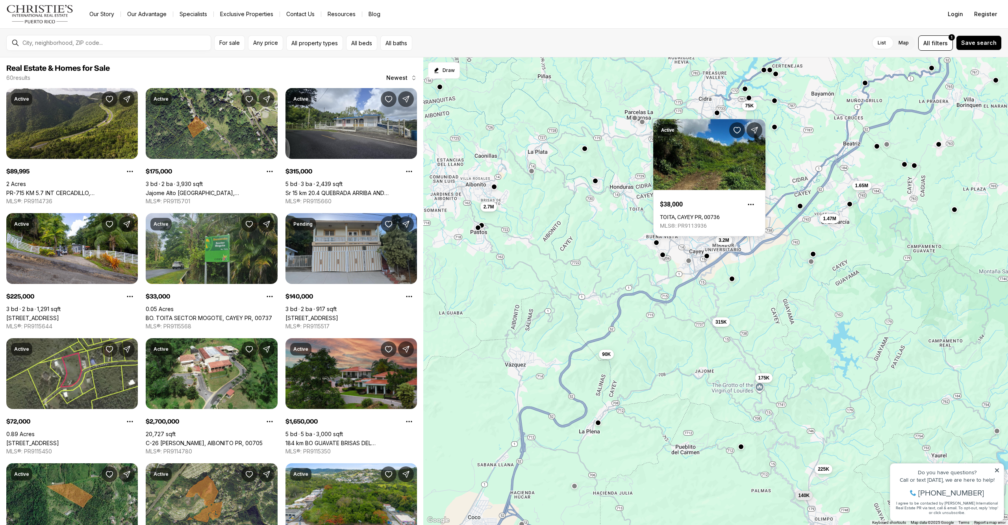
click at [626, 263] on div "175K 90K 315K 140K 1.47M 225K 33K 3.2M 75K 72K 2.7M 1.65M" at bounding box center [715, 291] width 584 height 468
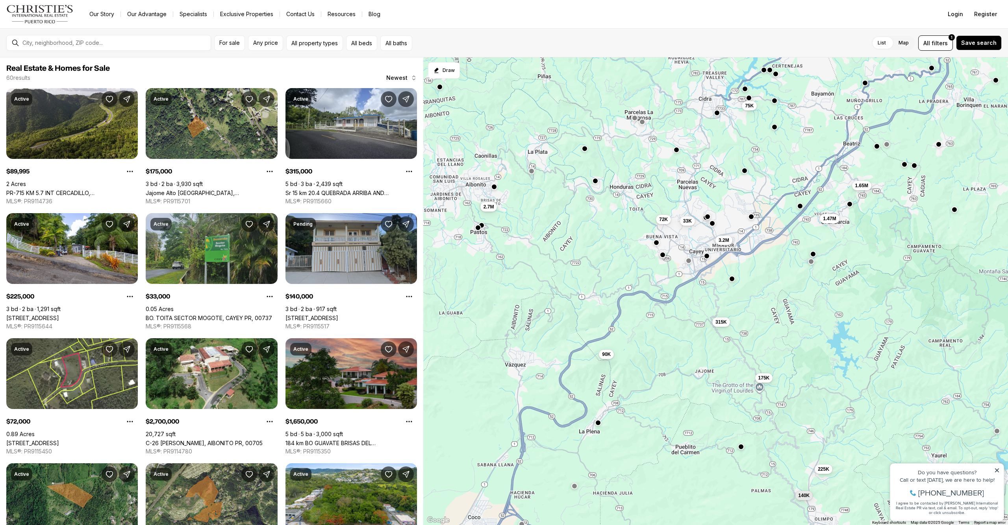
click at [714, 226] on div at bounding box center [712, 223] width 6 height 6
click at [713, 225] on button "button" at bounding box center [712, 223] width 6 height 6
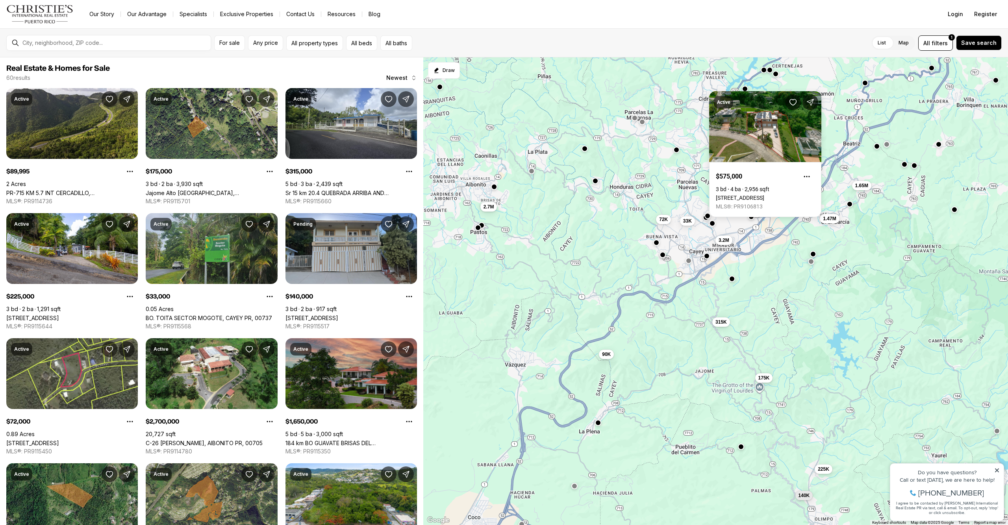
click at [708, 216] on button "button" at bounding box center [707, 216] width 6 height 6
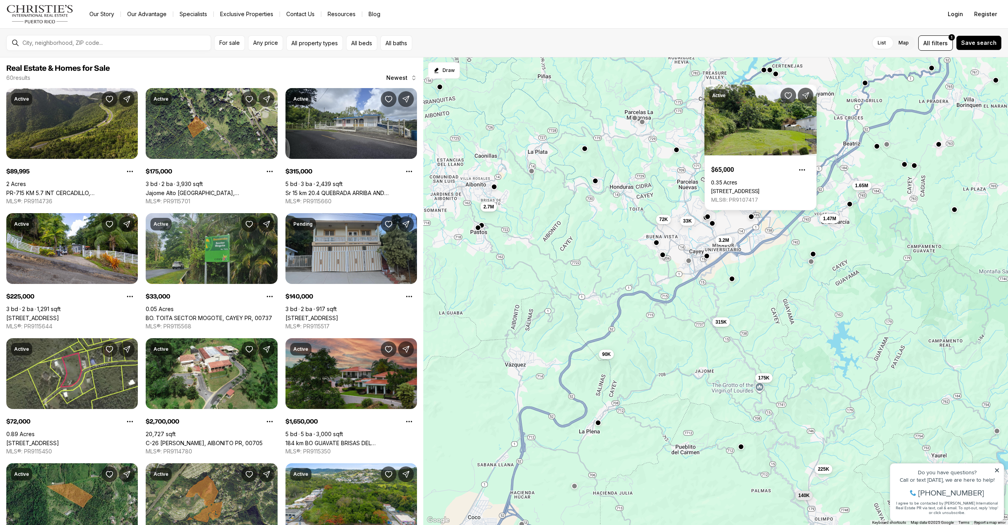
click at [704, 222] on div "175K 90K 315K 140K 1.47M 225K 33K 3.2M 75K 72K 2.7M 1.65M" at bounding box center [715, 291] width 584 height 468
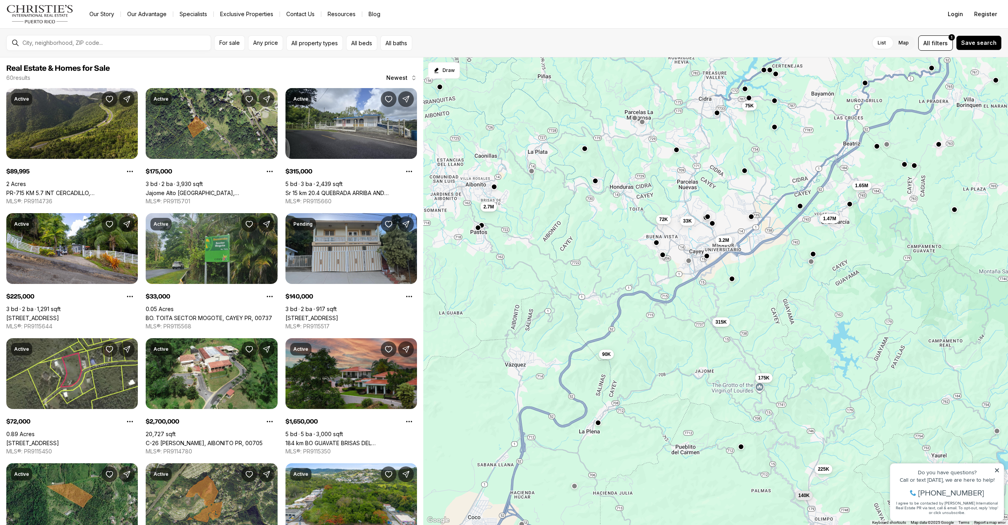
click at [705, 222] on div "175K 90K 315K 140K 1.47M 225K 33K 3.2M 75K 72K 2.7M 1.65M" at bounding box center [715, 291] width 584 height 468
click at [705, 219] on div at bounding box center [707, 217] width 6 height 6
click at [705, 218] on button "button" at bounding box center [707, 216] width 6 height 6
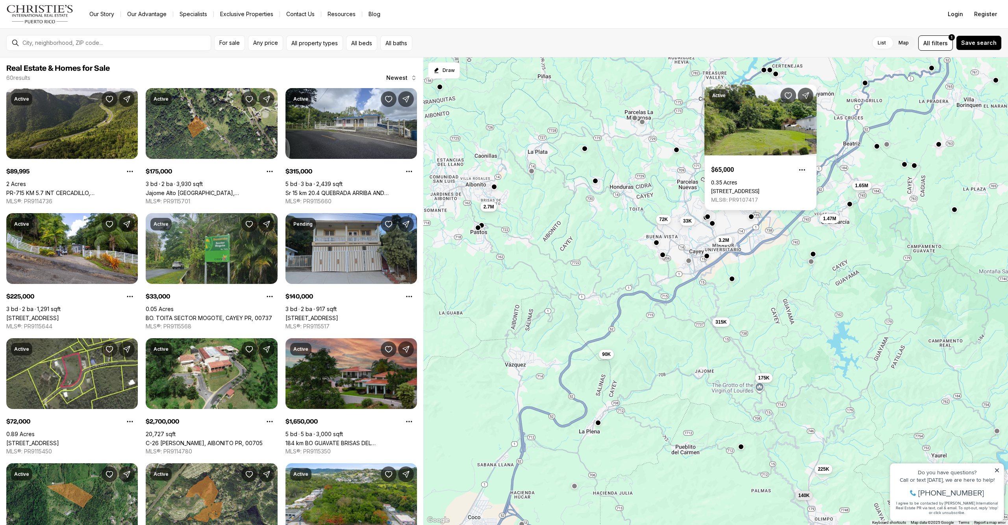
click at [789, 237] on div "175K 90K 315K 140K 1.47M 225K 33K 3.2M 75K 72K 2.7M 1.65M" at bounding box center [715, 291] width 584 height 468
click at [751, 219] on button "button" at bounding box center [750, 216] width 6 height 6
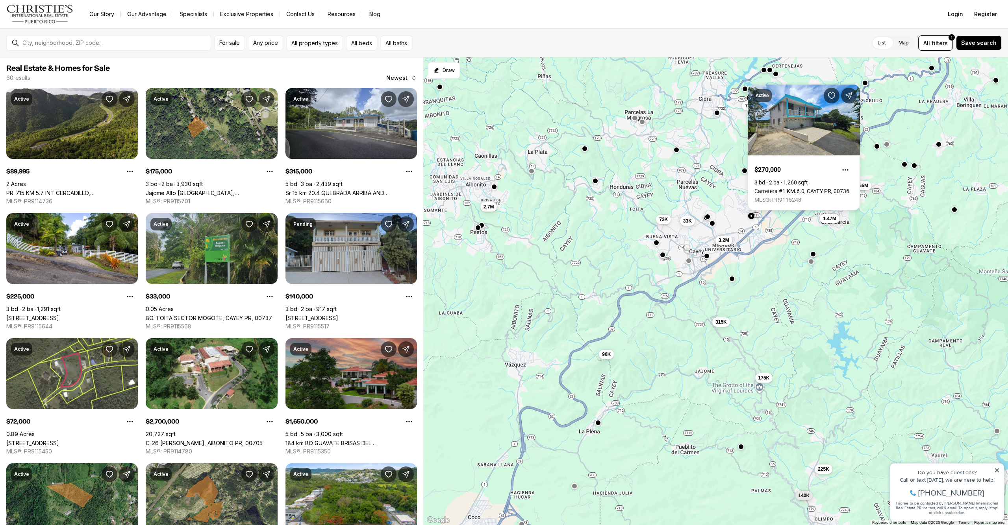
click at [766, 268] on div "175K 90K 315K 140K 1.47M 225K 33K 3.2M 75K 72K 2.7M 1.65M" at bounding box center [715, 291] width 584 height 468
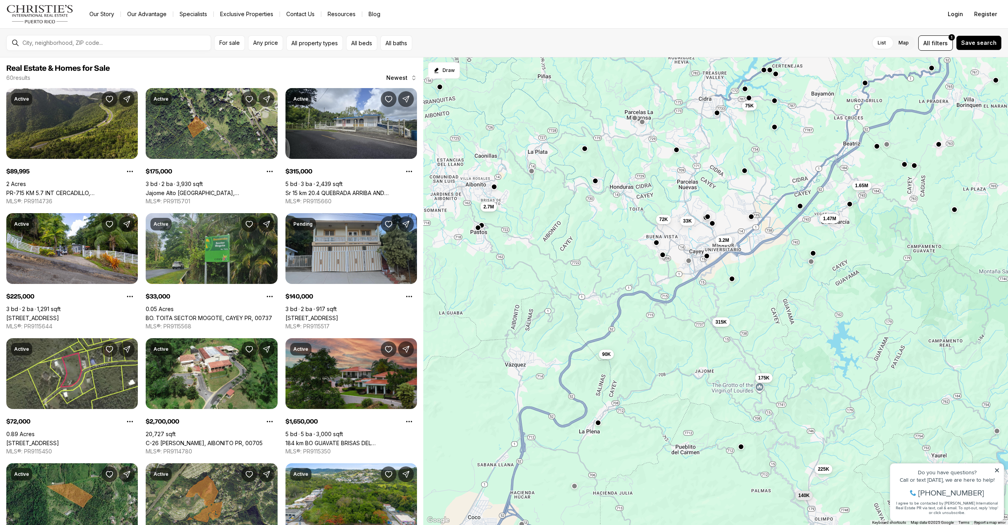
click at [814, 252] on button "button" at bounding box center [813, 253] width 6 height 6
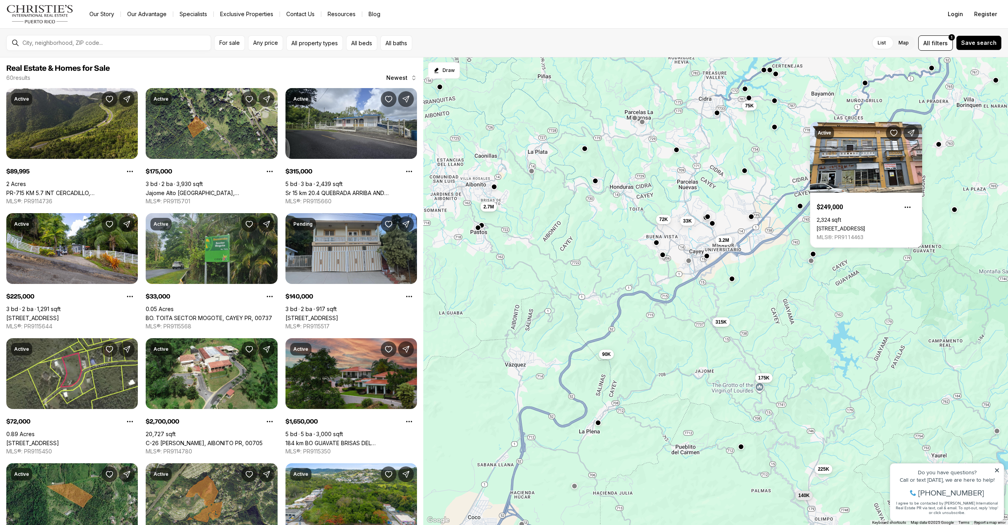
click at [810, 263] on button "button" at bounding box center [810, 261] width 6 height 6
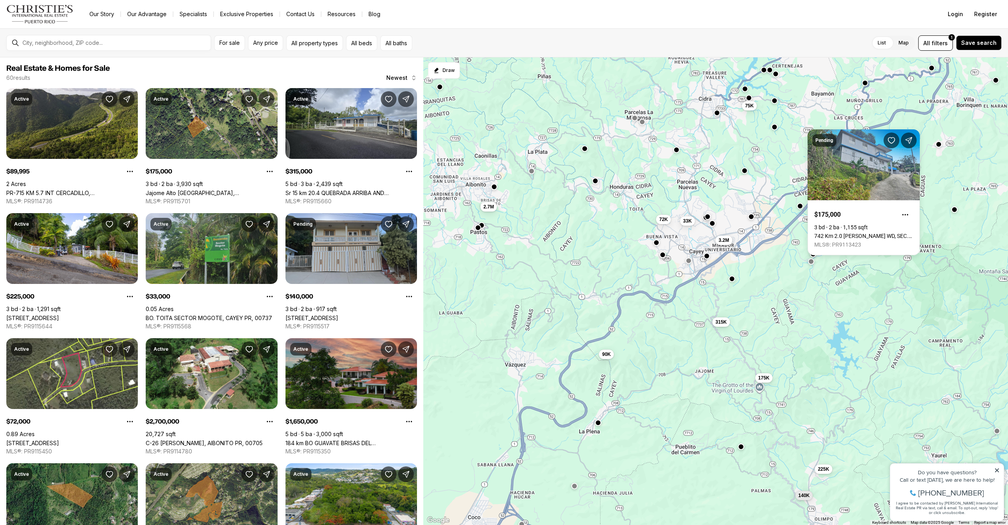
click at [770, 272] on div "175K 90K 315K 140K 1.47M 225K 33K 3.2M 75K 72K 2.7M 1.65M" at bounding box center [715, 291] width 584 height 468
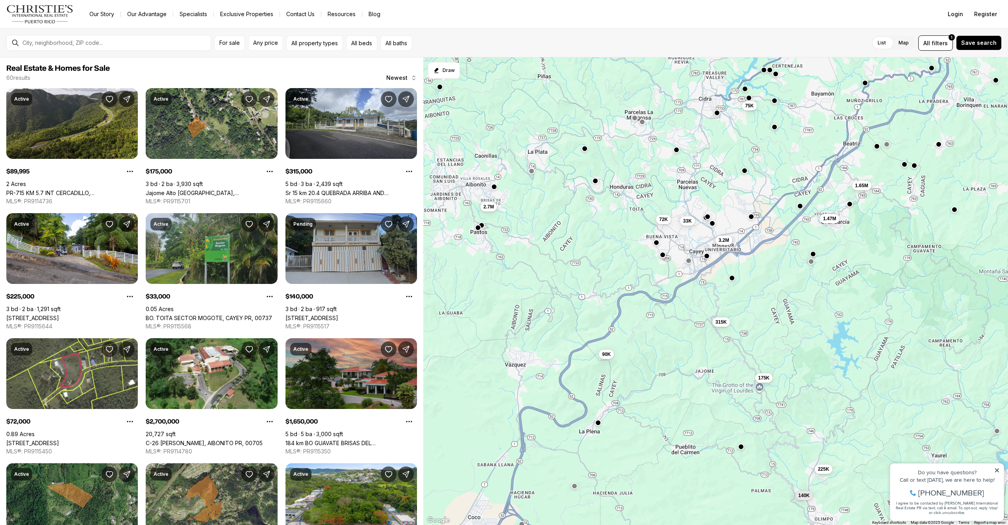
click at [734, 281] on button "button" at bounding box center [731, 278] width 6 height 6
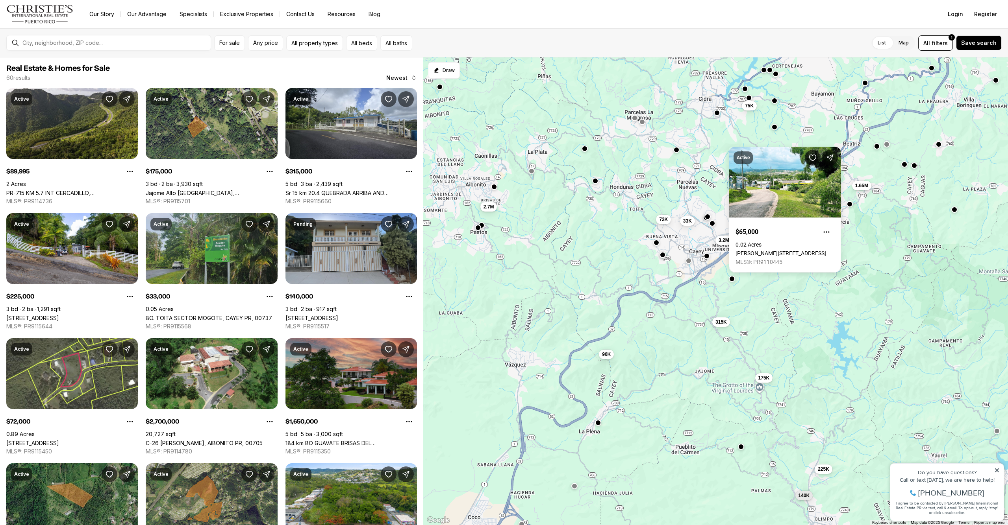
click at [764, 294] on div "175K 90K 315K 140K 1.47M 225K 33K 3.2M 75K 72K 2.7M 1.65M" at bounding box center [715, 291] width 584 height 468
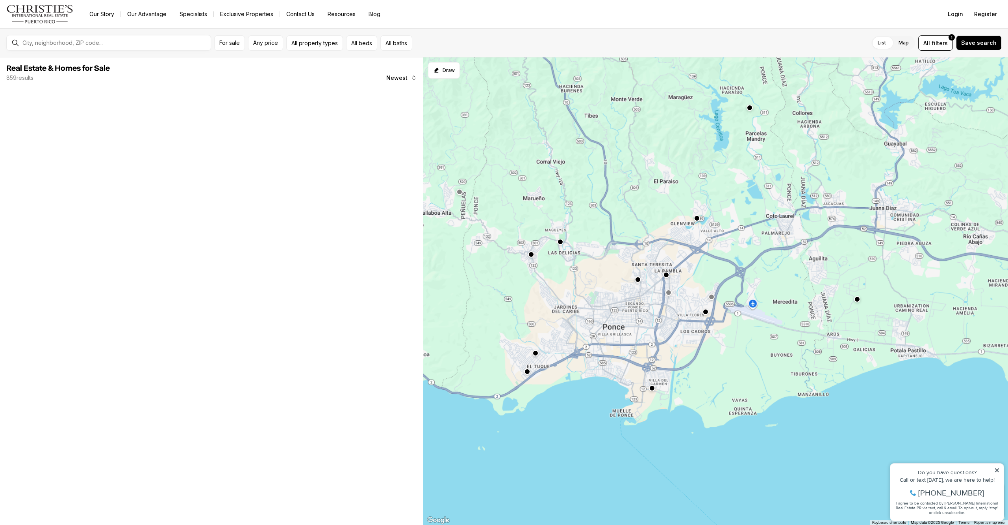
click at [530, 255] on button "button" at bounding box center [531, 254] width 6 height 6
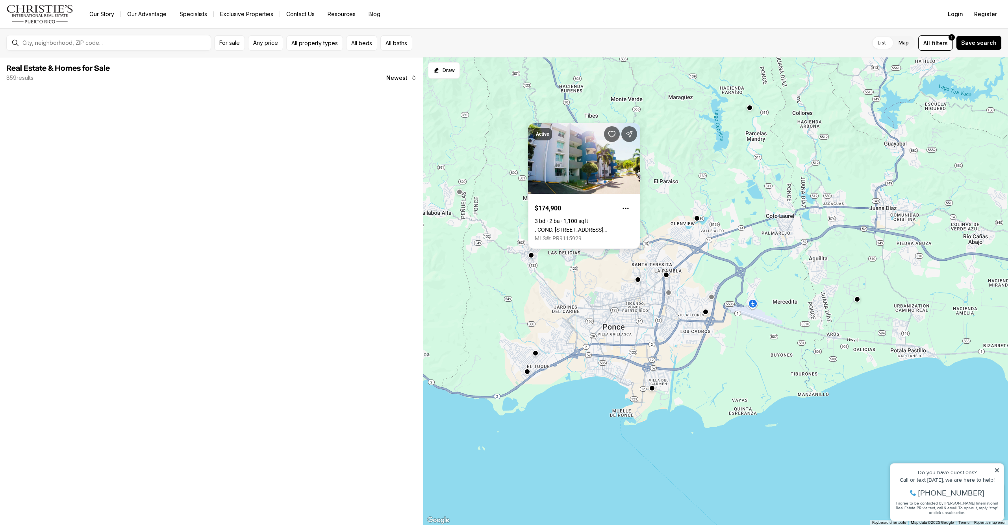
click at [516, 274] on div at bounding box center [715, 291] width 584 height 468
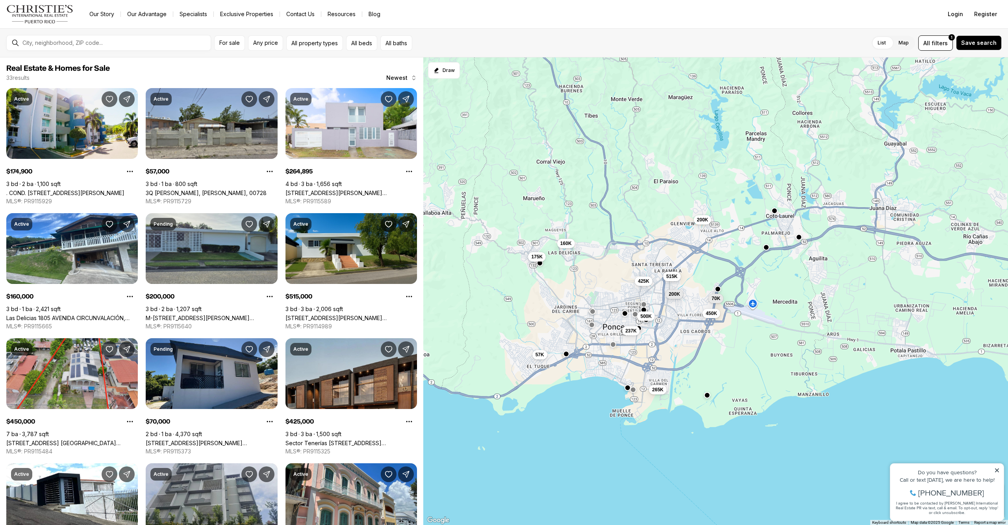
click at [551, 249] on div "200K 515K 57K 160K 175K 265K 70K 200K 425K 450K 237K 500K" at bounding box center [715, 291] width 584 height 468
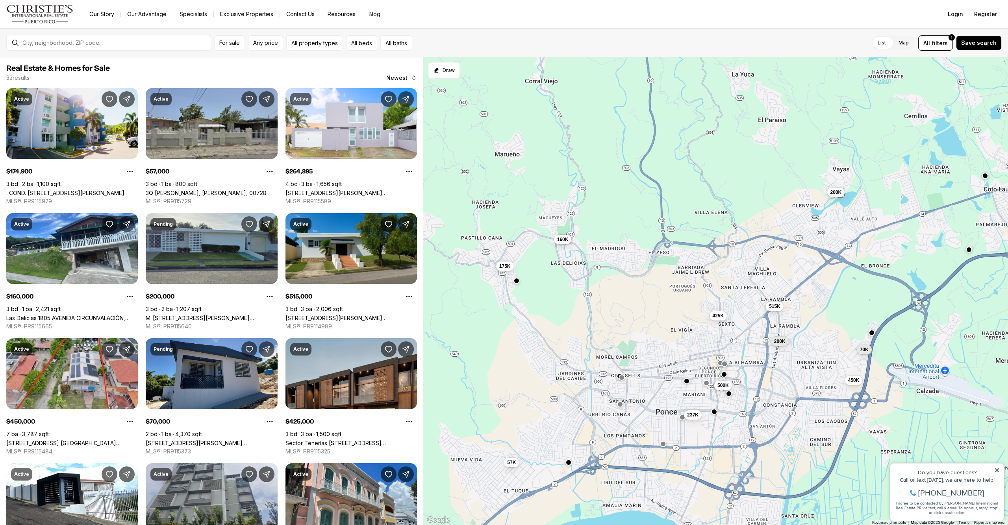
click at [564, 242] on span "160K" at bounding box center [562, 240] width 11 height 6
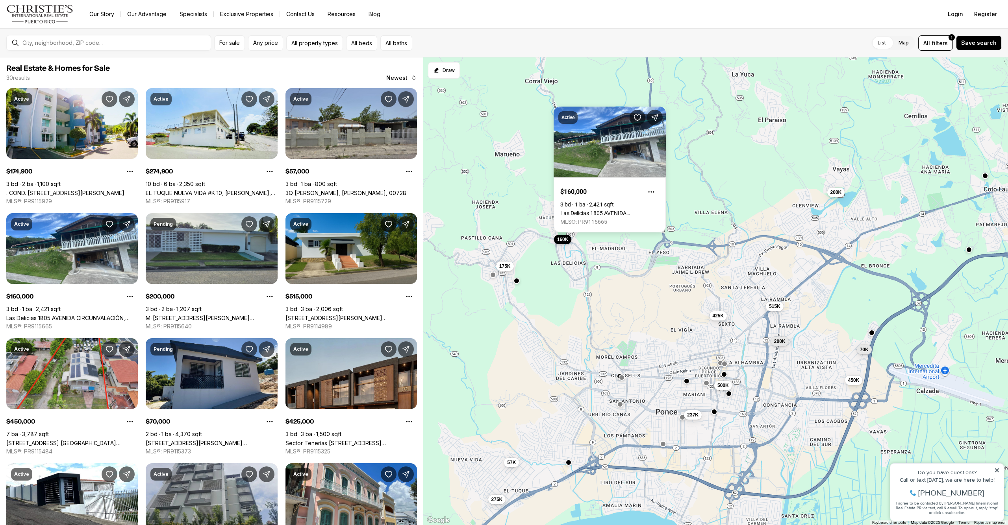
click at [529, 282] on div "200K 515K 57K 160K 175K 70K 200K 425K 450K 237K 500K 275K" at bounding box center [715, 291] width 584 height 468
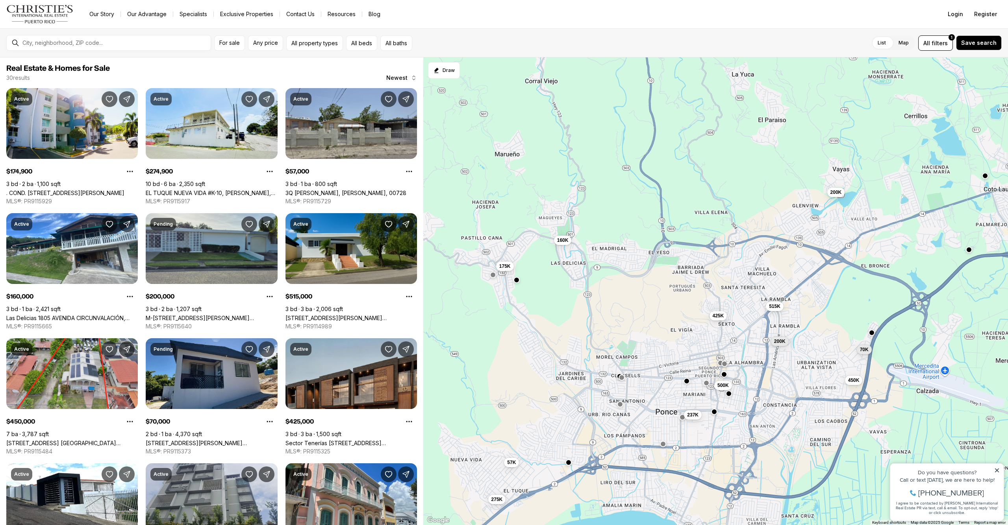
click at [518, 281] on button "button" at bounding box center [516, 280] width 6 height 6
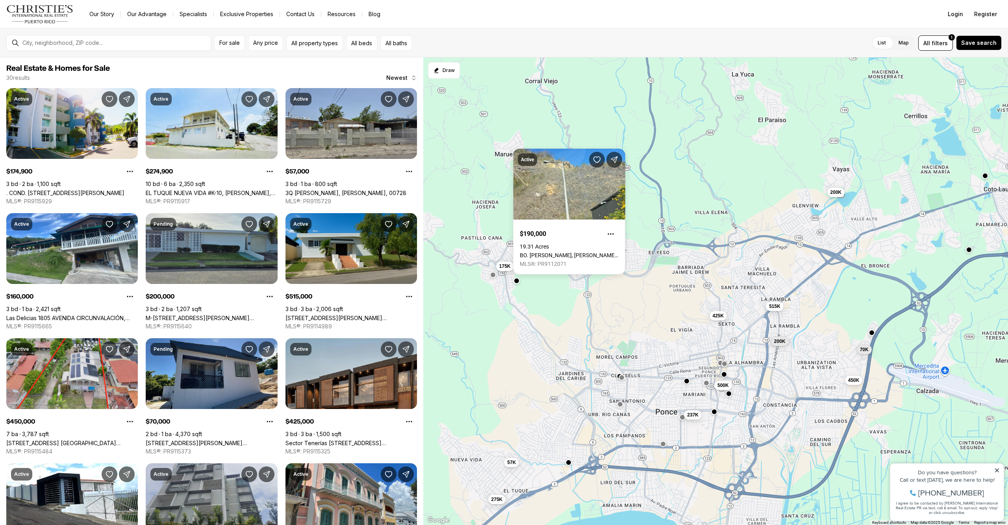
click at [531, 287] on div "200K 515K 57K 160K 175K 70K 200K 425K 450K 237K 500K 275K" at bounding box center [715, 291] width 584 height 468
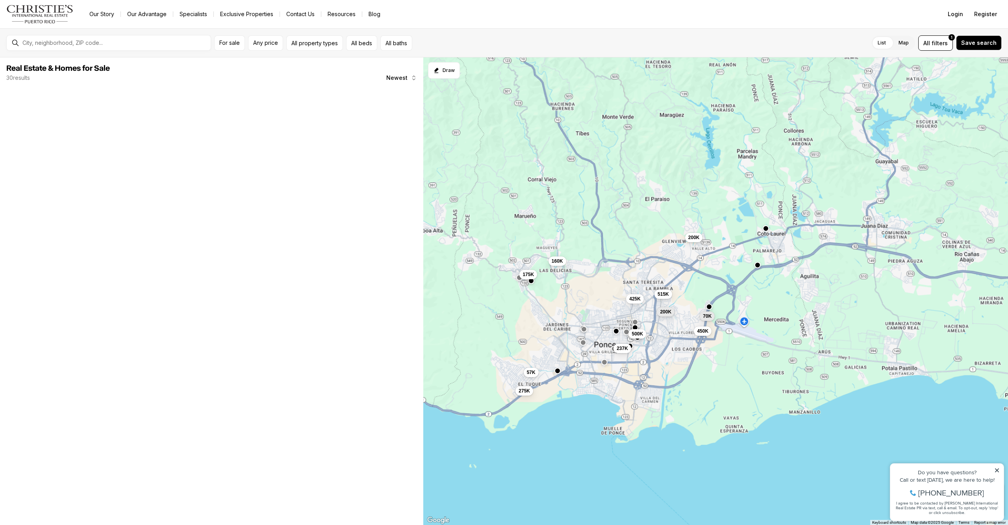
click at [557, 372] on button "button" at bounding box center [557, 371] width 6 height 6
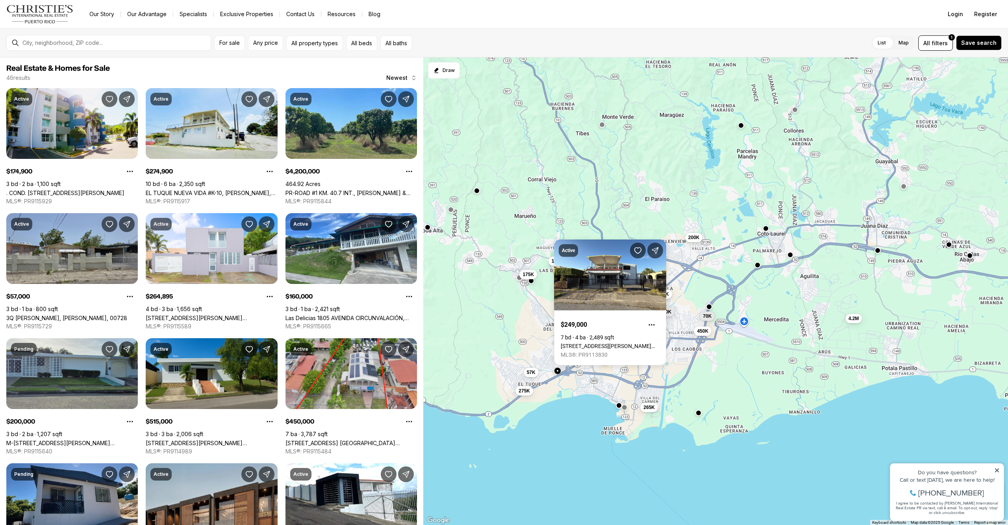
click at [585, 412] on div "200K 515K 57K 160K 175K 70K 200K 425K 450K 275K 4.2M 265K" at bounding box center [715, 291] width 584 height 468
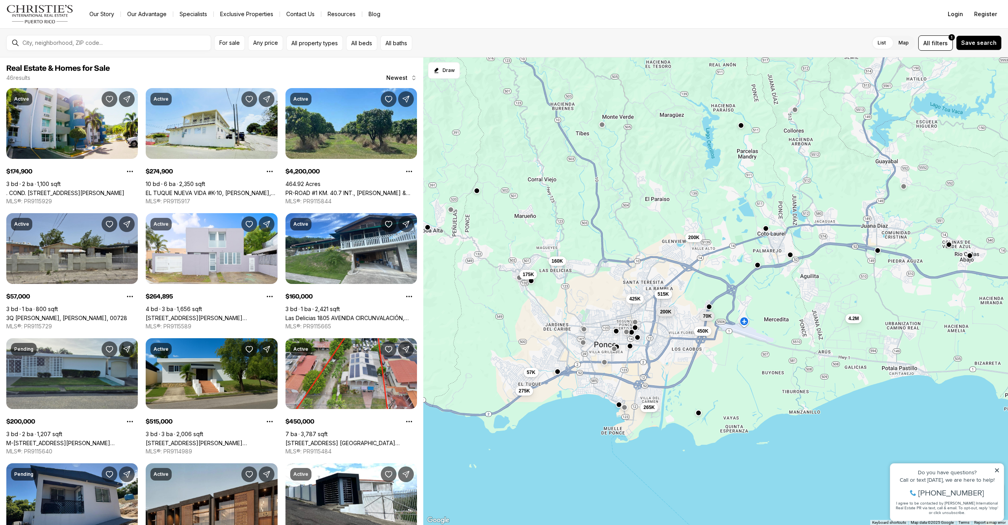
click at [617, 405] on button "button" at bounding box center [618, 405] width 6 height 6
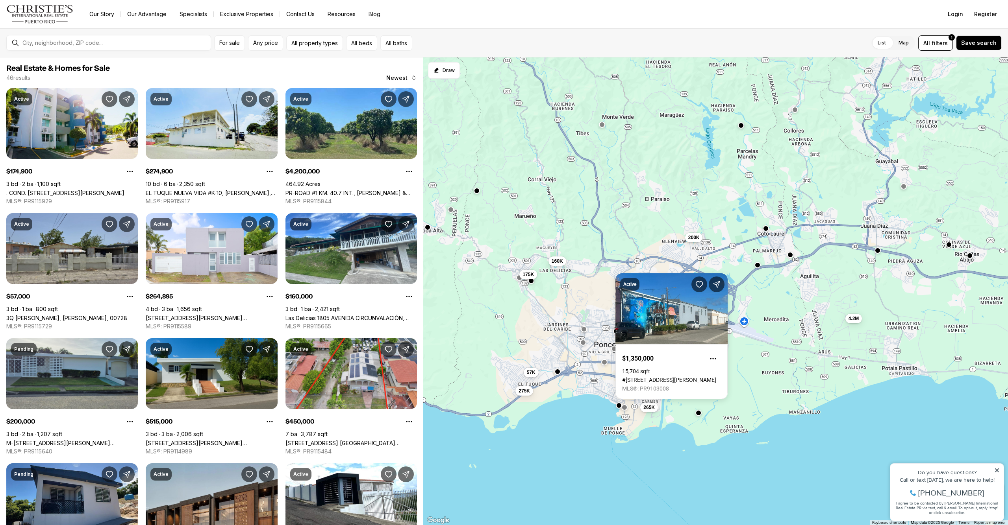
click at [571, 425] on div "200K 515K 57K 160K 175K 70K 200K 425K 450K 275K 4.2M 265K" at bounding box center [715, 291] width 584 height 468
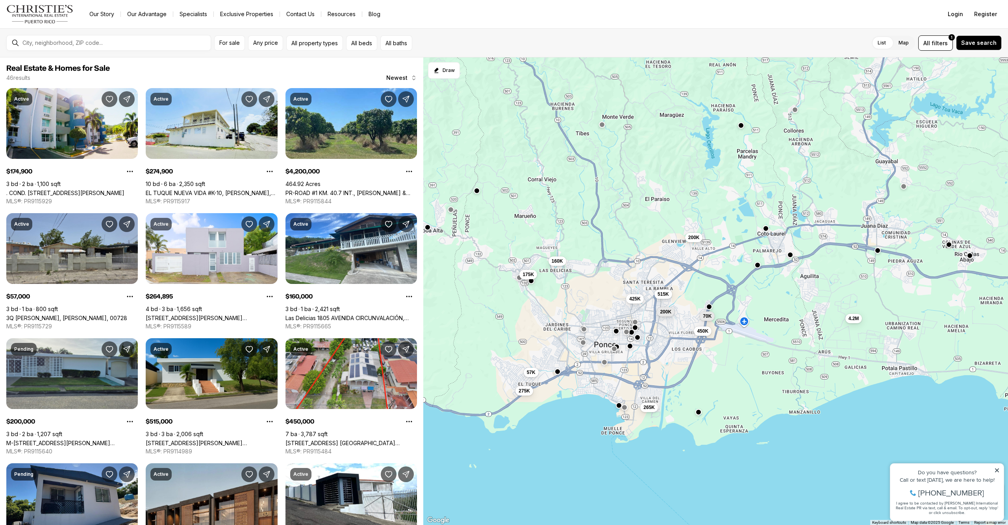
click at [701, 414] on button "button" at bounding box center [698, 412] width 6 height 6
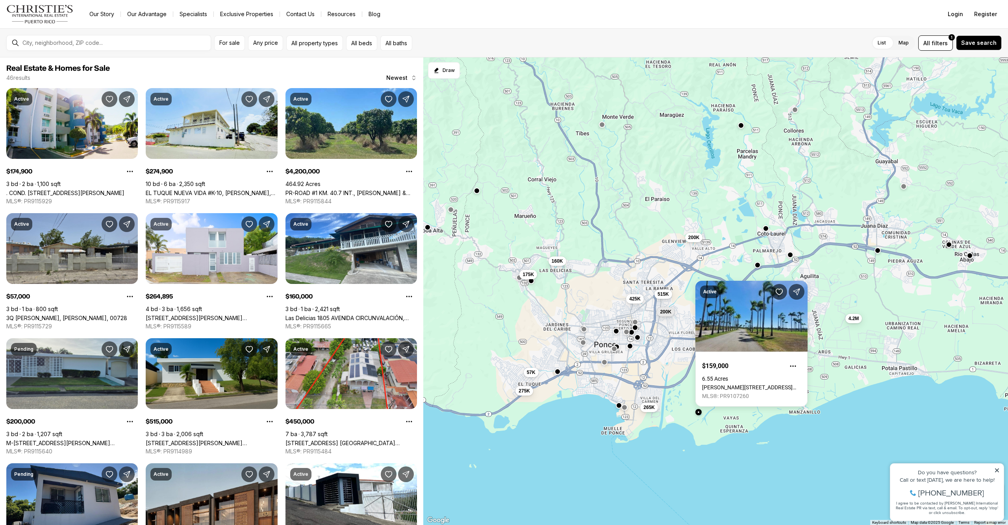
click at [757, 437] on div "200K 515K 57K 160K 175K 70K 200K 425K 450K 275K 4.2M 265K" at bounding box center [715, 291] width 584 height 468
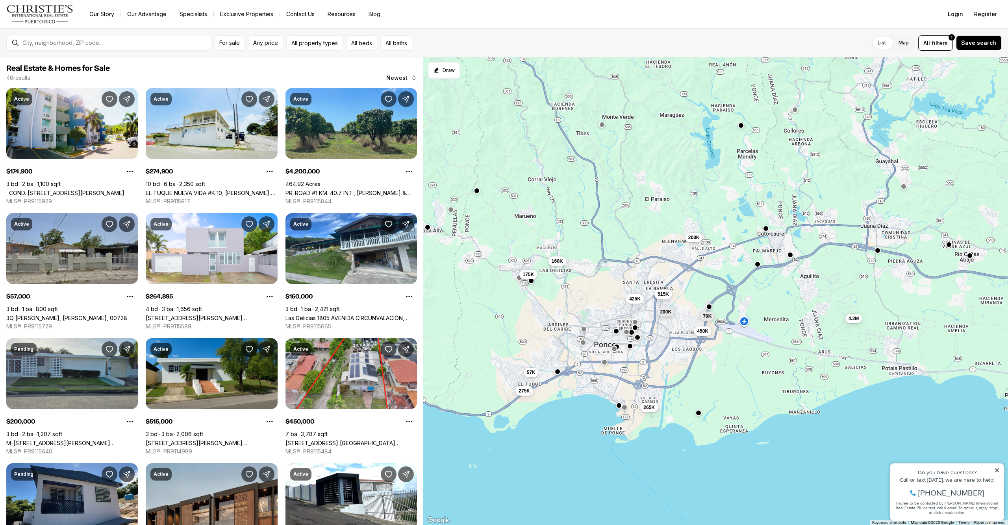
click at [758, 267] on button "button" at bounding box center [757, 264] width 6 height 6
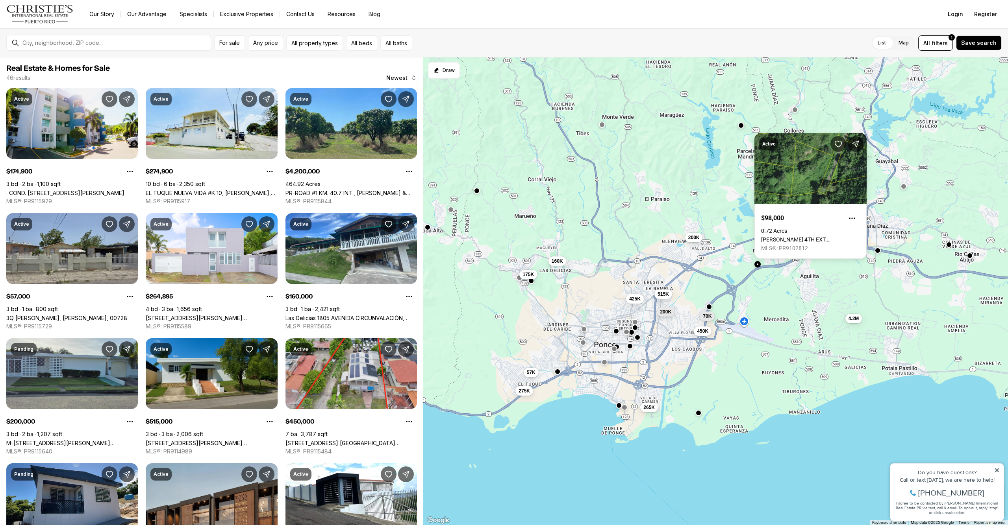
drag, startPoint x: 784, startPoint y: 293, endPoint x: 782, endPoint y: 283, distance: 10.3
click at [784, 292] on div "200K 515K 57K 160K 175K 70K 200K 425K 450K 275K 4.2M 265K" at bounding box center [715, 291] width 584 height 468
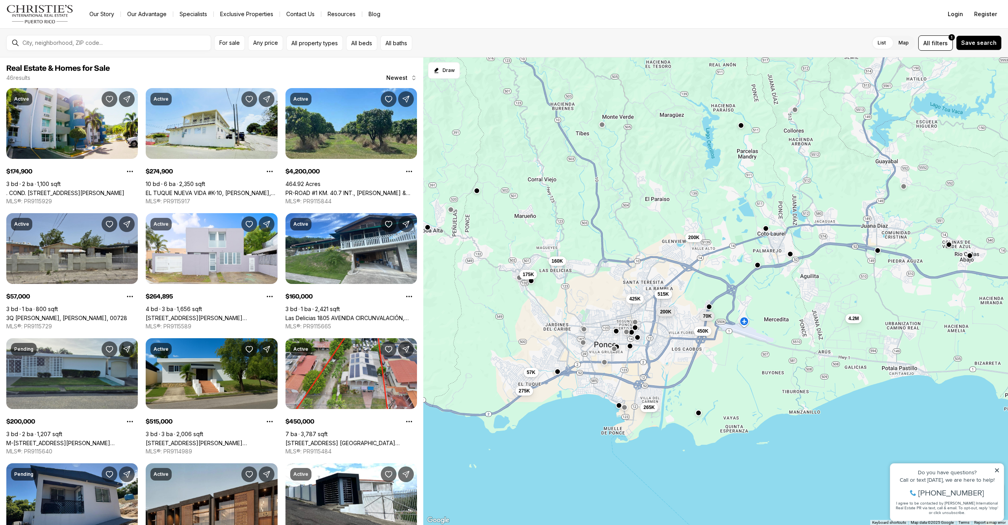
click at [791, 253] on button "button" at bounding box center [790, 254] width 6 height 6
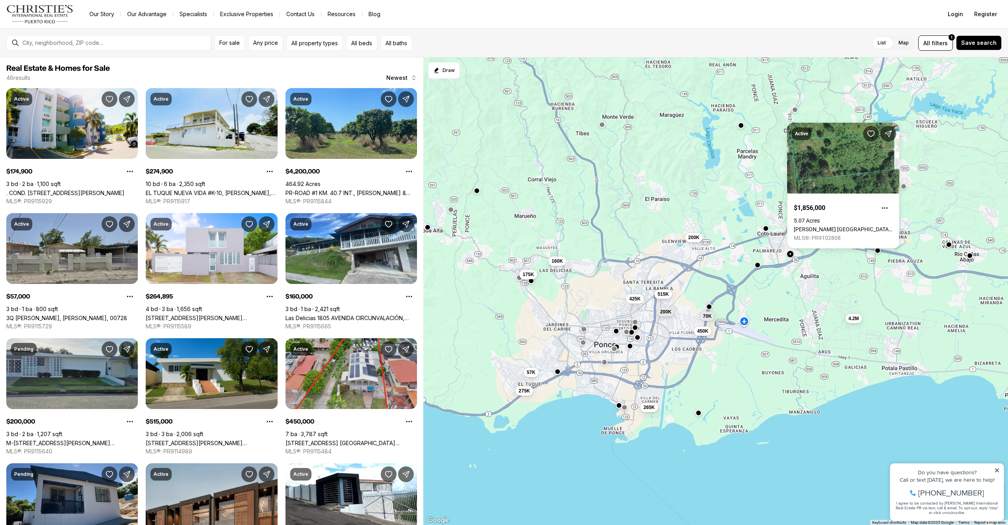
click at [768, 232] on div "200K 515K 57K 160K 175K 70K 200K 425K 450K 275K 4.2M 265K" at bounding box center [715, 291] width 584 height 468
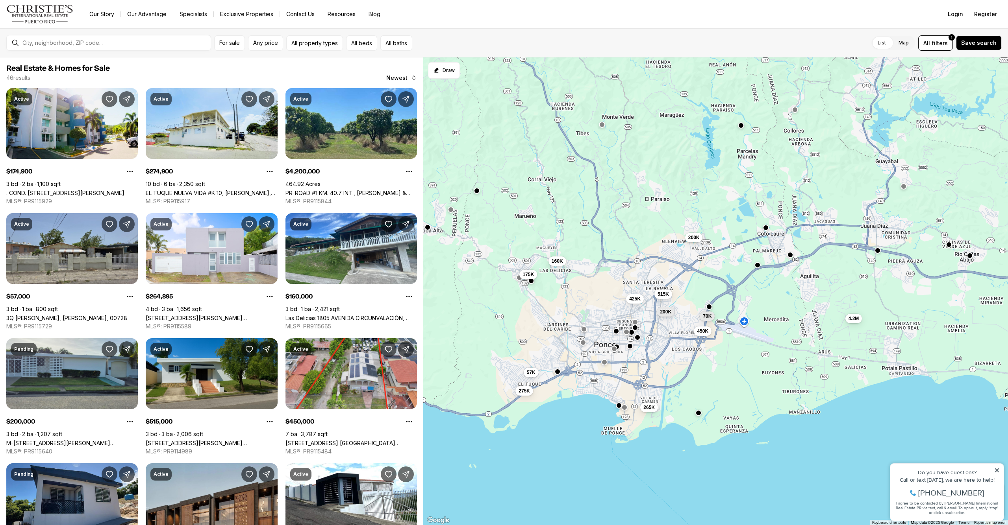
click at [767, 230] on button "button" at bounding box center [765, 228] width 6 height 6
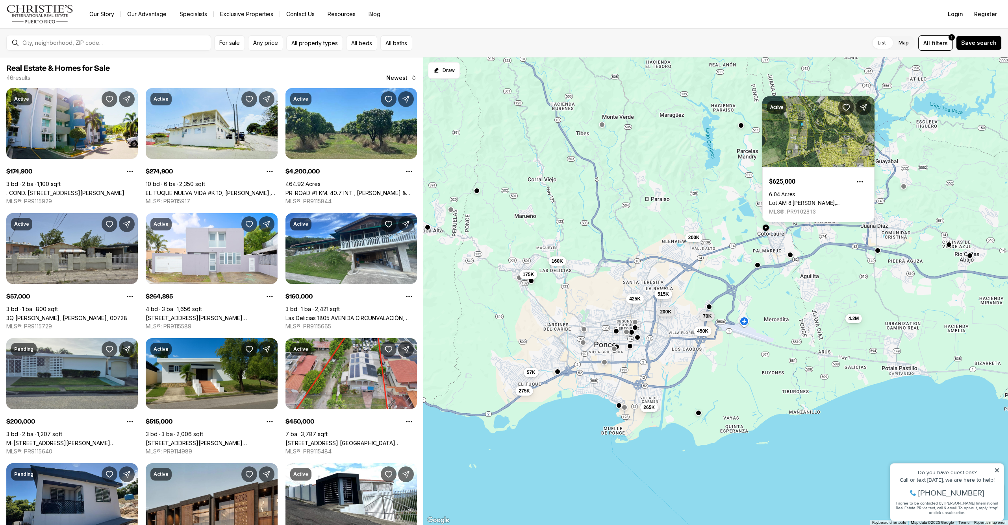
click at [735, 248] on div "200K 515K 57K 160K 175K 70K 200K 425K 450K 275K 4.2M 265K" at bounding box center [715, 291] width 584 height 468
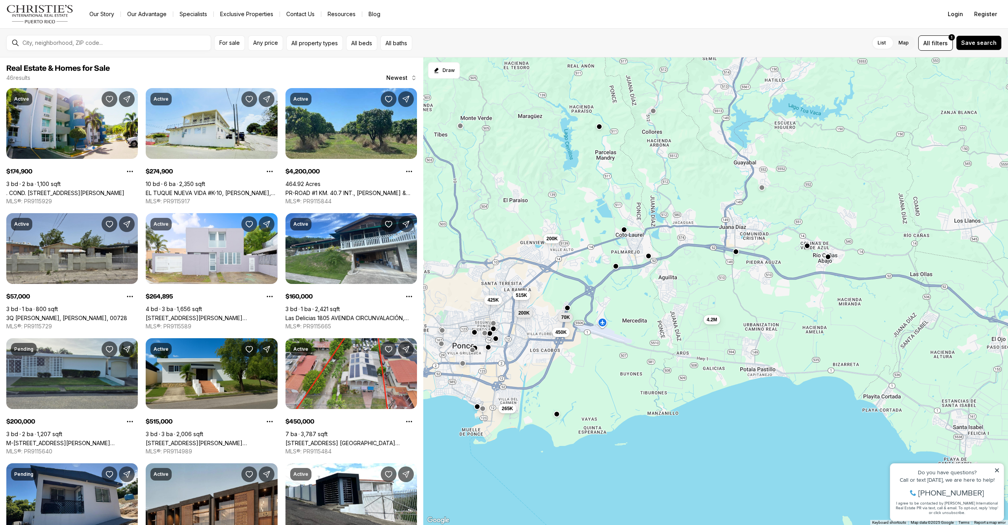
drag, startPoint x: 856, startPoint y: 266, endPoint x: 714, endPoint y: 268, distance: 141.7
click at [714, 268] on div "200K 515K 57K 160K 175K 70K 200K 425K 450K 275K 4.2M 265K" at bounding box center [715, 291] width 584 height 468
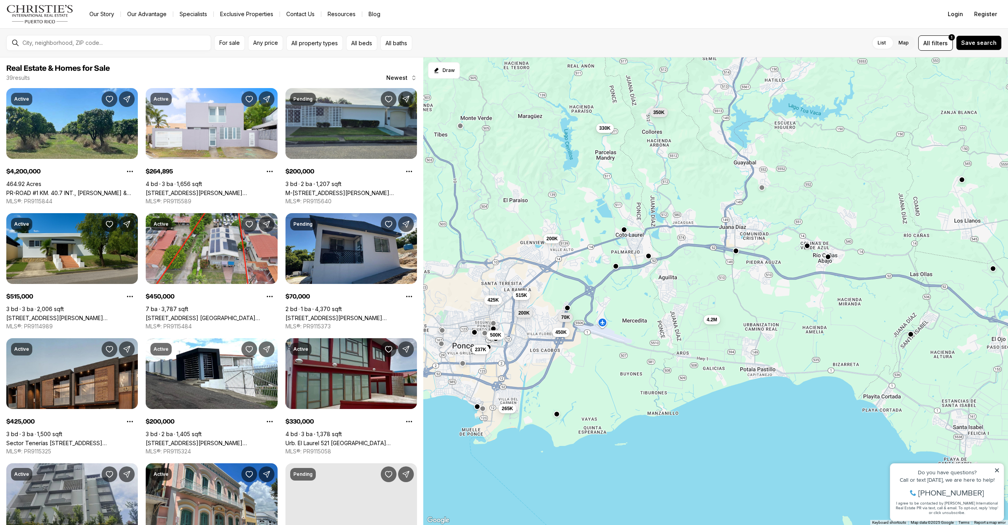
click at [738, 253] on button "button" at bounding box center [735, 251] width 6 height 6
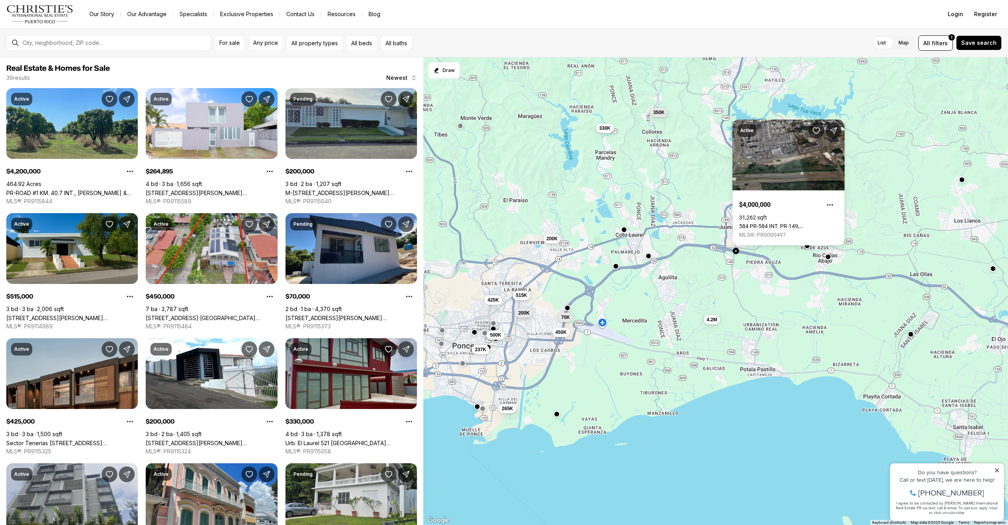
click at [688, 283] on div "200K 515K 70K 200K 425K 450K 237K 500K 4.2M 265K 330K 350K" at bounding box center [715, 291] width 584 height 468
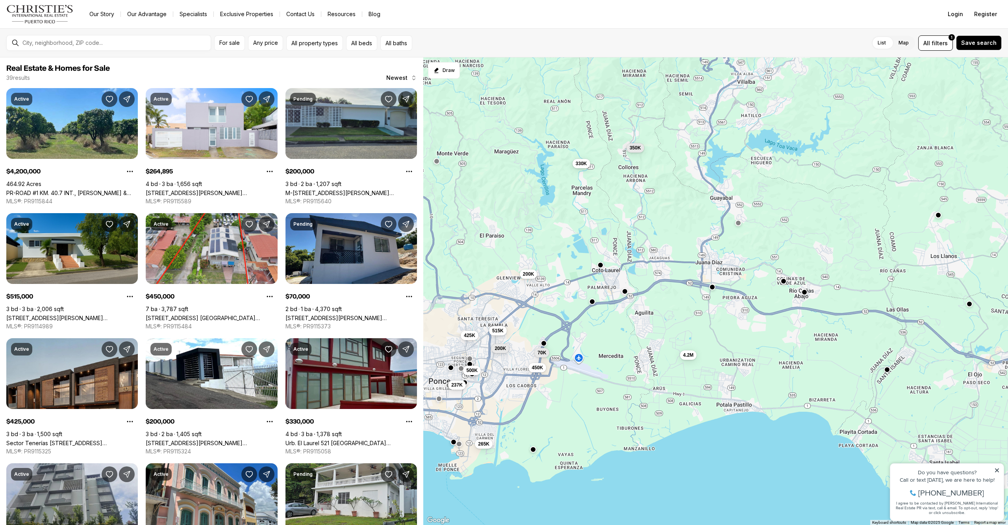
drag, startPoint x: 697, startPoint y: 200, endPoint x: 684, endPoint y: 223, distance: 26.3
click at [684, 223] on div "200K 515K 70K 200K 425K 450K 237K 500K 4.2M 265K 330K 350K" at bounding box center [715, 291] width 584 height 468
click at [740, 224] on button "button" at bounding box center [738, 223] width 6 height 6
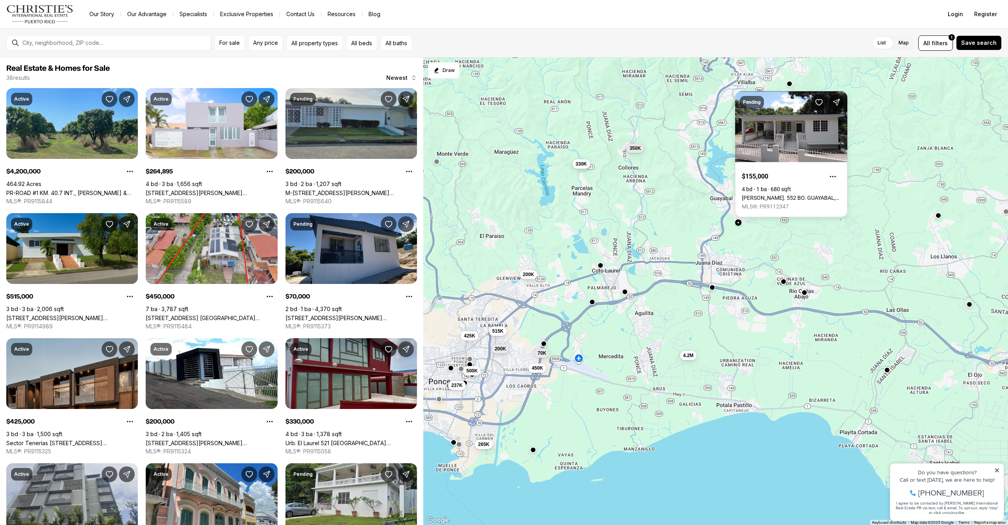
click at [739, 224] on button "button" at bounding box center [738, 223] width 6 height 6
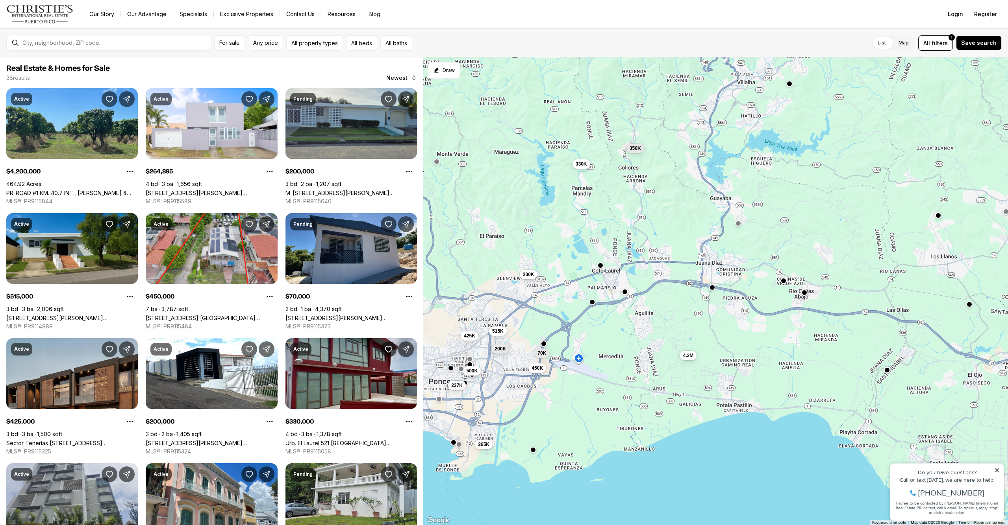
click at [784, 282] on button "button" at bounding box center [783, 281] width 6 height 6
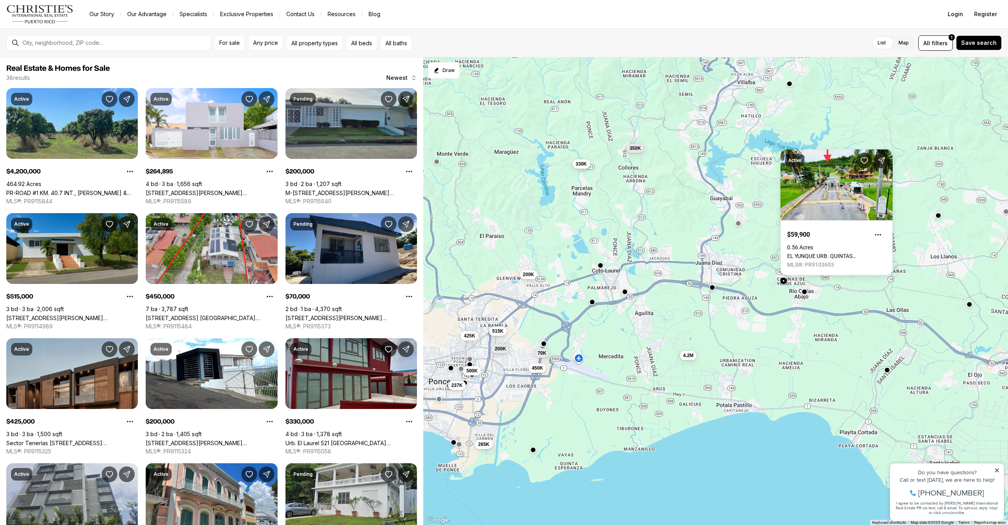
click at [804, 294] on button "button" at bounding box center [804, 292] width 6 height 6
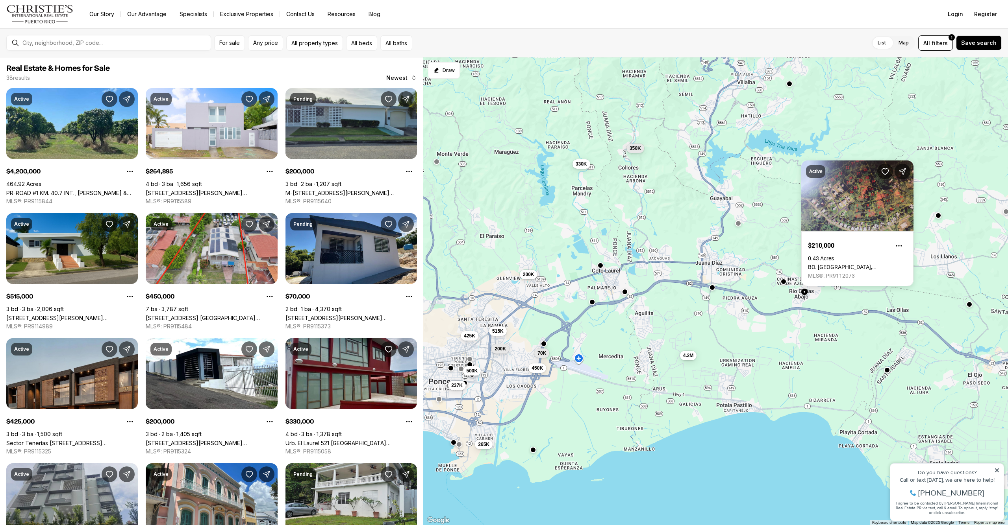
click at [825, 296] on div "200K 515K 70K 200K 425K 450K 237K 500K 4.2M 265K 330K 350K" at bounding box center [715, 291] width 584 height 468
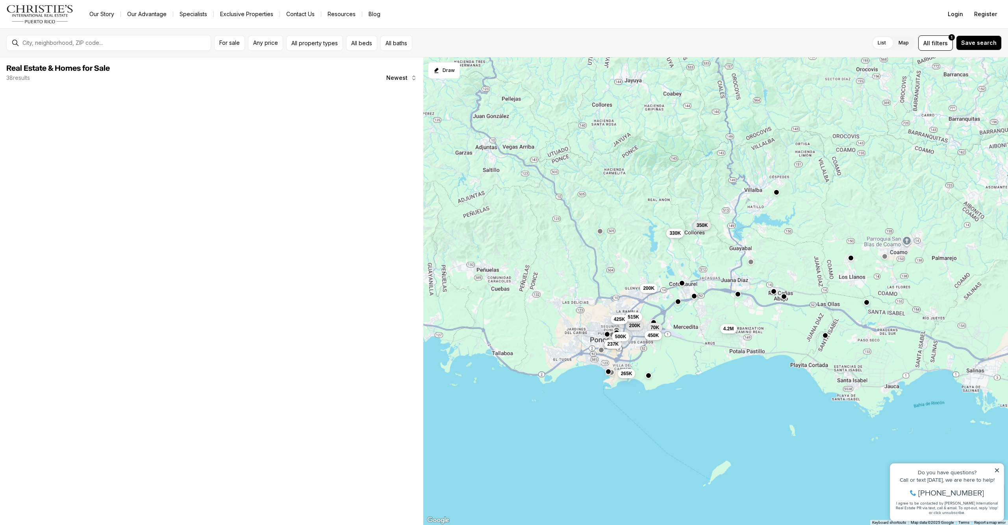
drag, startPoint x: 781, startPoint y: 256, endPoint x: 772, endPoint y: 272, distance: 18.7
click at [772, 272] on div "200K 515K 70K 200K 425K 450K 237K 500K 4.2M 265K 330K 350K" at bounding box center [715, 291] width 584 height 468
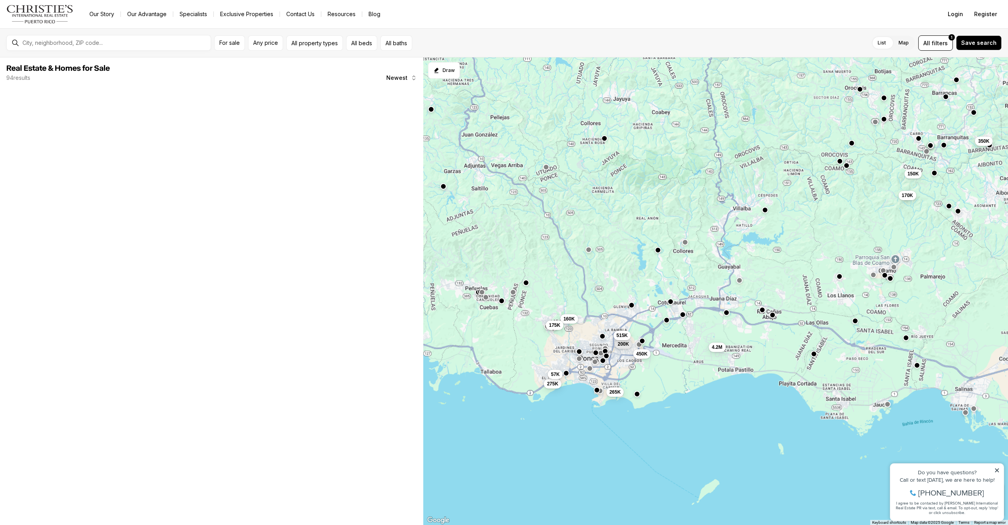
click at [762, 213] on button "button" at bounding box center [765, 210] width 6 height 6
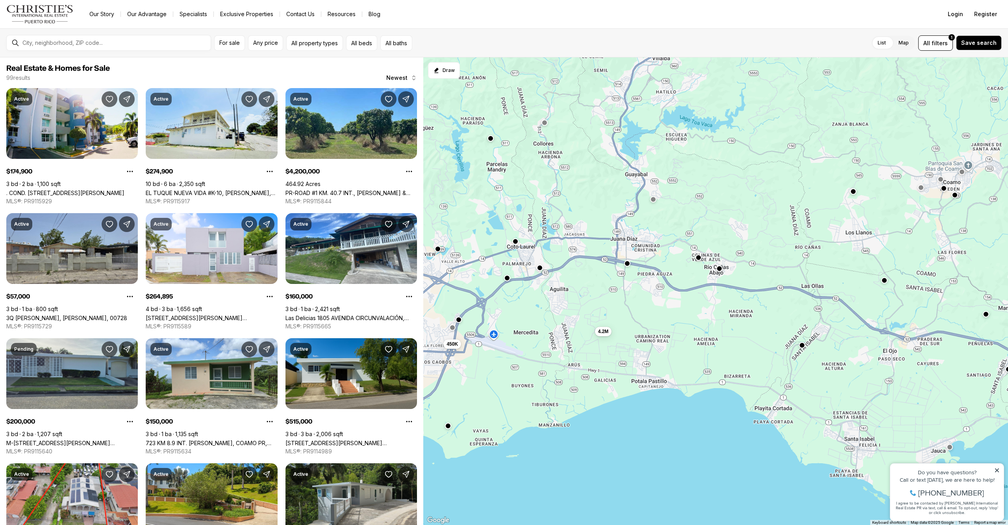
click at [803, 348] on button "button" at bounding box center [801, 345] width 6 height 6
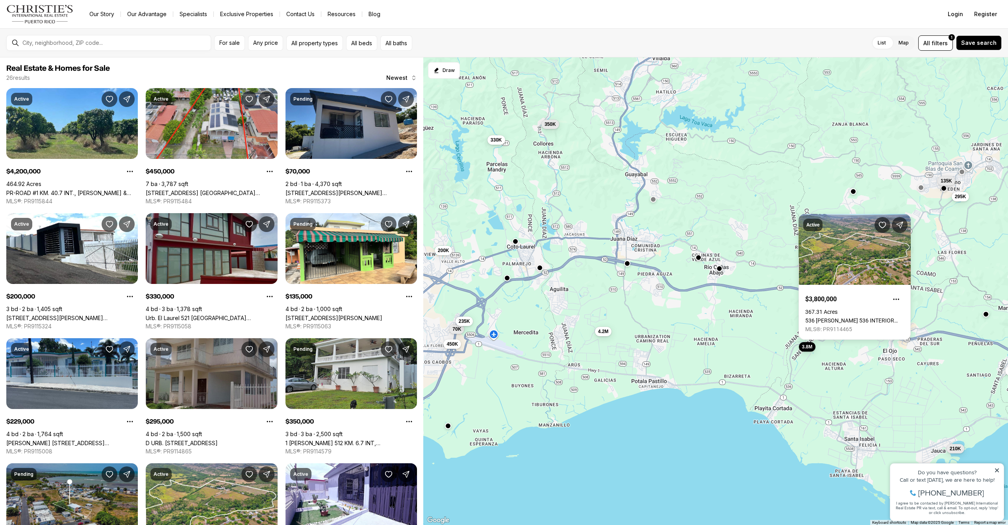
click at [823, 404] on div "70K 200K 450K 235K 4.2M 330K 350K 3.8M 295K 229K 135K 210K" at bounding box center [715, 291] width 584 height 468
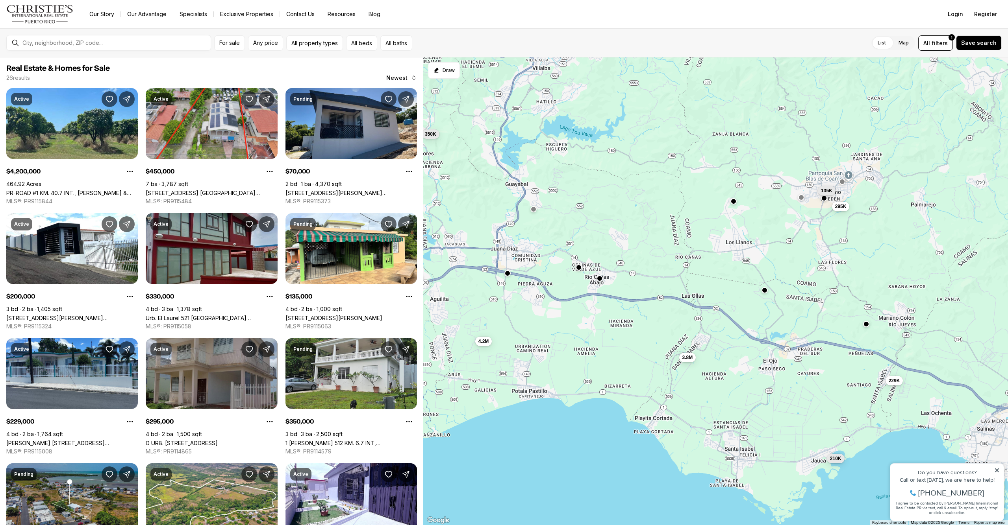
drag, startPoint x: 848, startPoint y: 347, endPoint x: 710, endPoint y: 372, distance: 140.7
click at [719, 365] on div "70K 200K 450K 235K 4.2M 330K 350K 3.8M 295K 229K 135K 210K" at bounding box center [715, 291] width 584 height 468
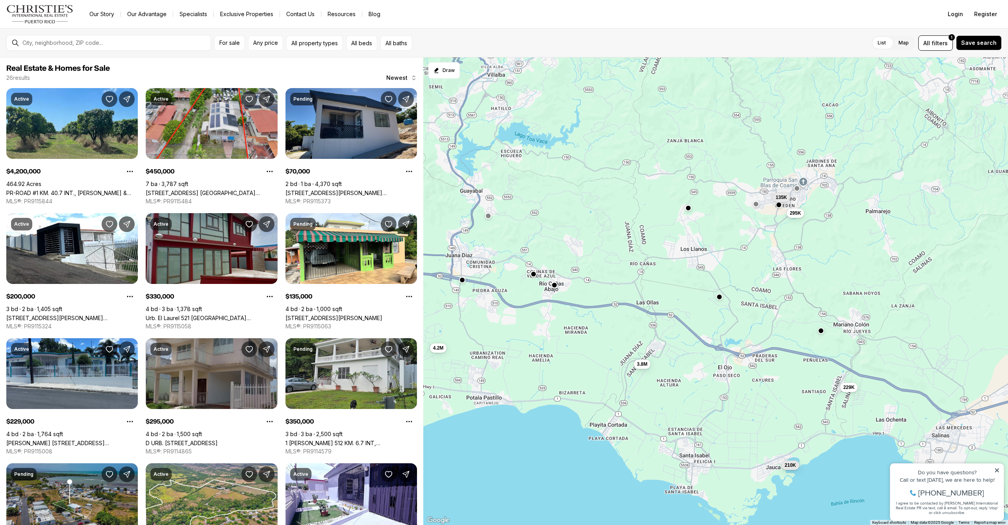
drag, startPoint x: 742, startPoint y: 427, endPoint x: 741, endPoint y: 398, distance: 29.1
click at [741, 398] on div "4.2M 3.8M 295K 229K 135K 210K" at bounding box center [715, 291] width 584 height 468
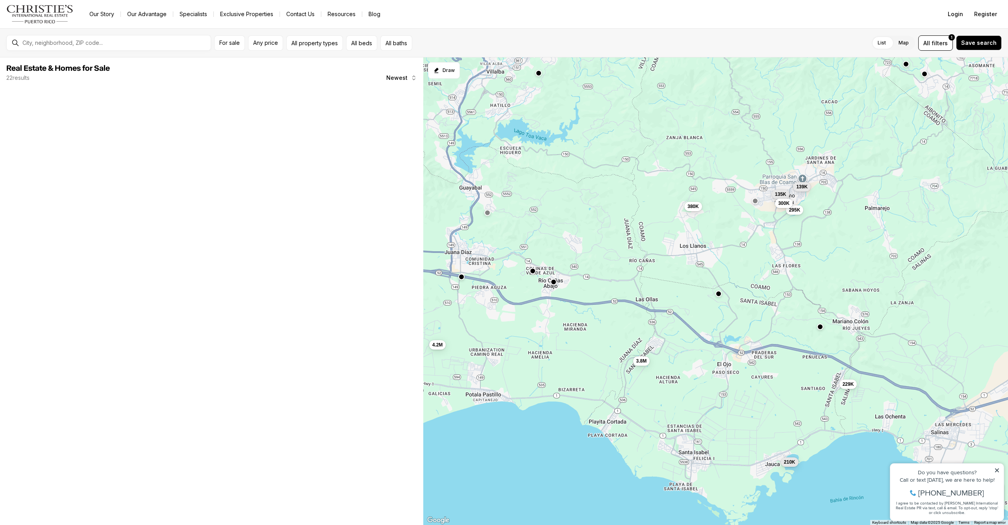
click at [820, 329] on button "button" at bounding box center [820, 327] width 6 height 6
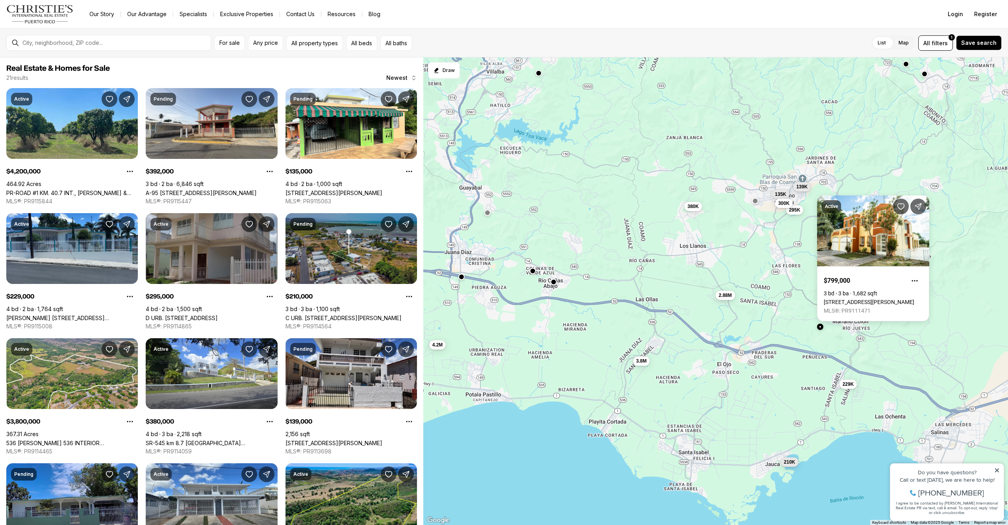
click at [735, 274] on div "4.2M 3.8M 380K 2.88M 295K 229K 135K 300K 139K 210K 392K 276K" at bounding box center [715, 291] width 584 height 468
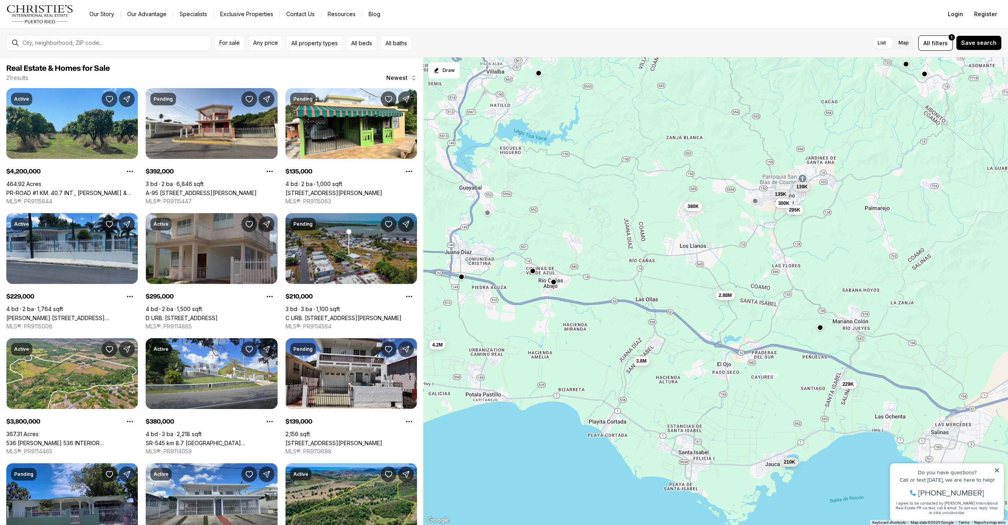
click at [997, 470] on icon at bounding box center [997, 471] width 4 height 4
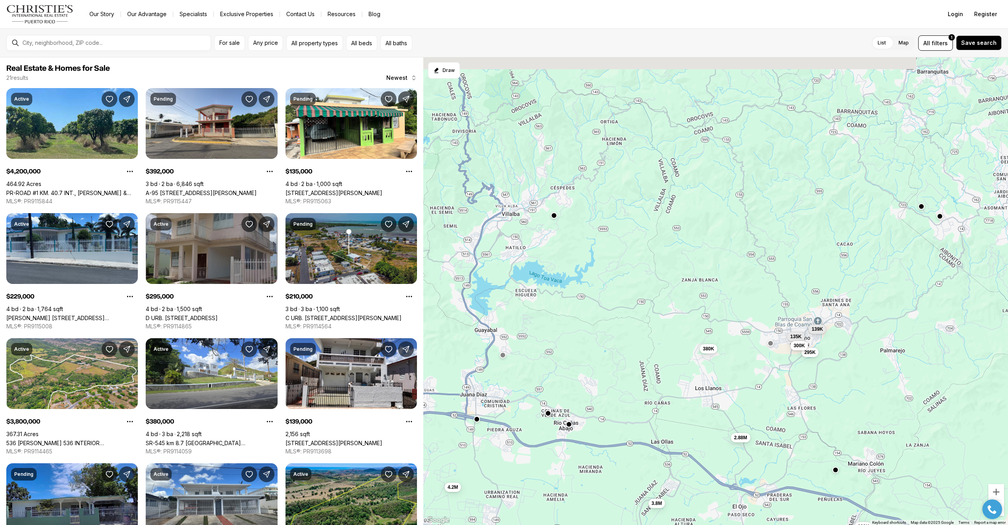
drag, startPoint x: 758, startPoint y: 155, endPoint x: 775, endPoint y: 283, distance: 129.7
click at [777, 287] on div "4.2M 3.8M 380K 2.88M 295K 229K 135K 300K 139K 210K 392K 276K" at bounding box center [715, 291] width 584 height 468
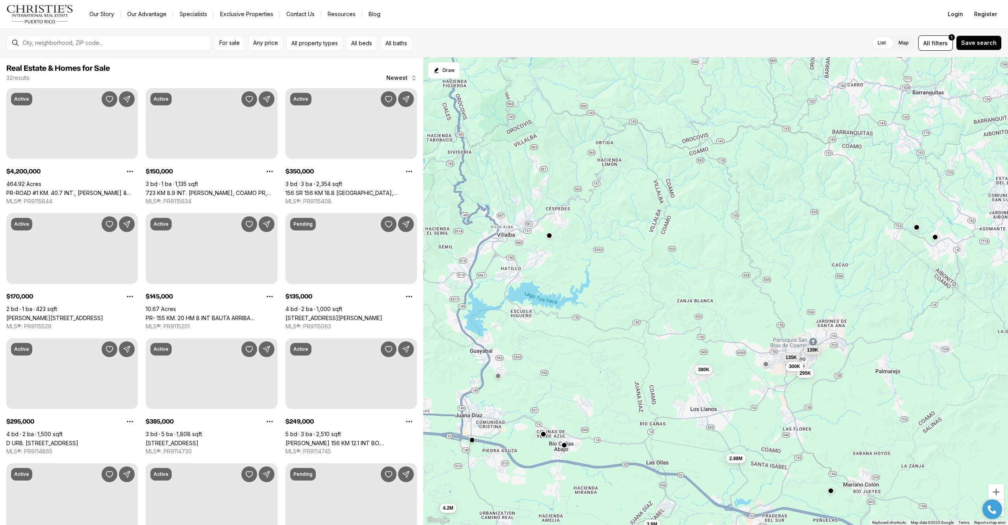
click at [548, 238] on button "button" at bounding box center [549, 236] width 6 height 6
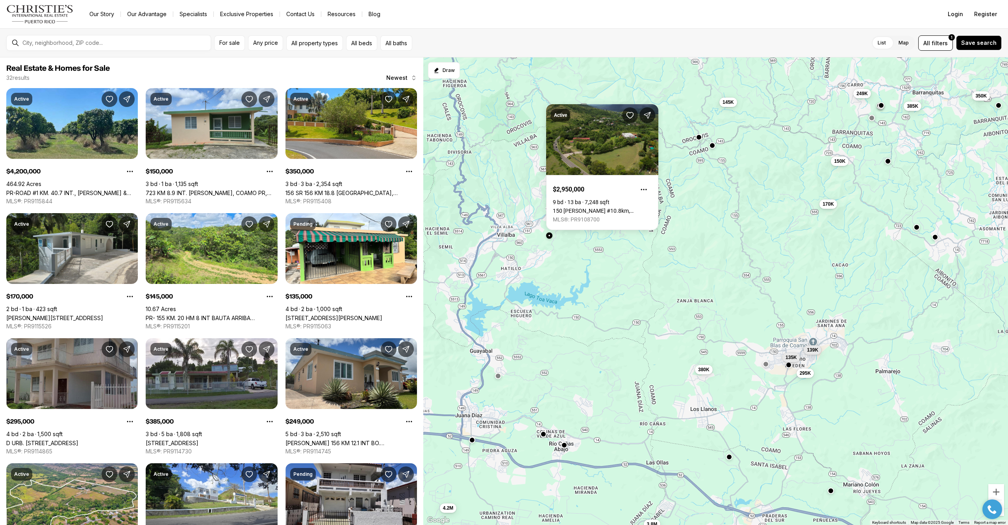
click at [573, 253] on div "4.2M 3.8M 380K 295K 135K 139K 150K 350K 170K 145K 385K 249K" at bounding box center [715, 291] width 584 height 468
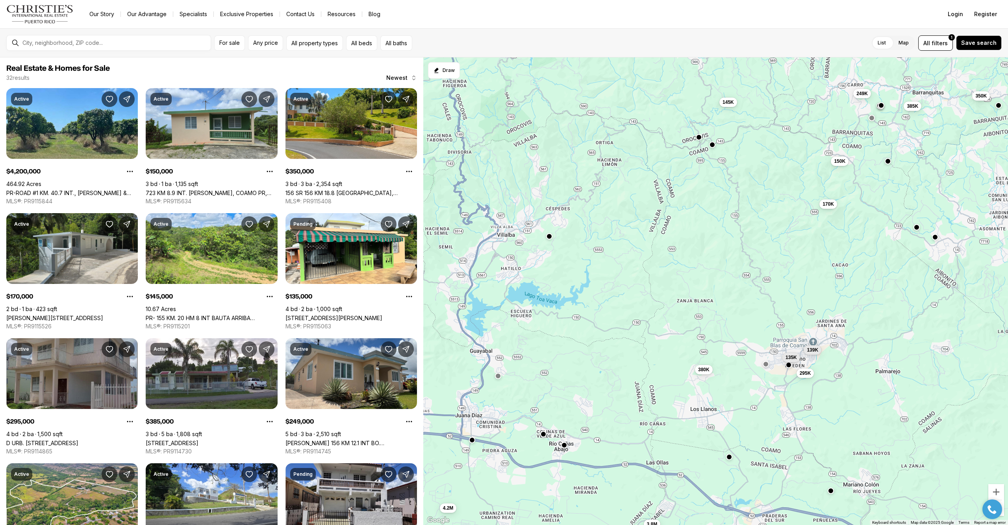
click at [712, 148] on button "button" at bounding box center [712, 145] width 6 height 6
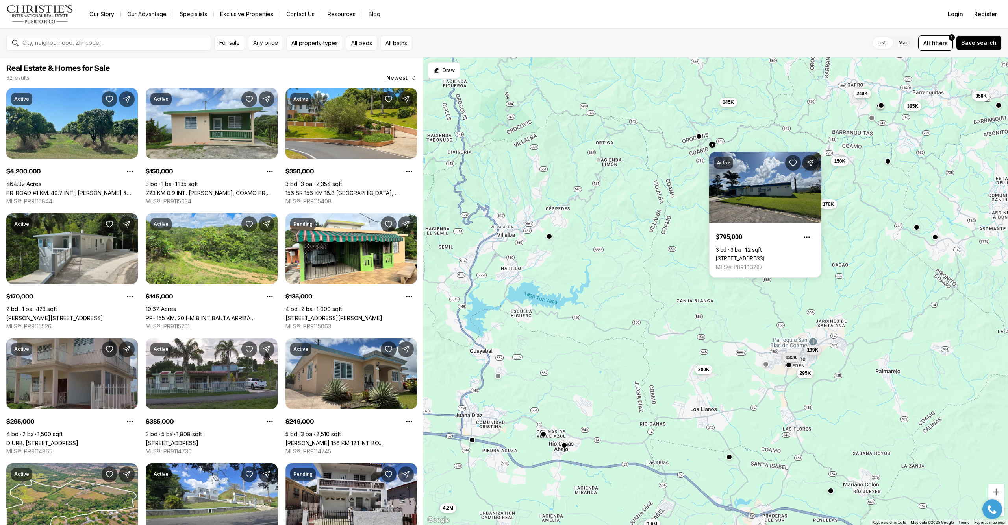
click at [698, 137] on button "button" at bounding box center [698, 136] width 6 height 6
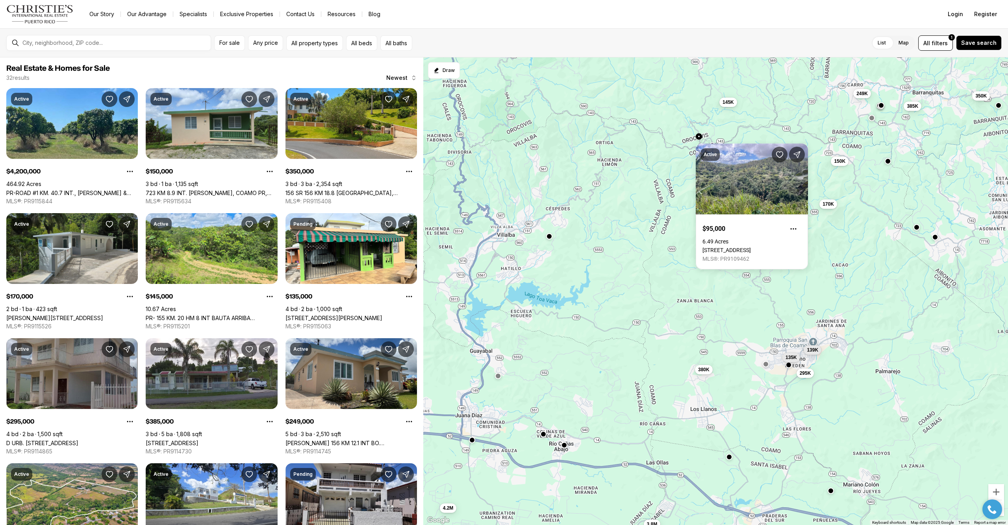
click at [628, 216] on div "4.2M 3.8M 380K 295K 135K 139K 150K 350K 170K 145K 385K 249K" at bounding box center [715, 291] width 584 height 468
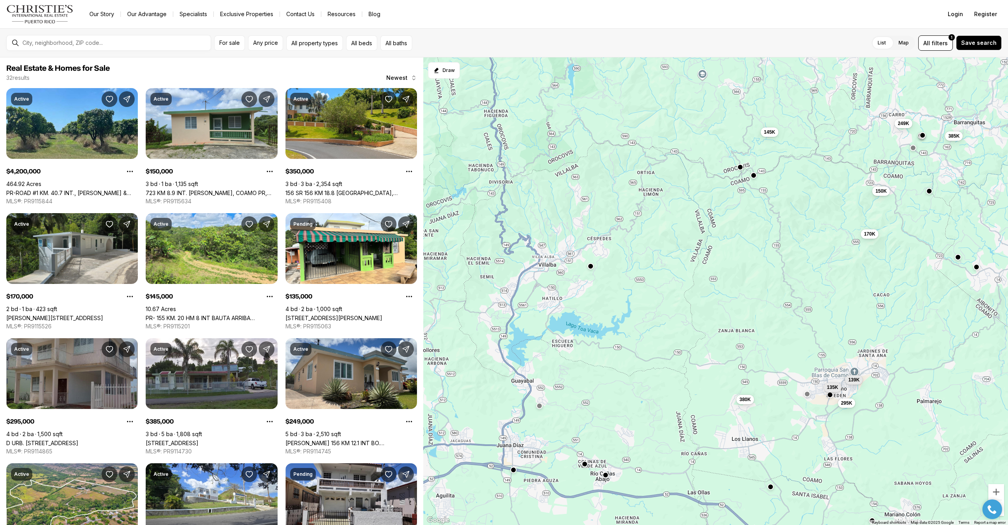
drag, startPoint x: 664, startPoint y: 231, endPoint x: 679, endPoint y: 244, distance: 19.3
click at [679, 244] on div "4.2M 3.8M 380K 295K 135K 139K 150K 350K 170K 145K 385K 249K" at bounding box center [715, 291] width 584 height 468
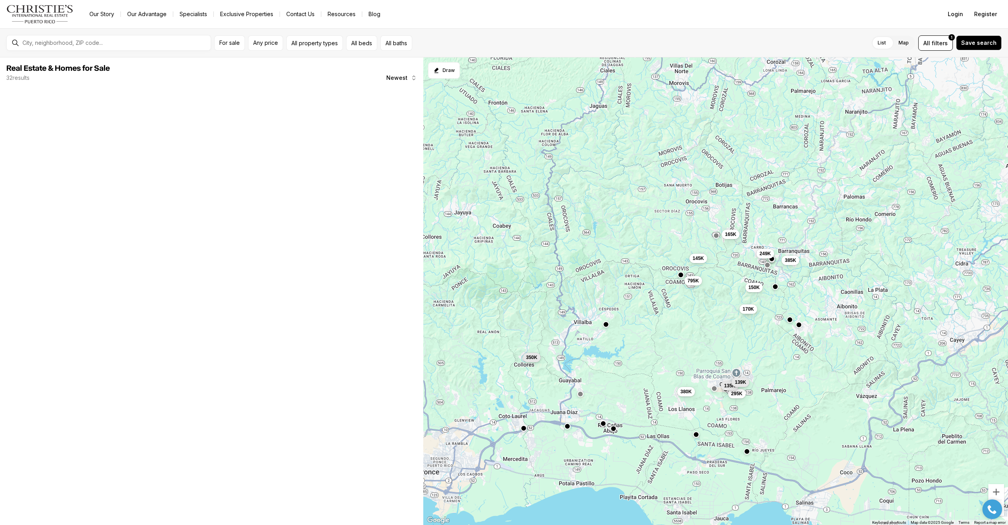
drag, startPoint x: 677, startPoint y: 131, endPoint x: 639, endPoint y: 227, distance: 103.2
click at [639, 227] on div "380K 295K 135K 139K 150K 170K 145K 385K 249K 795K 165K 350K" at bounding box center [715, 291] width 584 height 468
